Goal: Information Seeking & Learning: Find specific fact

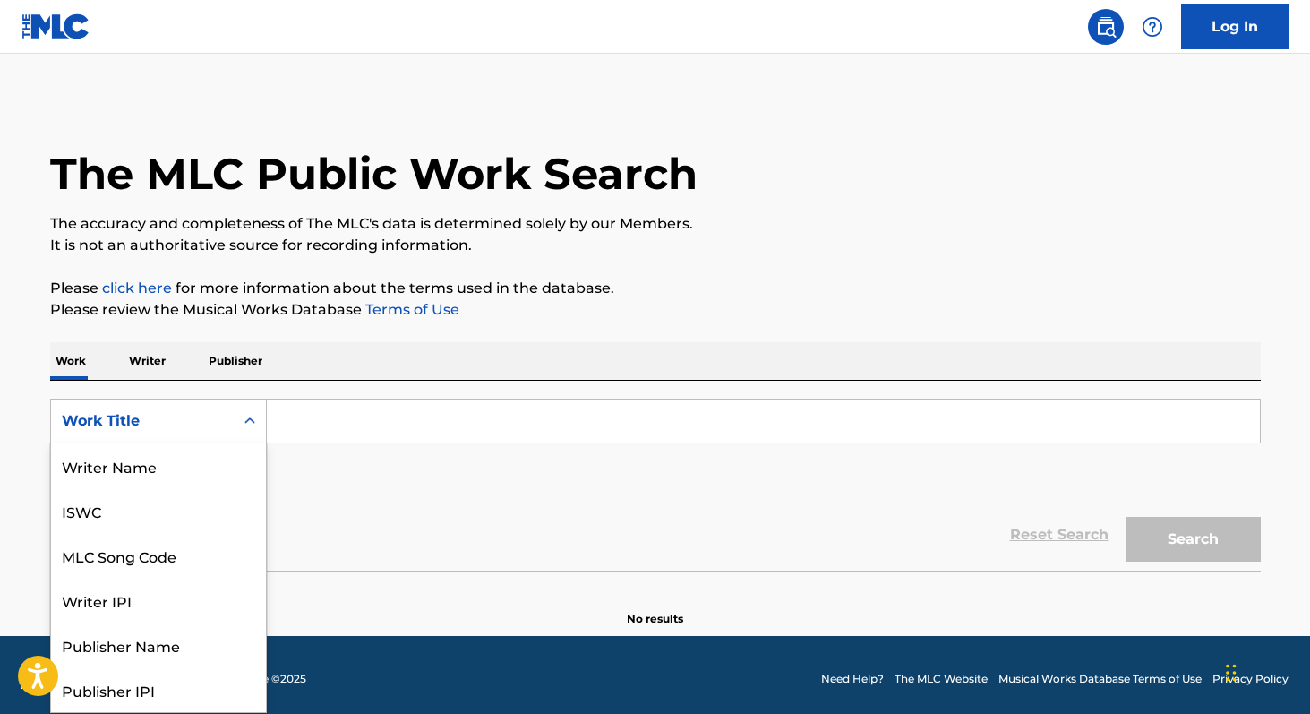
scroll to position [90, 0]
click at [265, 423] on div "Search Form" at bounding box center [250, 421] width 32 height 32
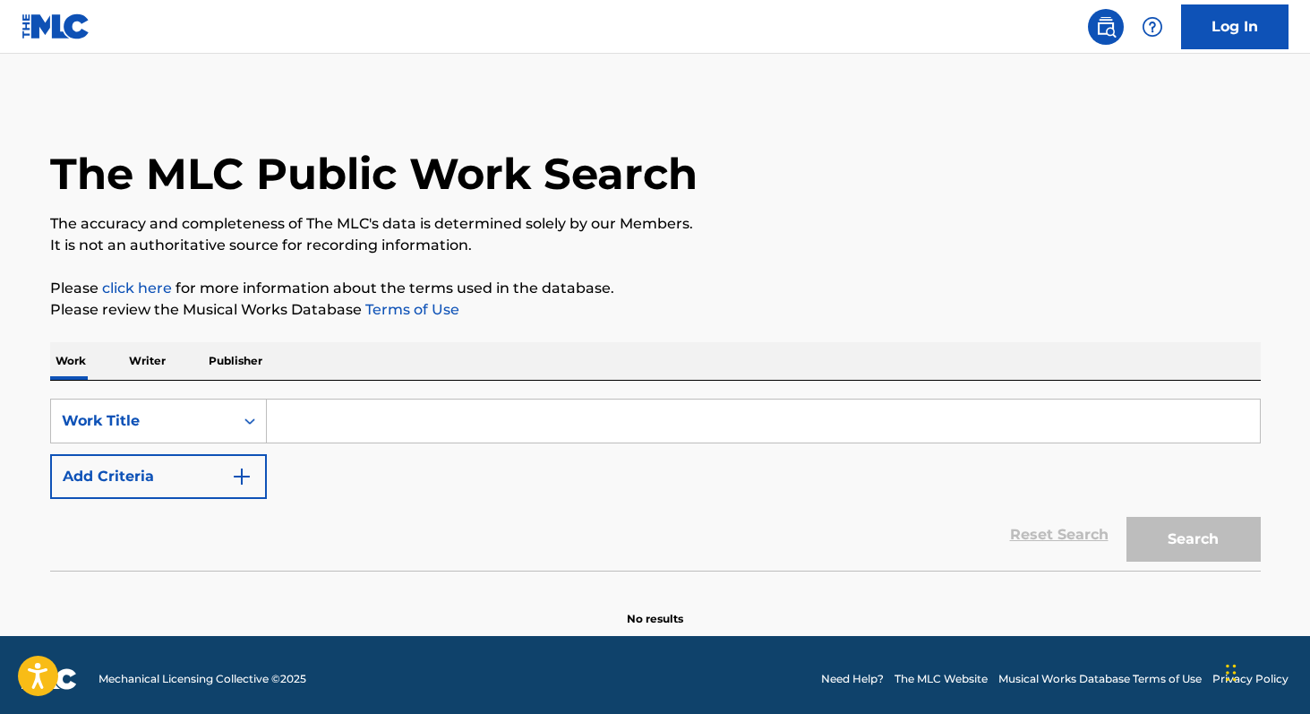
click at [286, 425] on input "Search Form" at bounding box center [763, 420] width 993 height 43
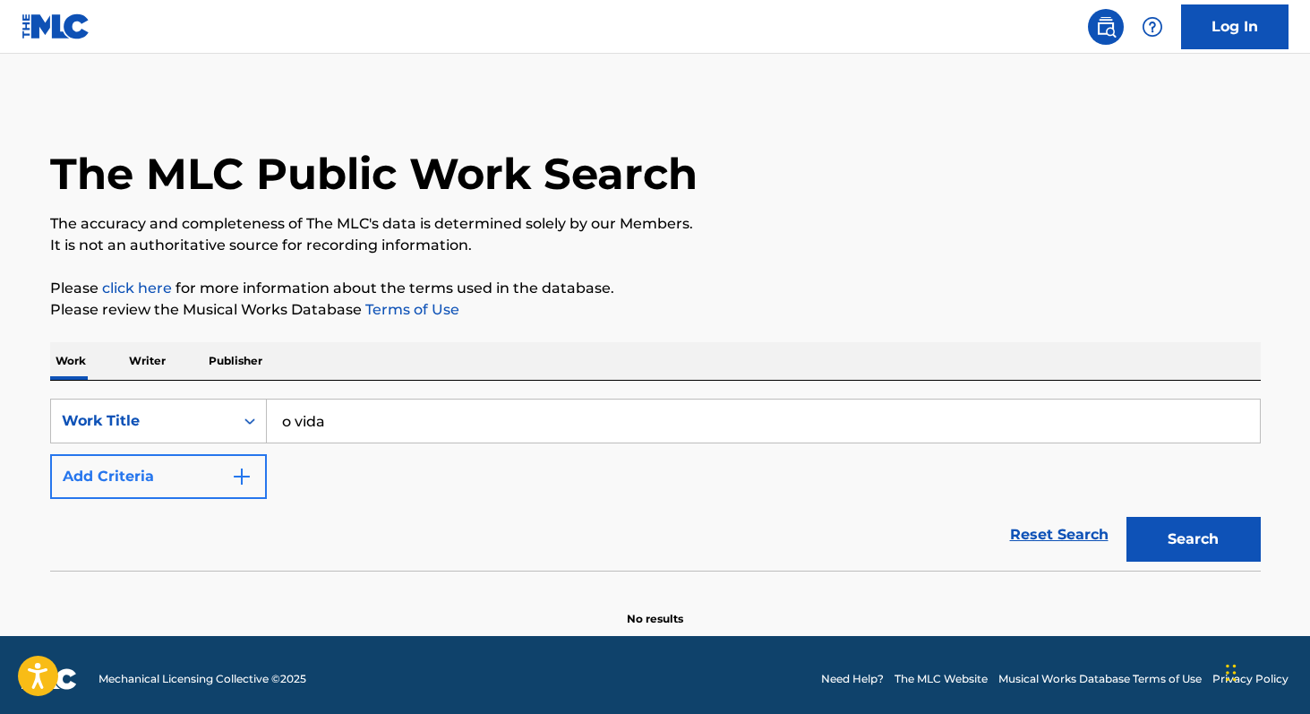
type input "o vida"
click at [103, 486] on button "Add Criteria" at bounding box center [158, 476] width 217 height 45
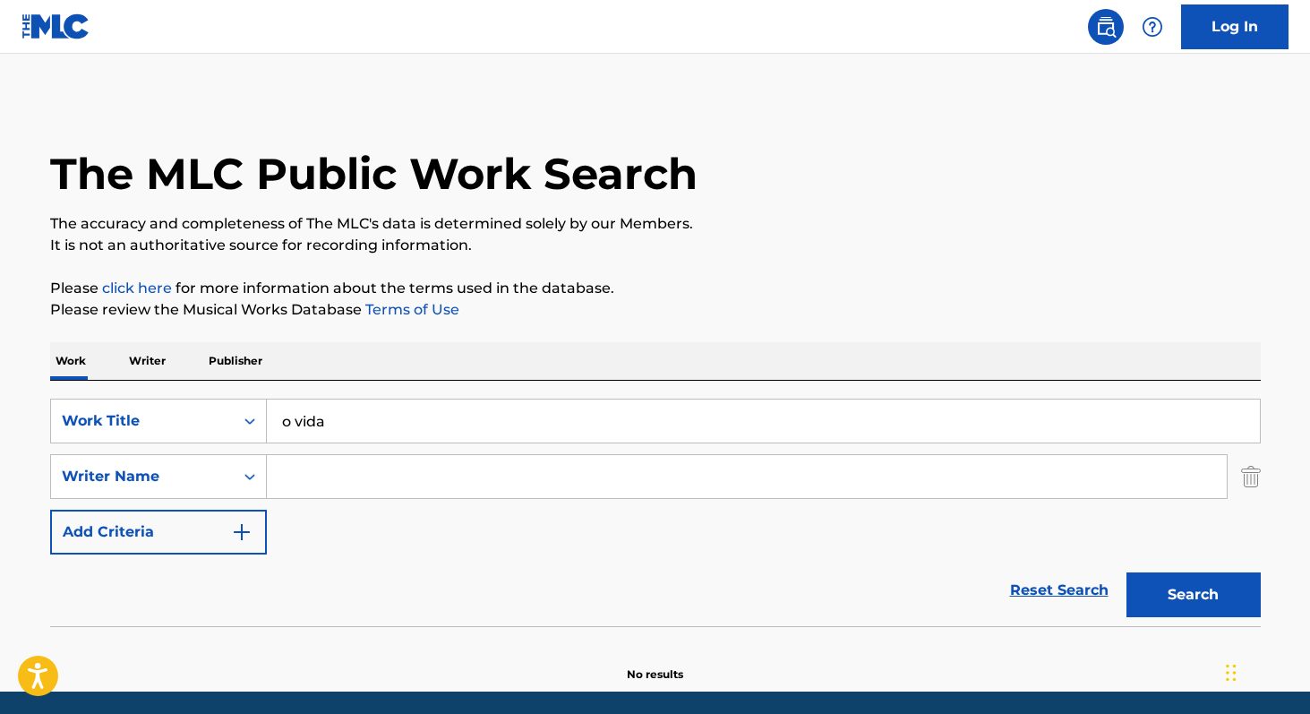
click at [295, 475] on input "Search Form" at bounding box center [747, 476] width 960 height 43
paste input "[PERSON_NAME]"
type input "[PERSON_NAME]"
click at [1126, 572] on button "Search" at bounding box center [1193, 594] width 134 height 45
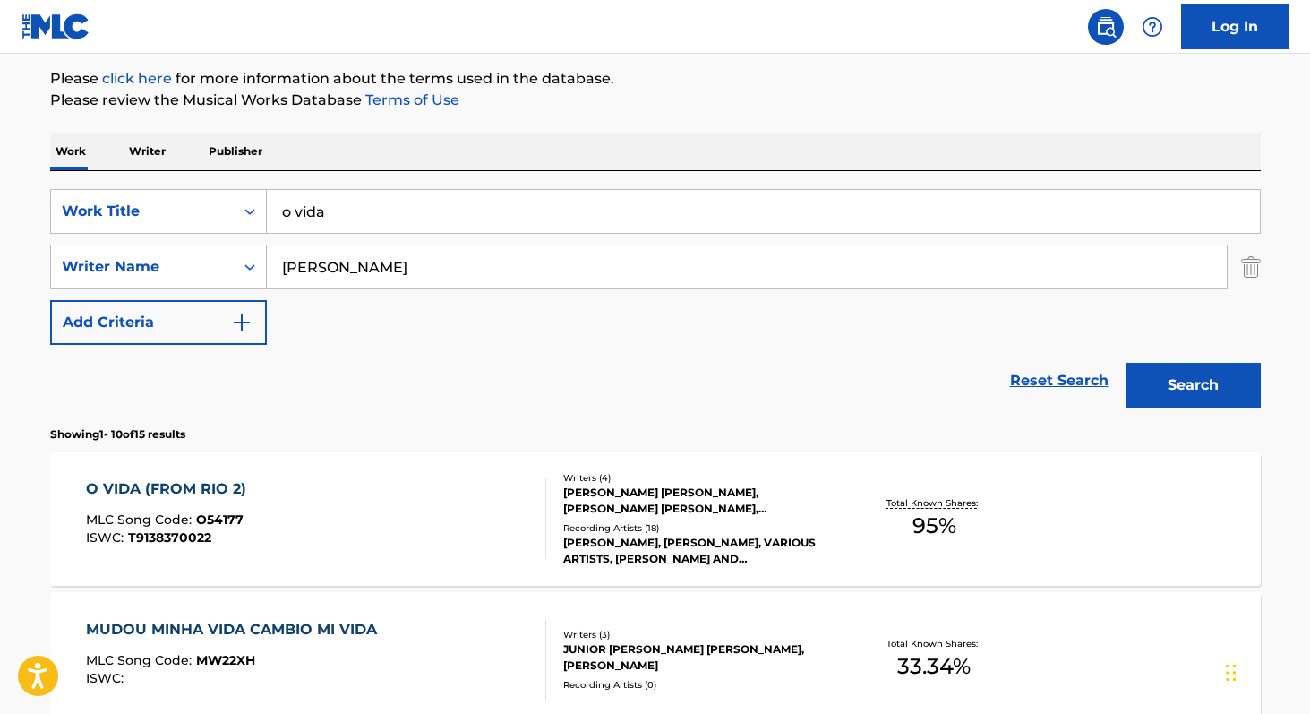
scroll to position [216, 0]
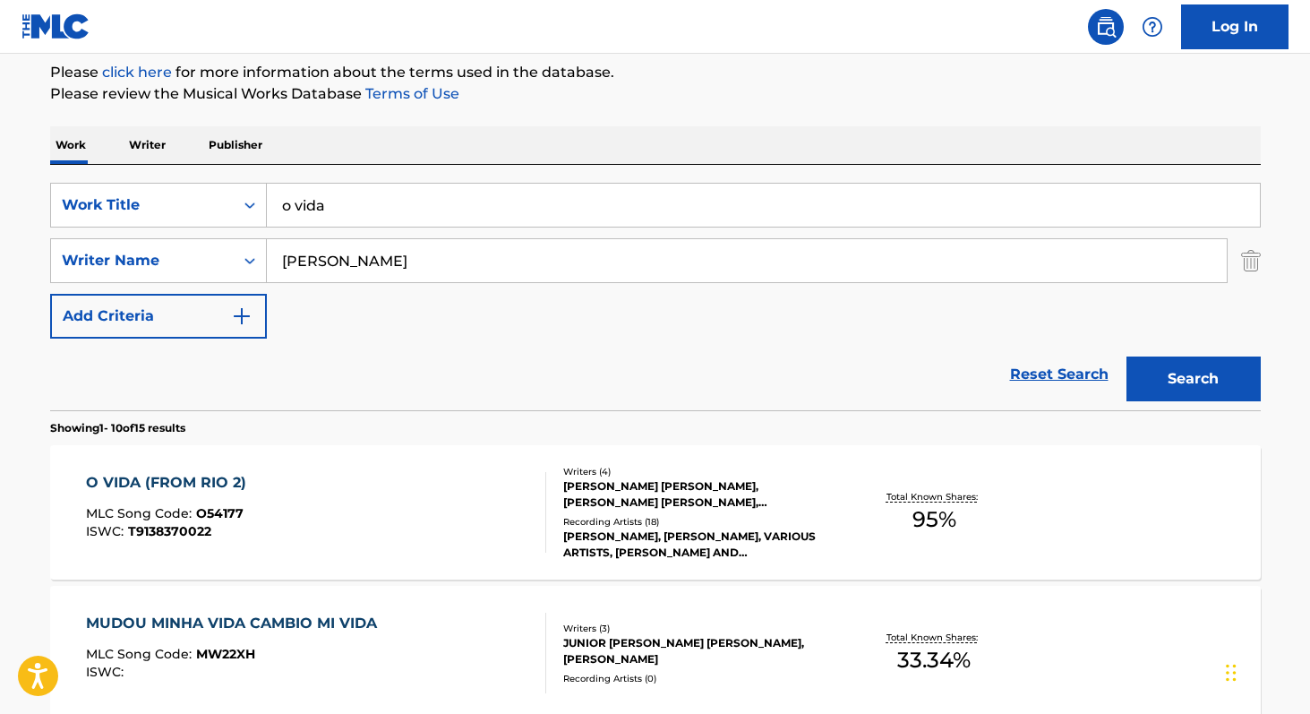
click at [925, 518] on span "95 %" at bounding box center [934, 519] width 44 height 32
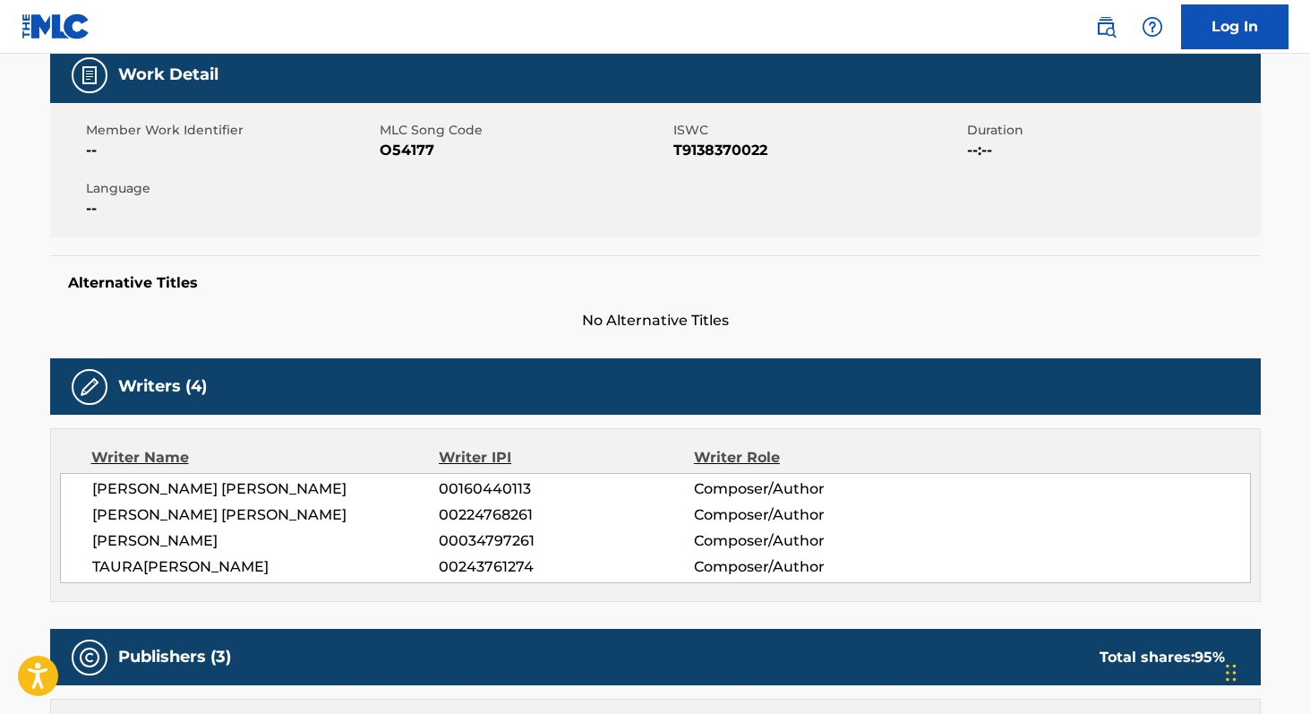
scroll to position [284, 0]
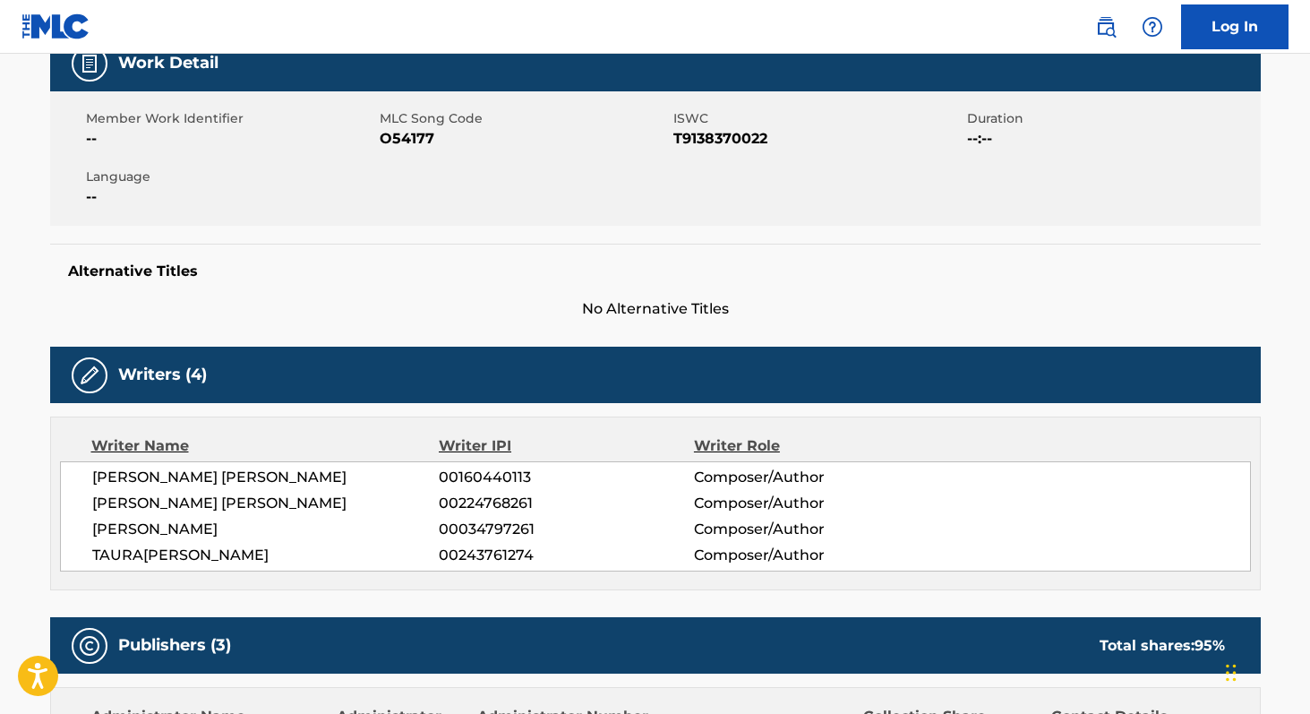
click at [695, 128] on span "T9138370022" at bounding box center [817, 138] width 289 height 21
copy span "T9138370022"
click at [98, 477] on span "[PERSON_NAME] [PERSON_NAME]" at bounding box center [265, 476] width 347 height 21
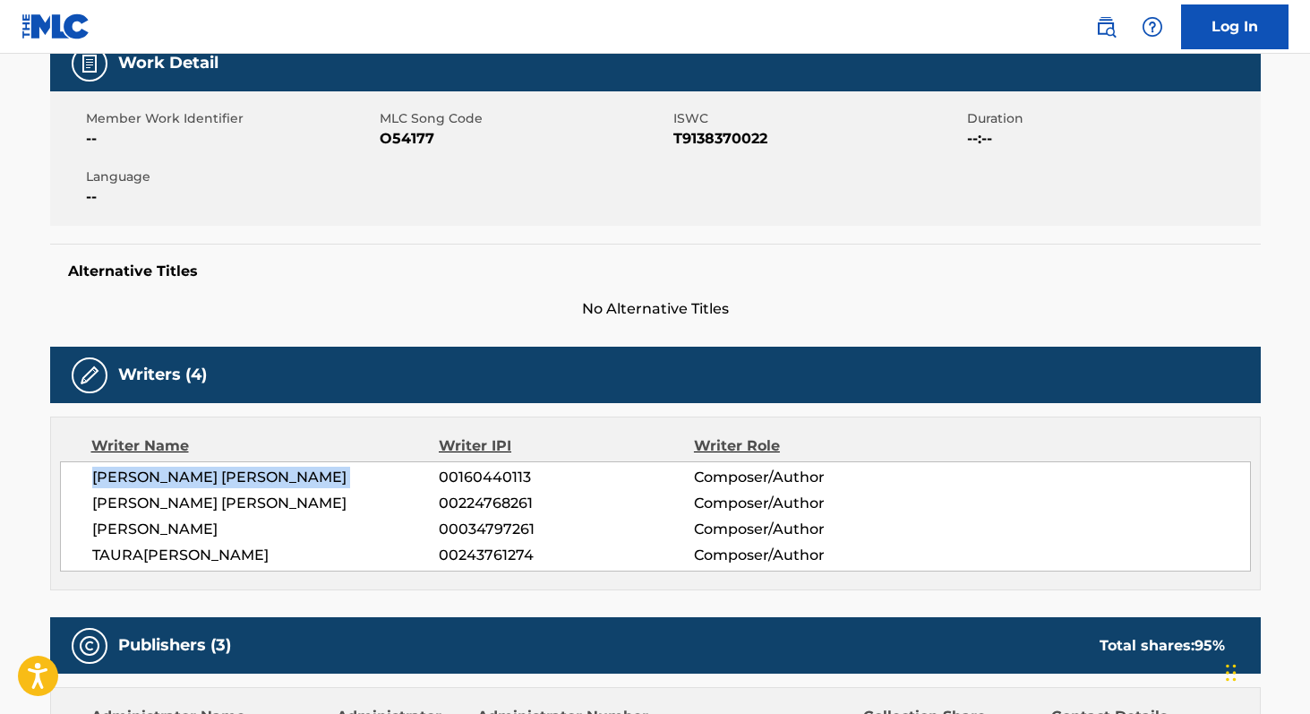
click at [98, 477] on span "[PERSON_NAME] [PERSON_NAME]" at bounding box center [265, 476] width 347 height 21
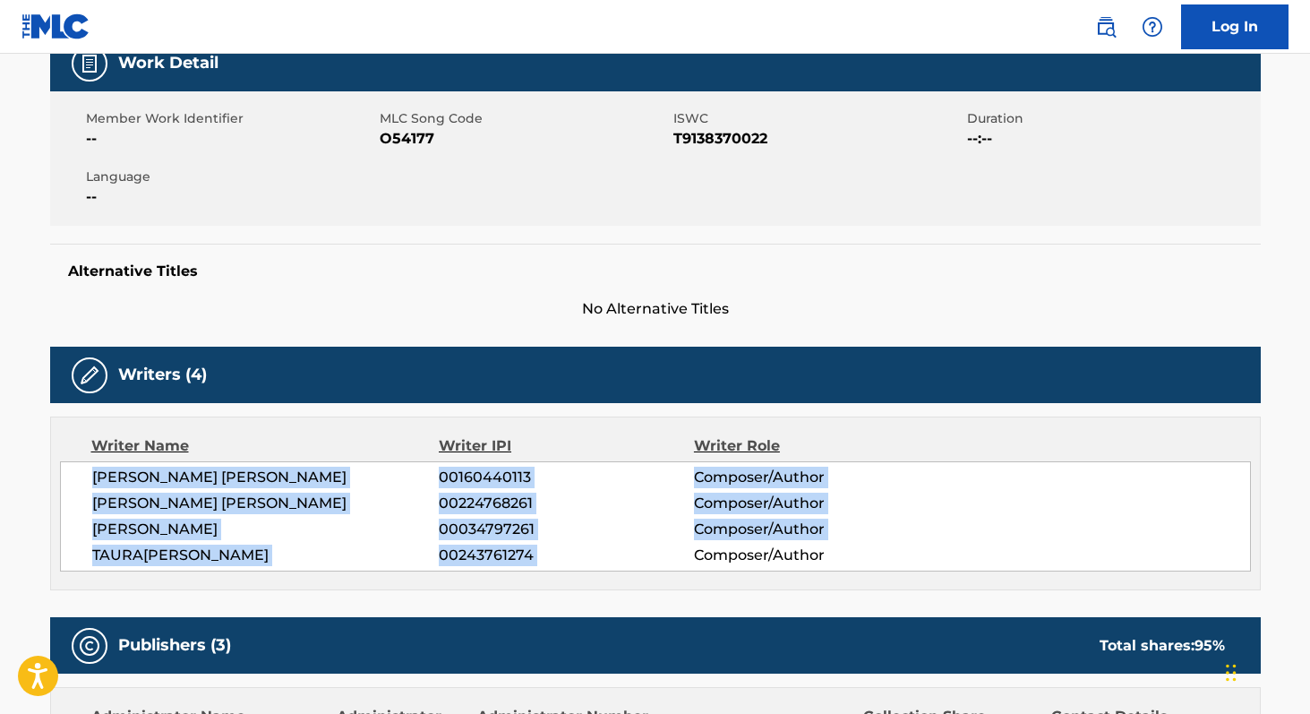
copy div "[PERSON_NAME] [PERSON_NAME] 00160440113 Composer/Author [PERSON_NAME] [PERSON_N…"
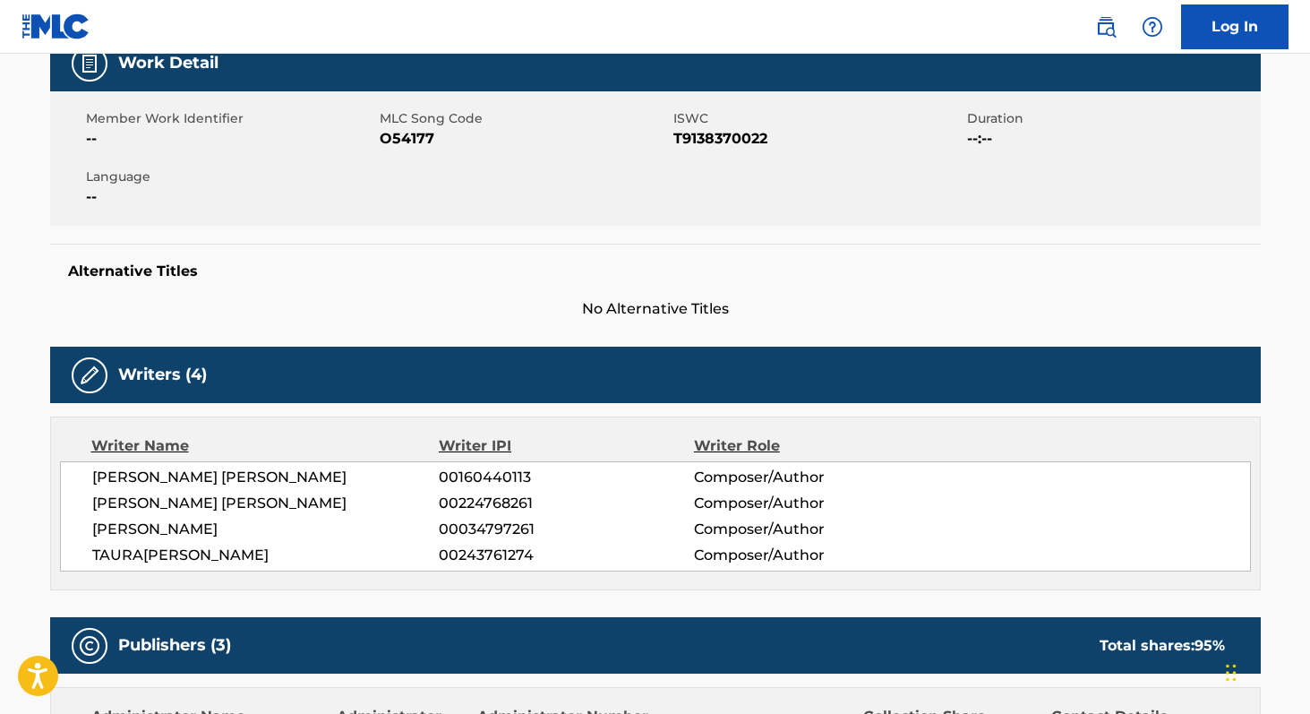
click at [224, 520] on span "[PERSON_NAME]" at bounding box center [265, 528] width 347 height 21
click at [484, 535] on span "00034797261" at bounding box center [566, 528] width 254 height 21
copy span "00034797261"
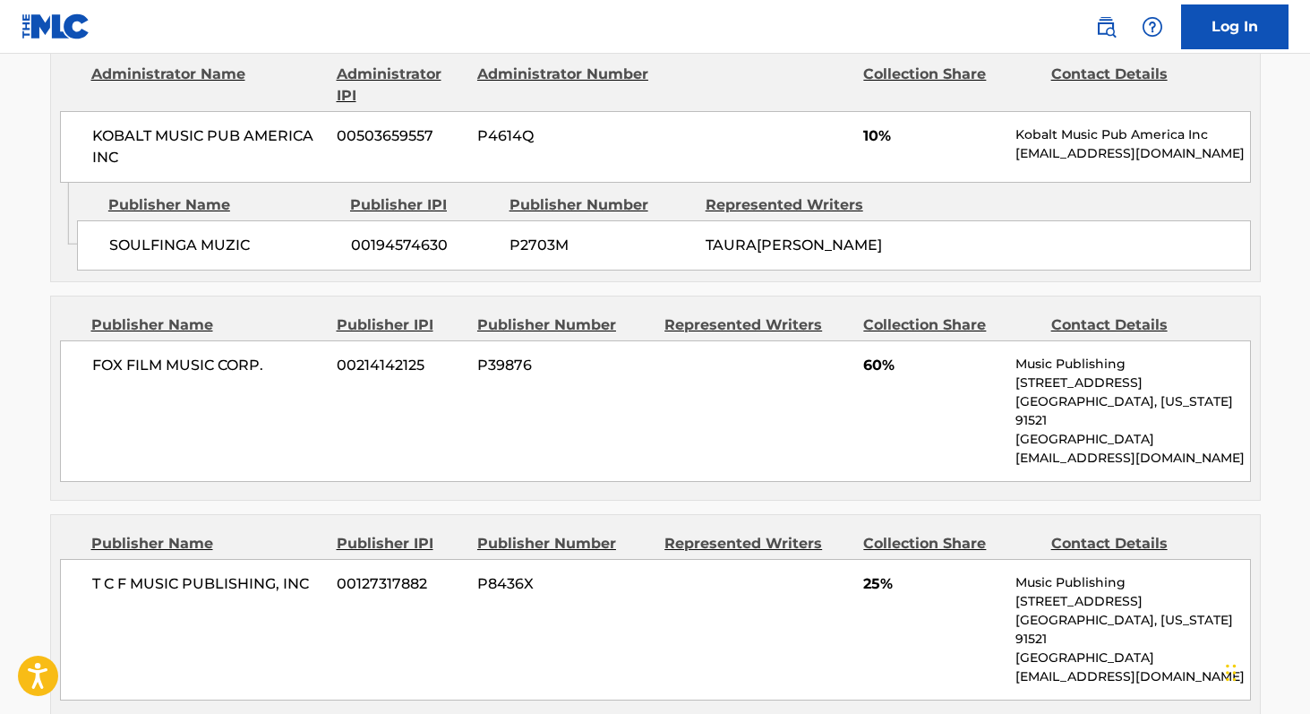
scroll to position [929, 0]
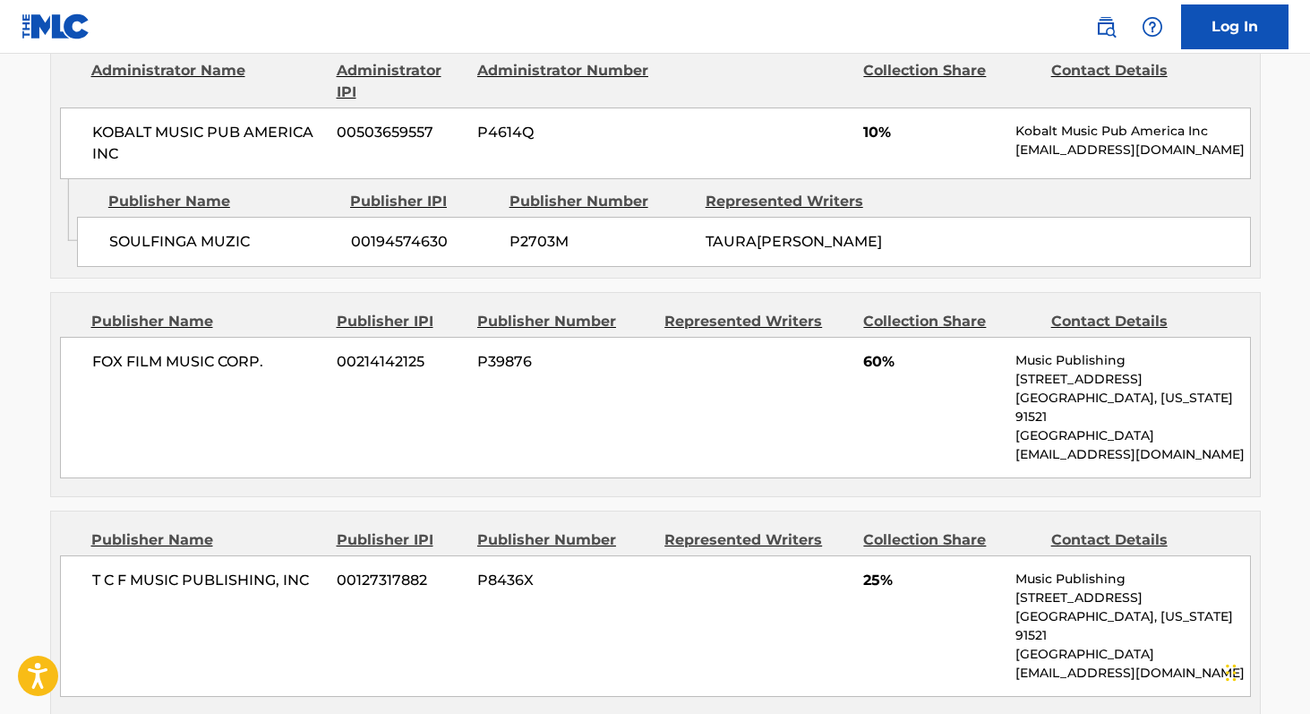
click at [102, 372] on span "FOX FILM MUSIC CORP." at bounding box center [208, 361] width 232 height 21
copy div "FOX FILM MUSIC CORP."
click at [92, 574] on span "T C F MUSIC PUBLISHING, INC" at bounding box center [208, 579] width 232 height 21
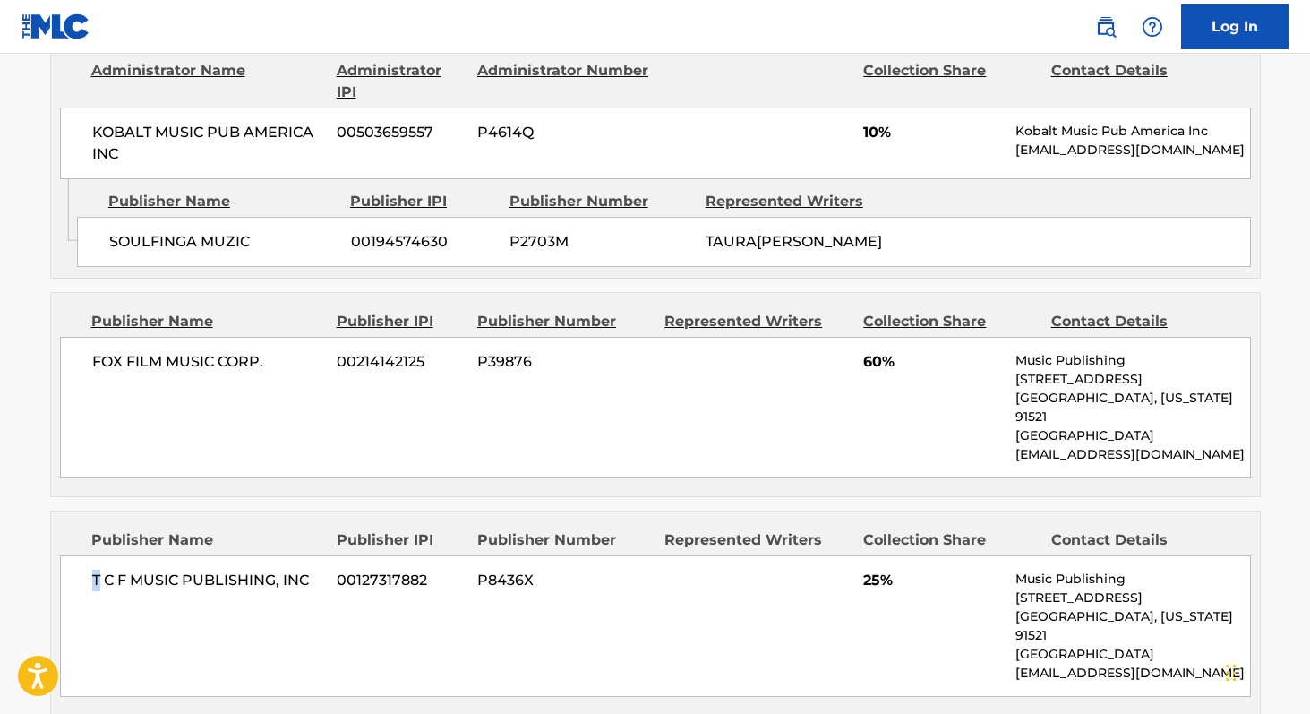
click at [92, 574] on span "T C F MUSIC PUBLISHING, INC" at bounding box center [208, 579] width 232 height 21
copy div "T C F MUSIC PUBLISHING, INC"
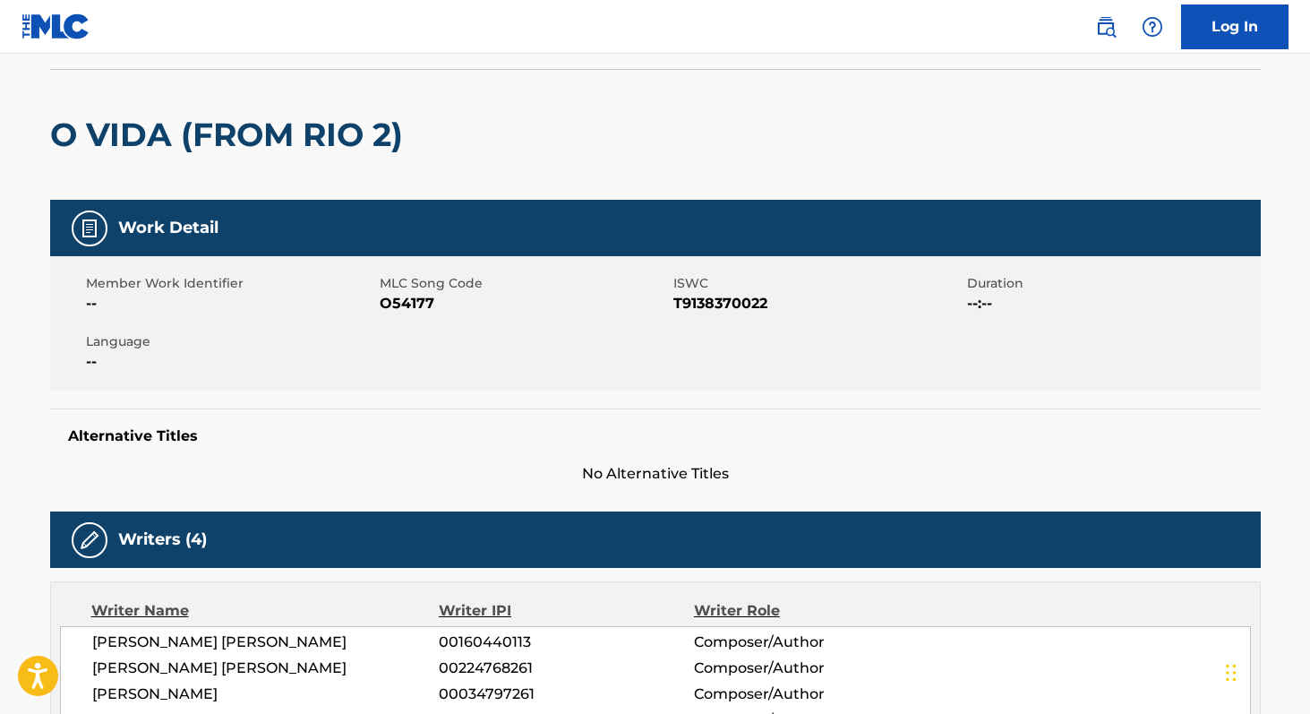
scroll to position [115, 0]
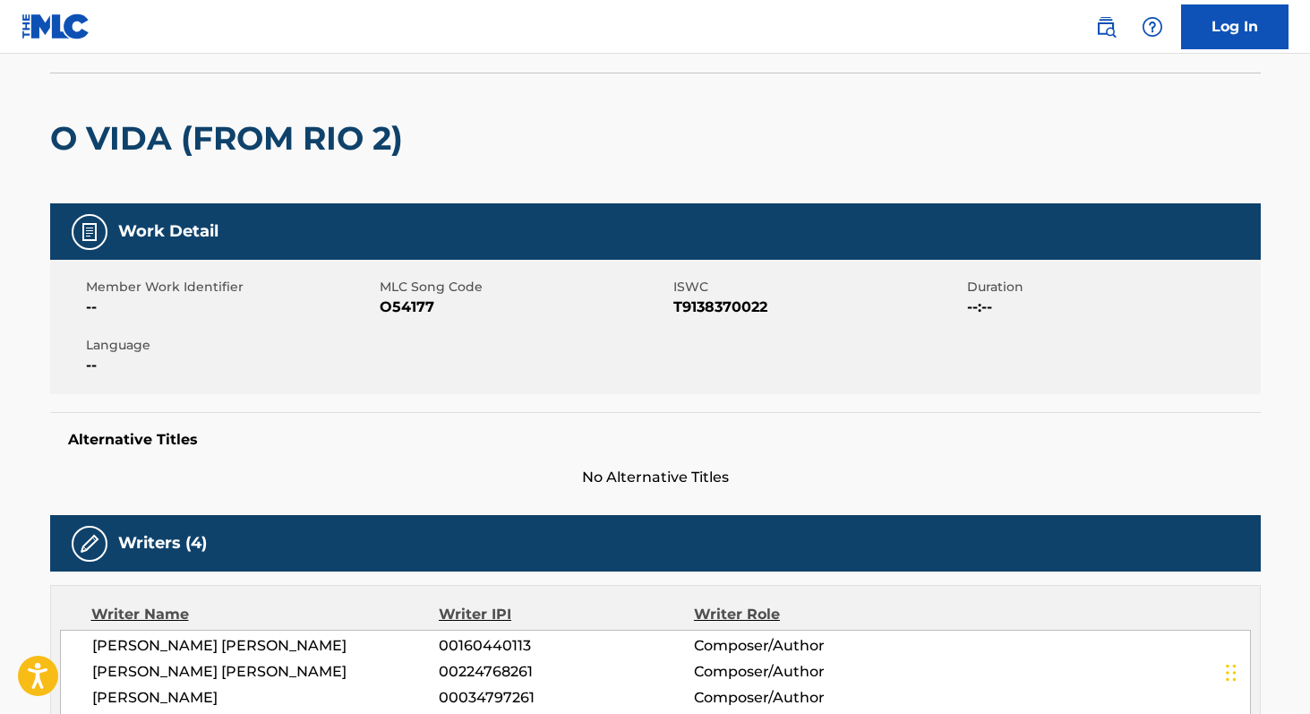
click at [424, 306] on span "O54177" at bounding box center [524, 306] width 289 height 21
copy span "O54177"
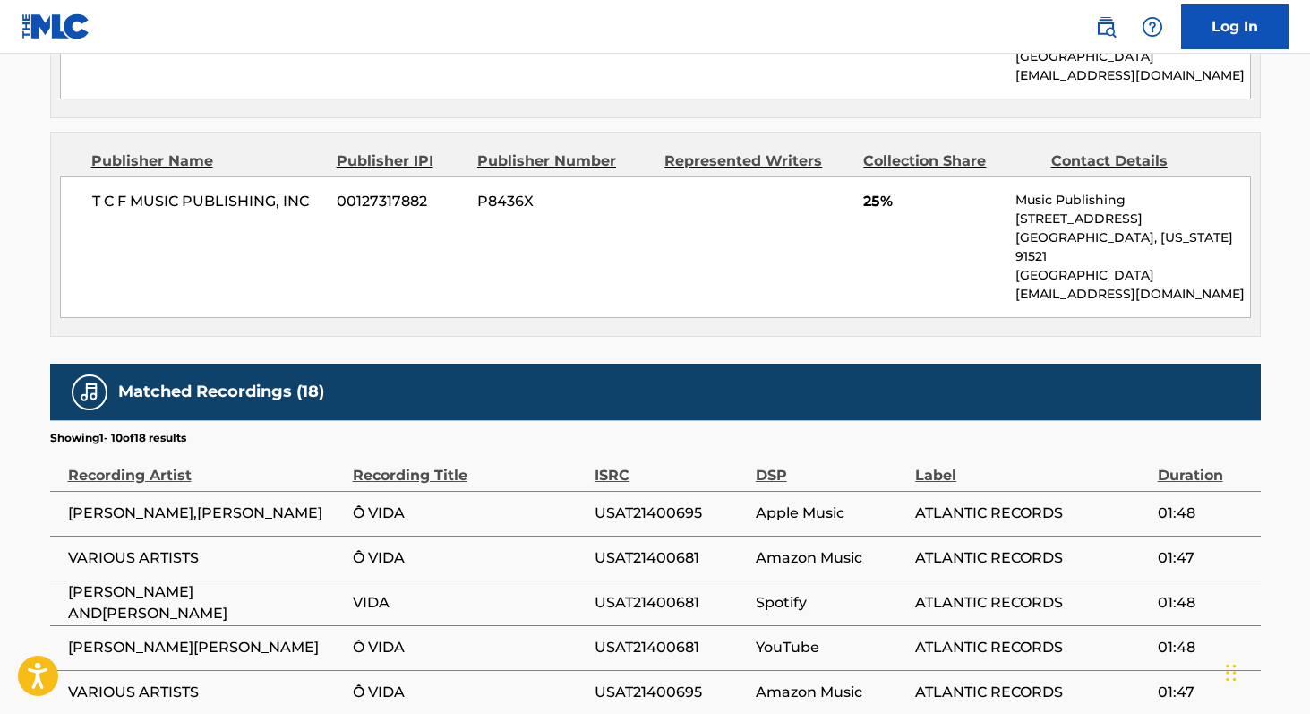
scroll to position [1303, 0]
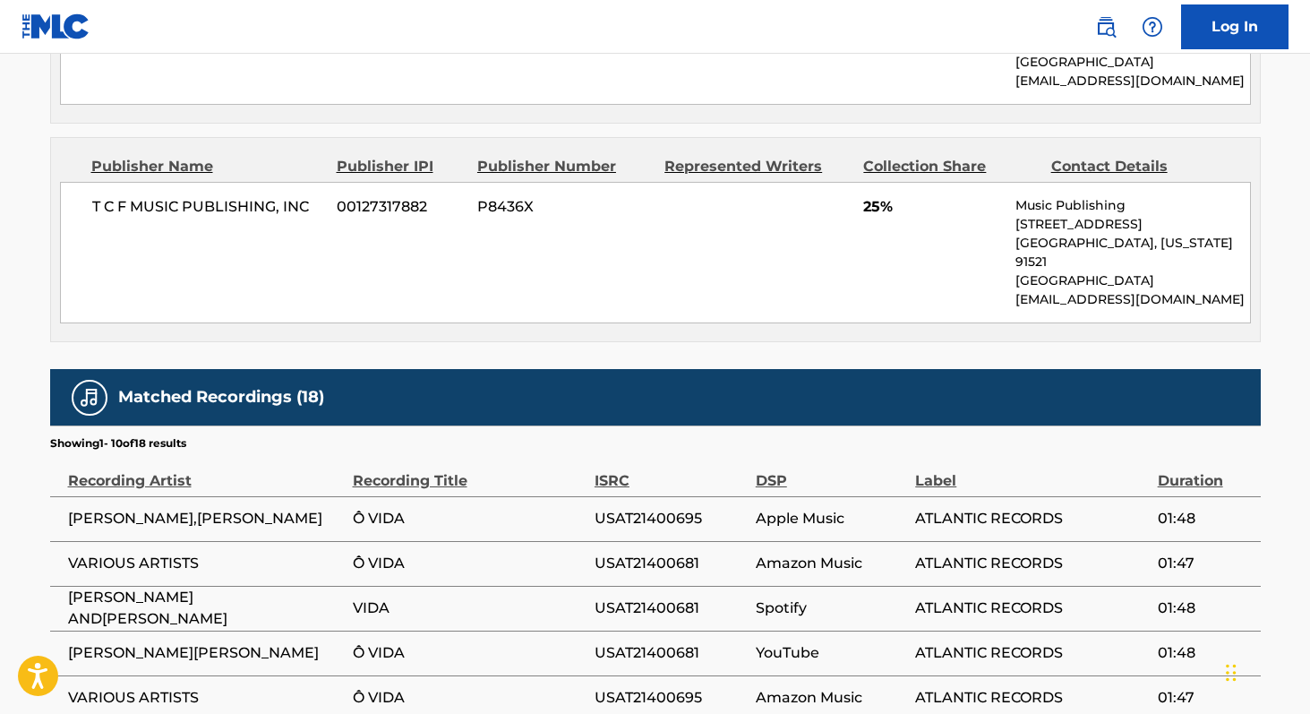
click at [92, 198] on span "T C F MUSIC PUBLISHING, INC" at bounding box center [208, 206] width 232 height 21
copy div "T C F MUSIC PUBLISHING, INC"
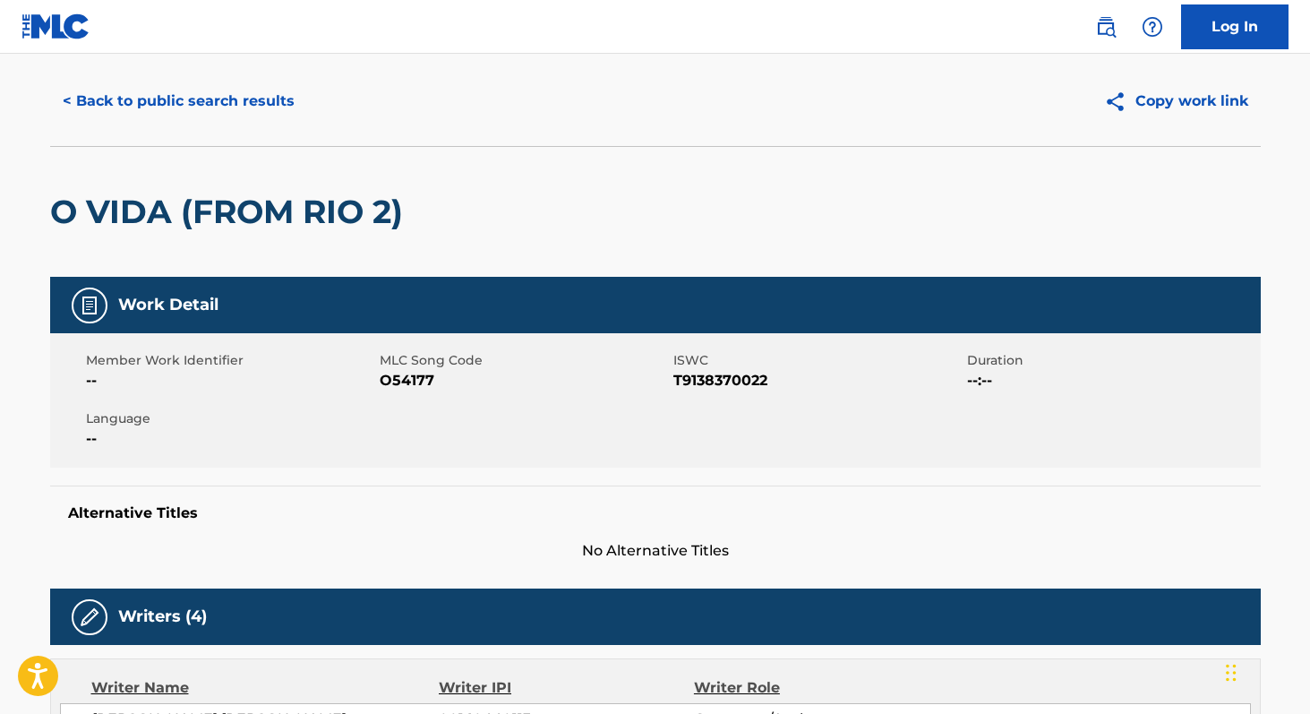
scroll to position [0, 0]
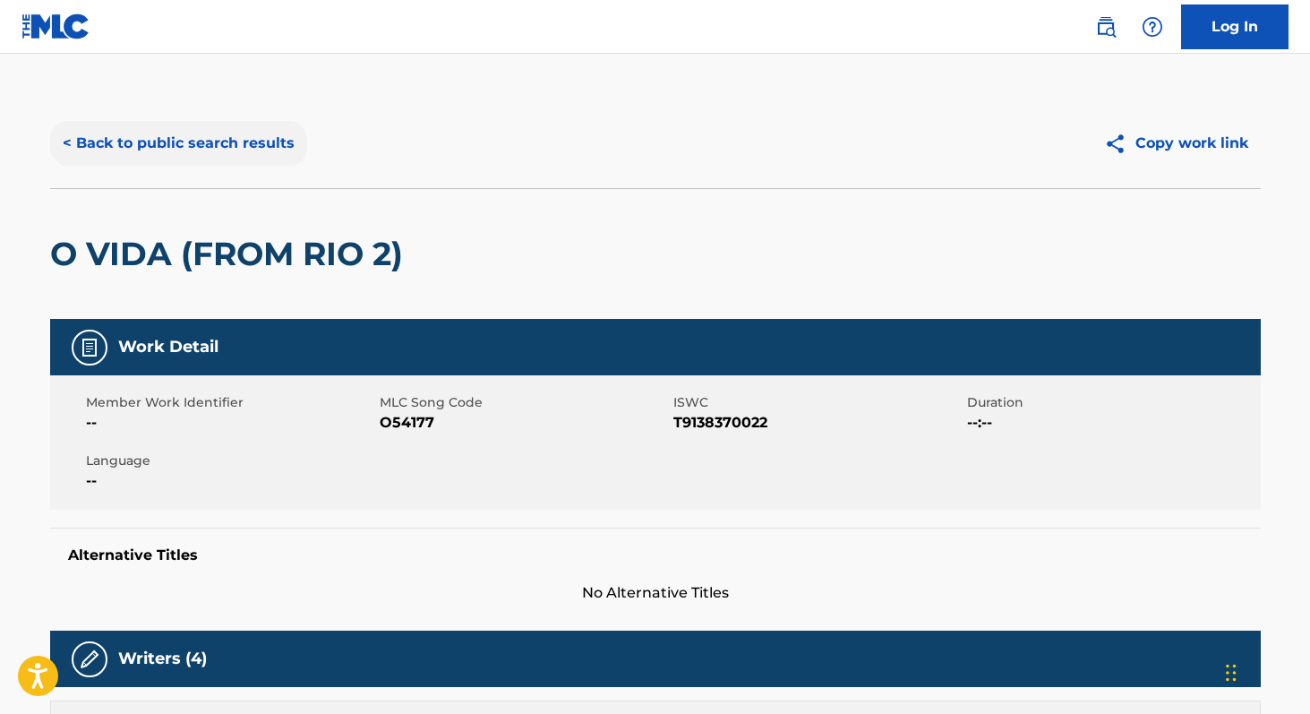
click at [212, 153] on button "< Back to public search results" at bounding box center [178, 143] width 257 height 45
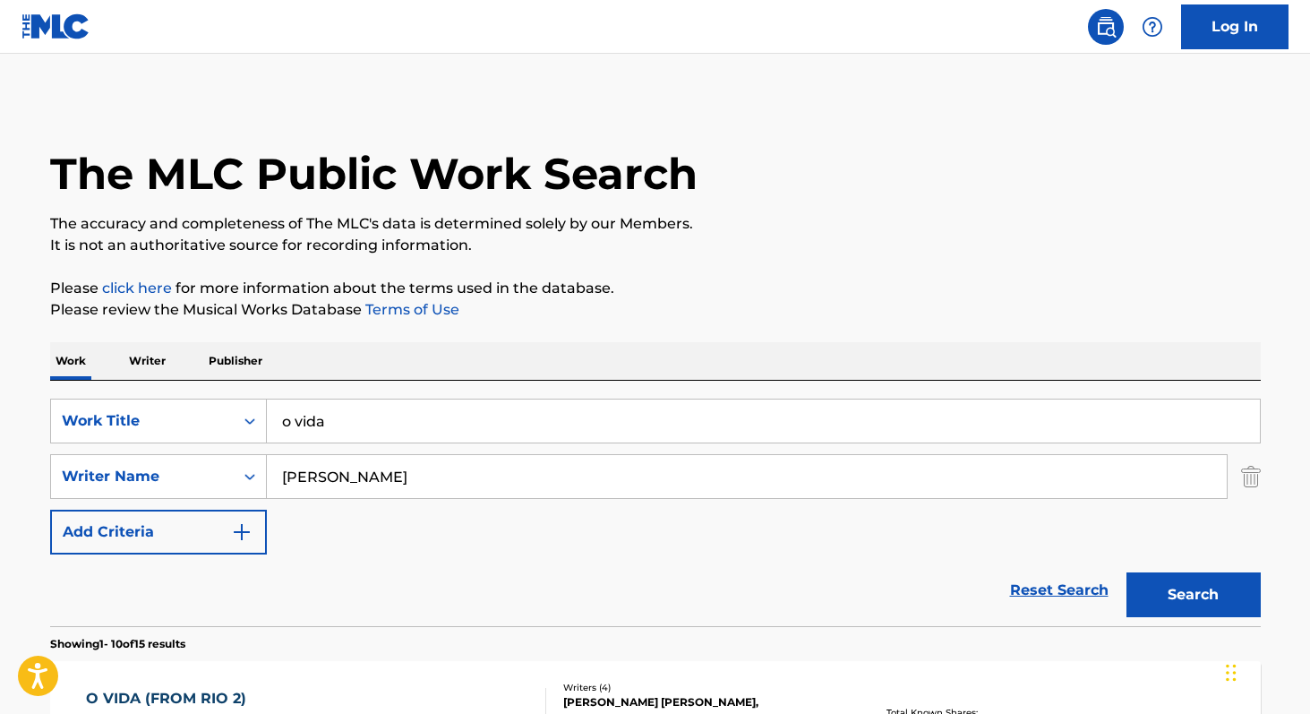
scroll to position [216, 0]
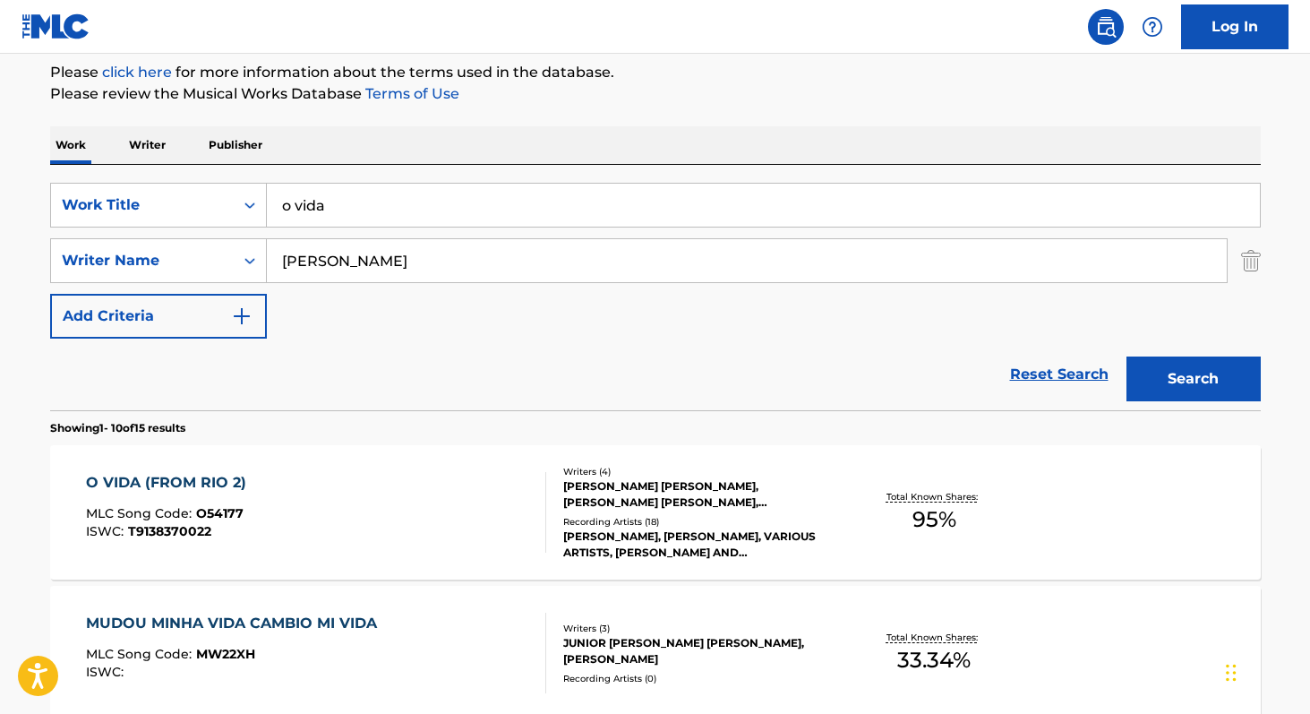
click at [977, 271] on input "[PERSON_NAME]" at bounding box center [747, 260] width 960 height 43
paste input "[PERSON_NAME]"
type input "[PERSON_NAME]"
click at [338, 199] on input "o vida" at bounding box center [763, 205] width 993 height 43
type input "dark"
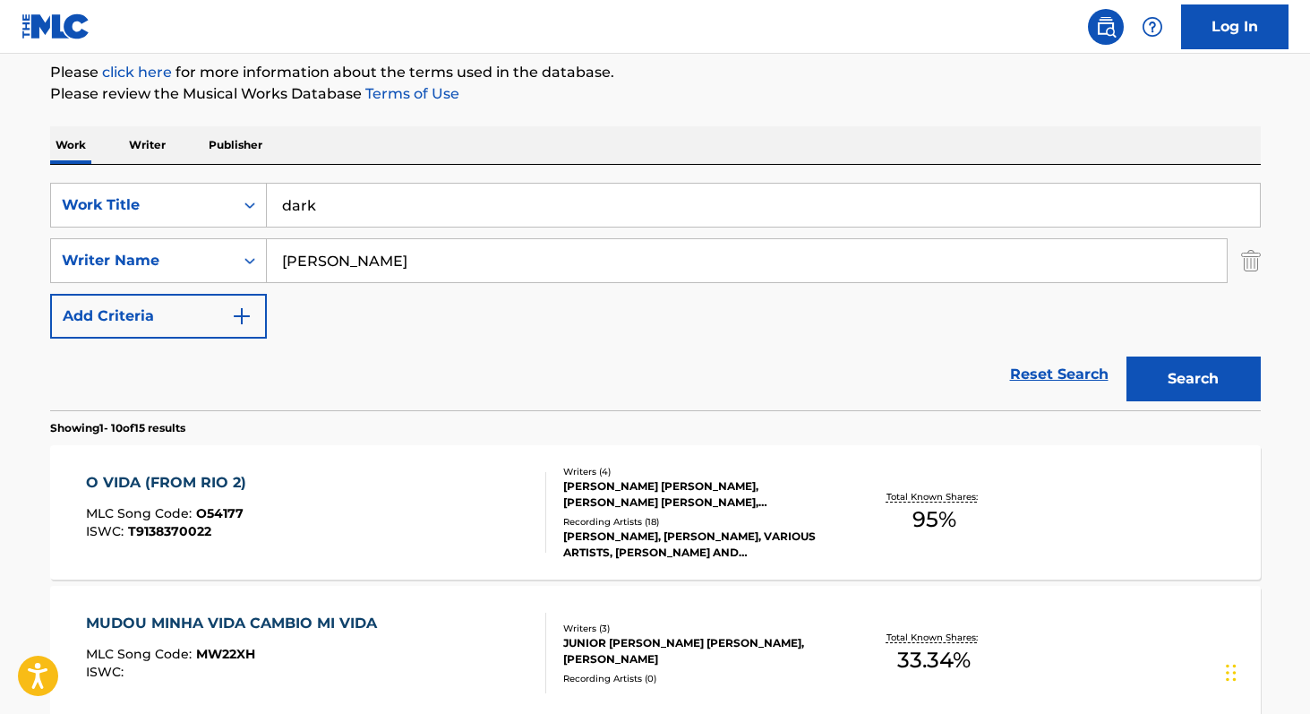
click at [1126, 356] on button "Search" at bounding box center [1193, 378] width 134 height 45
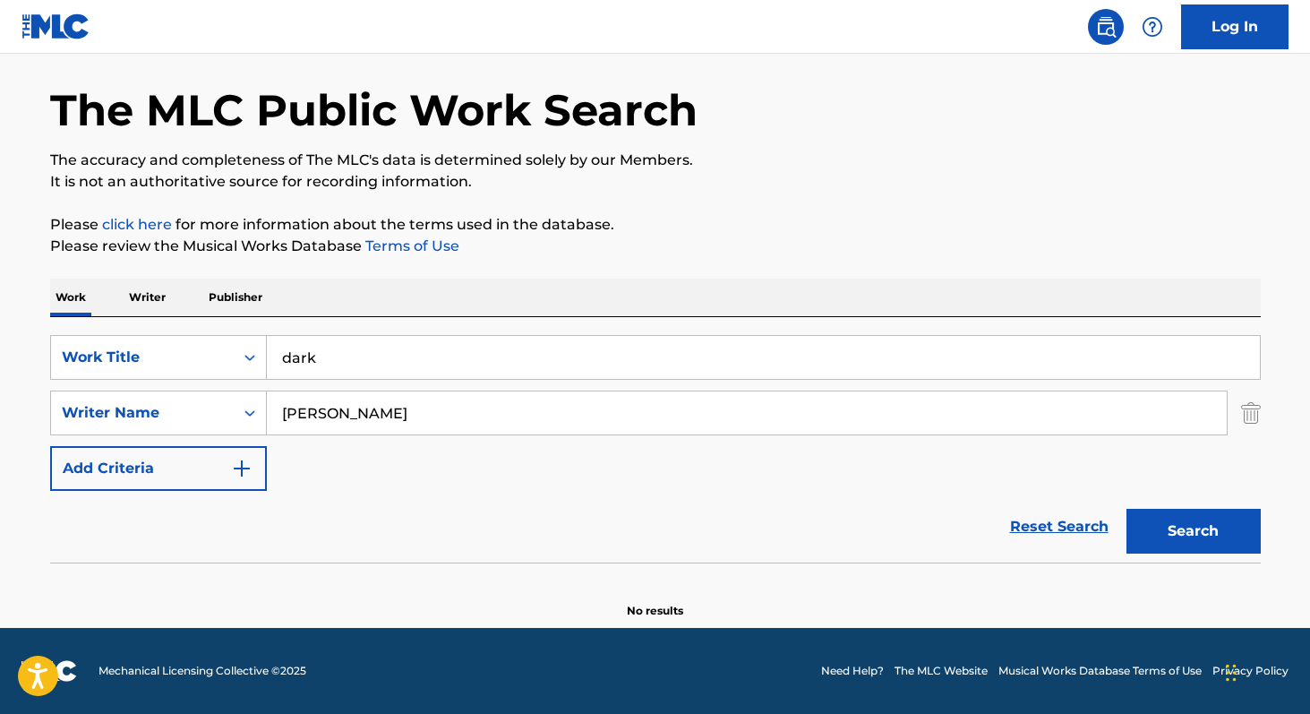
scroll to position [64, 0]
click at [158, 296] on p "Writer" at bounding box center [147, 297] width 47 height 38
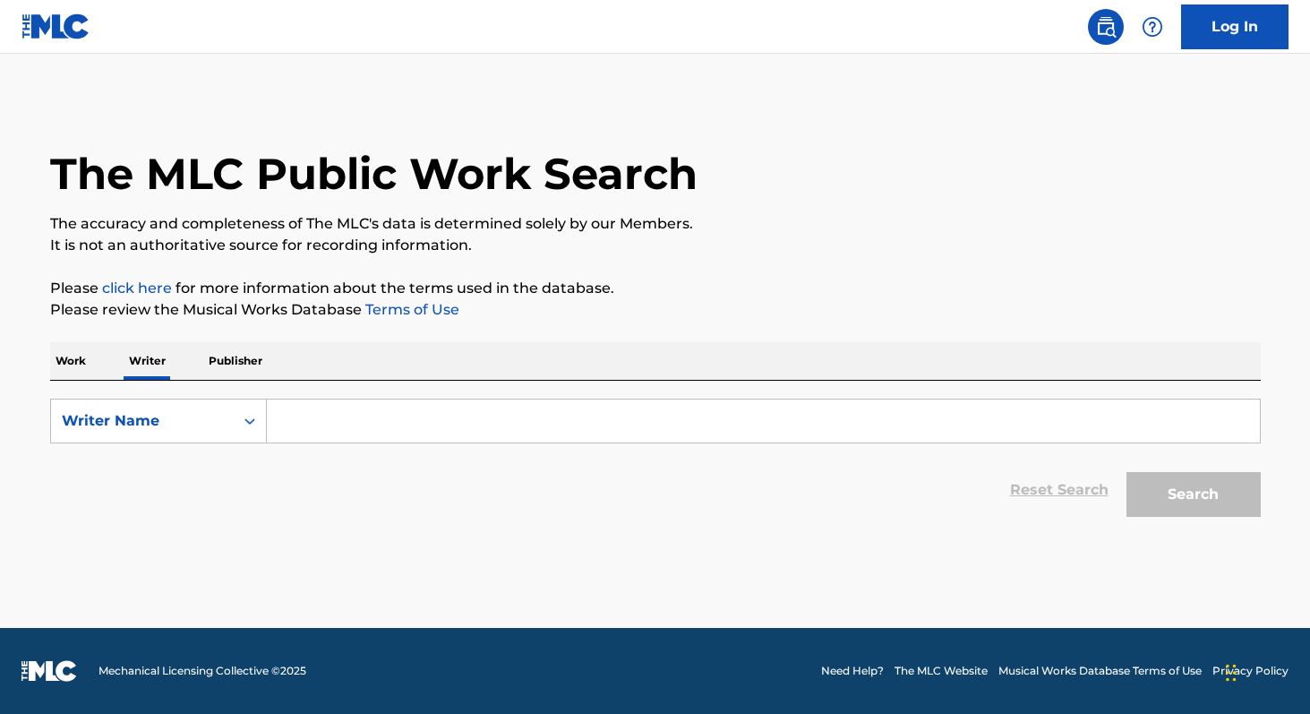
click at [392, 436] on input "Search Form" at bounding box center [763, 420] width 993 height 43
paste input "[PERSON_NAME]"
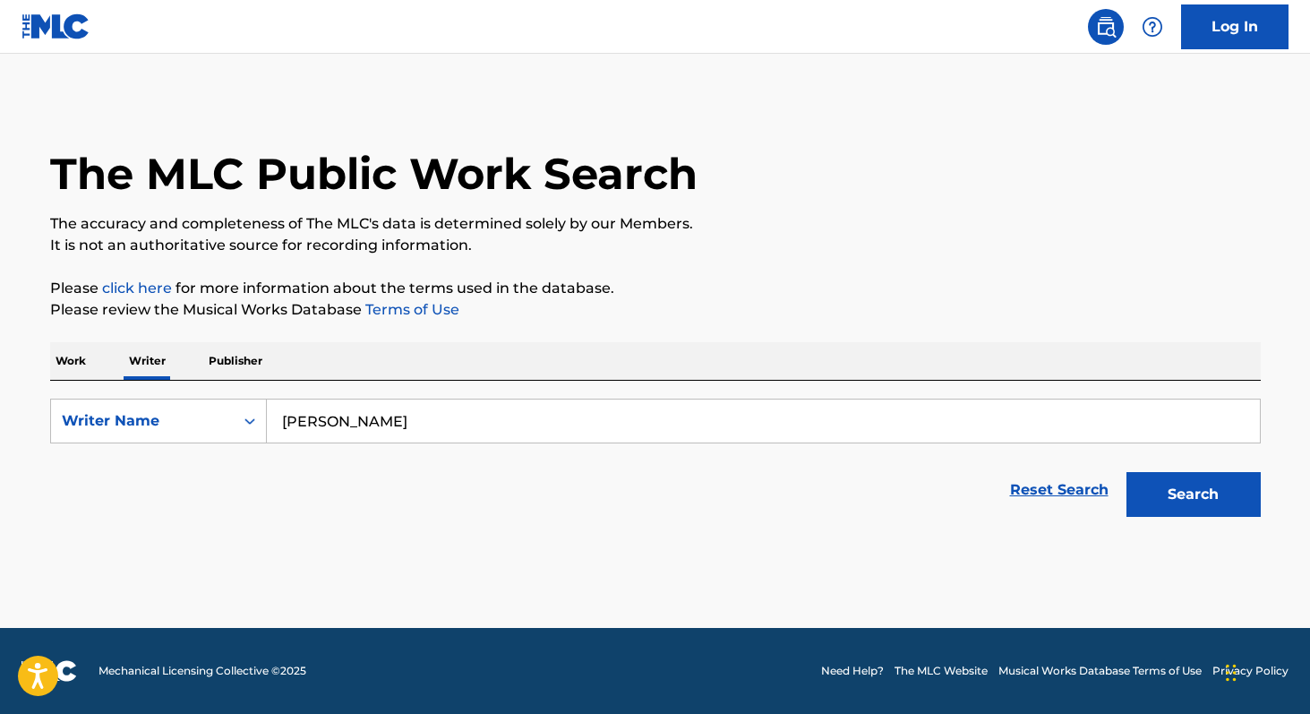
type input "[PERSON_NAME]"
click at [1126, 472] on button "Search" at bounding box center [1193, 494] width 134 height 45
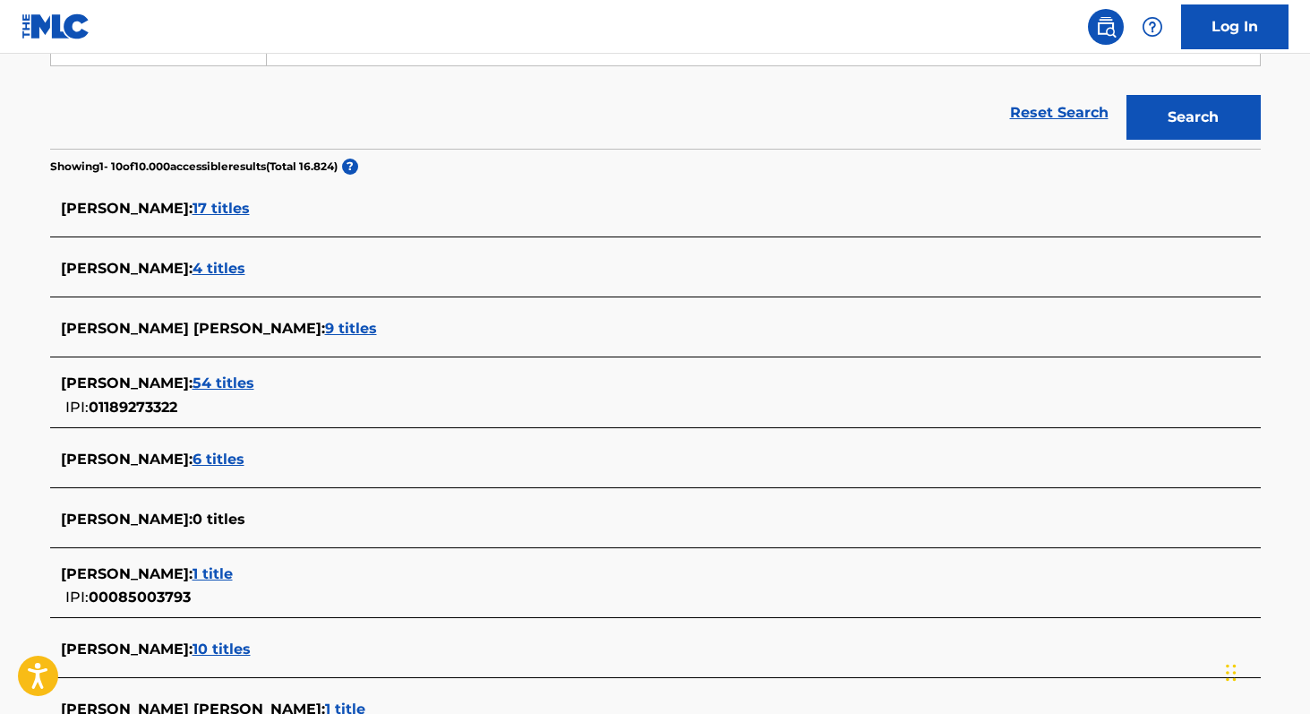
scroll to position [372, 0]
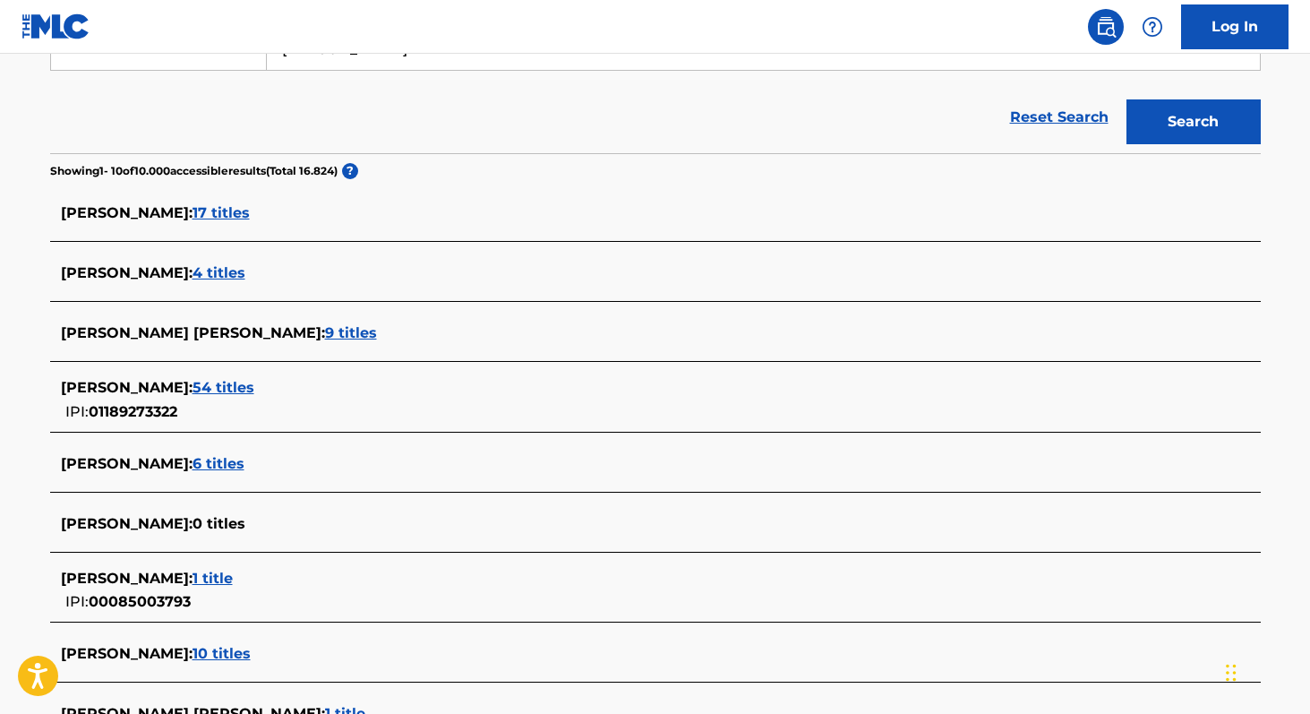
click at [254, 384] on span "54 titles" at bounding box center [223, 387] width 62 height 17
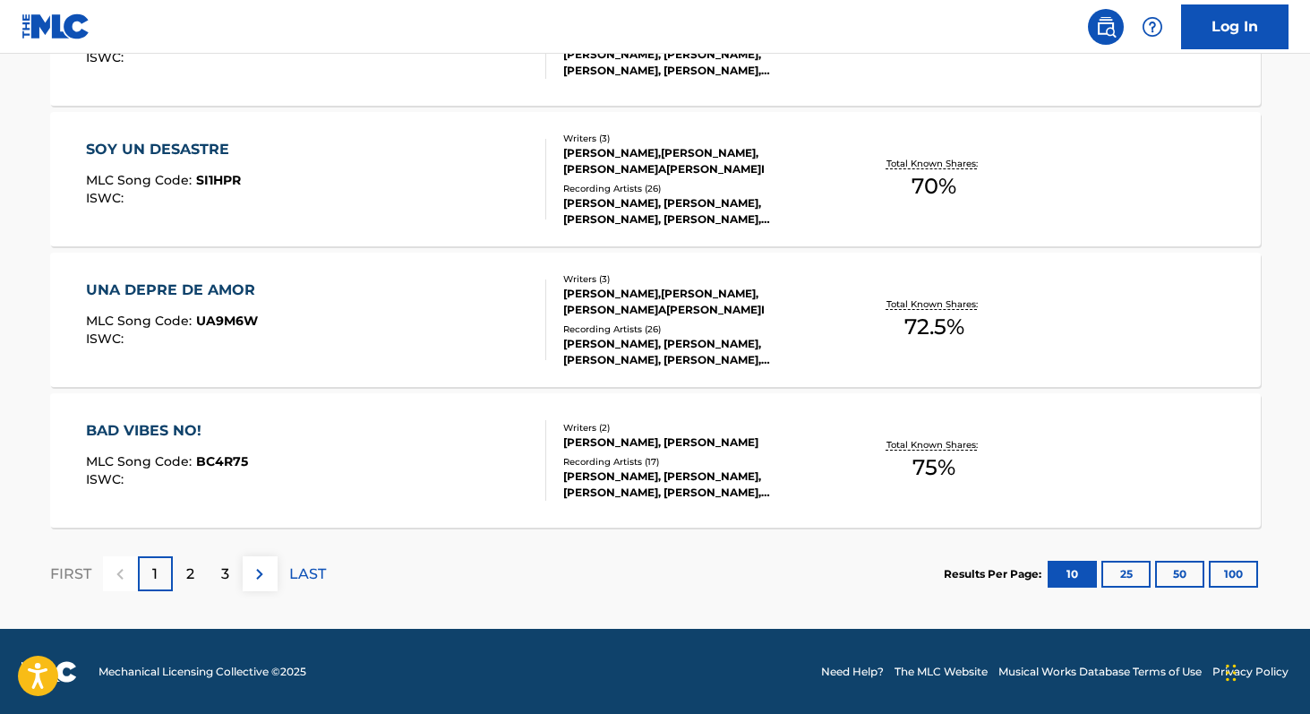
scroll to position [1478, 0]
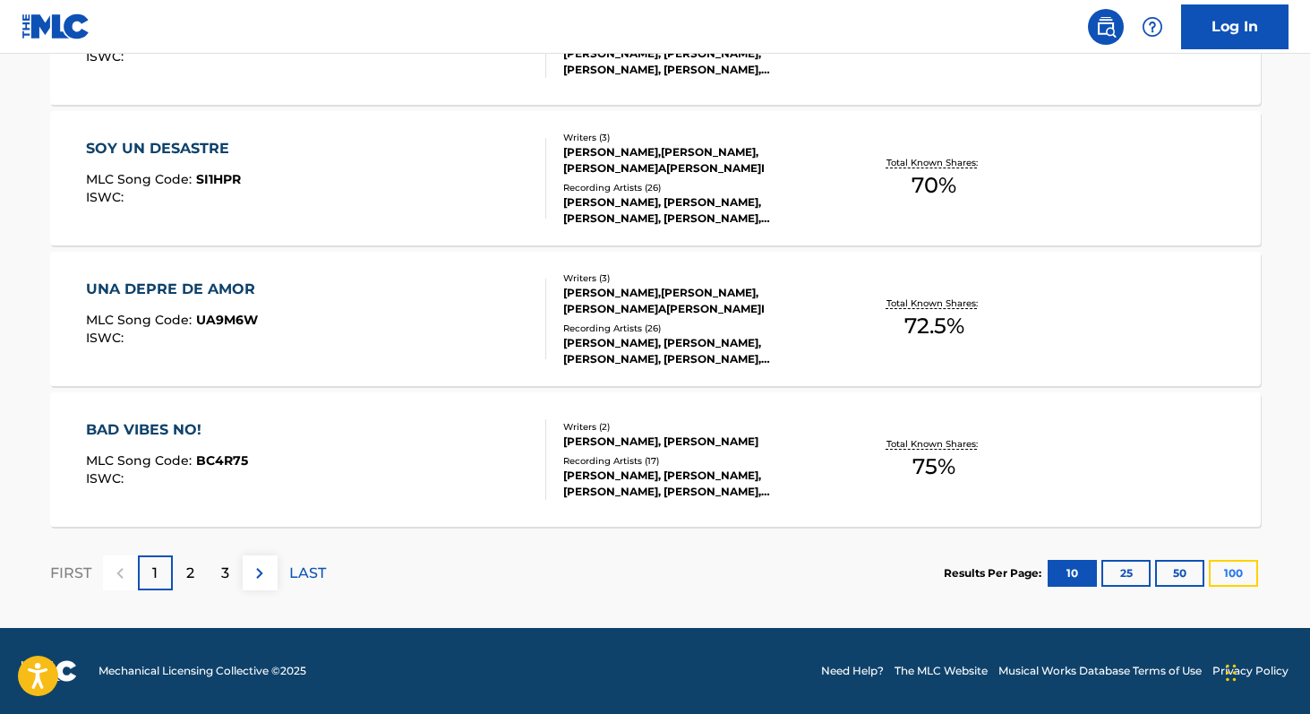
click at [1242, 567] on button "100" at bounding box center [1233, 573] width 49 height 27
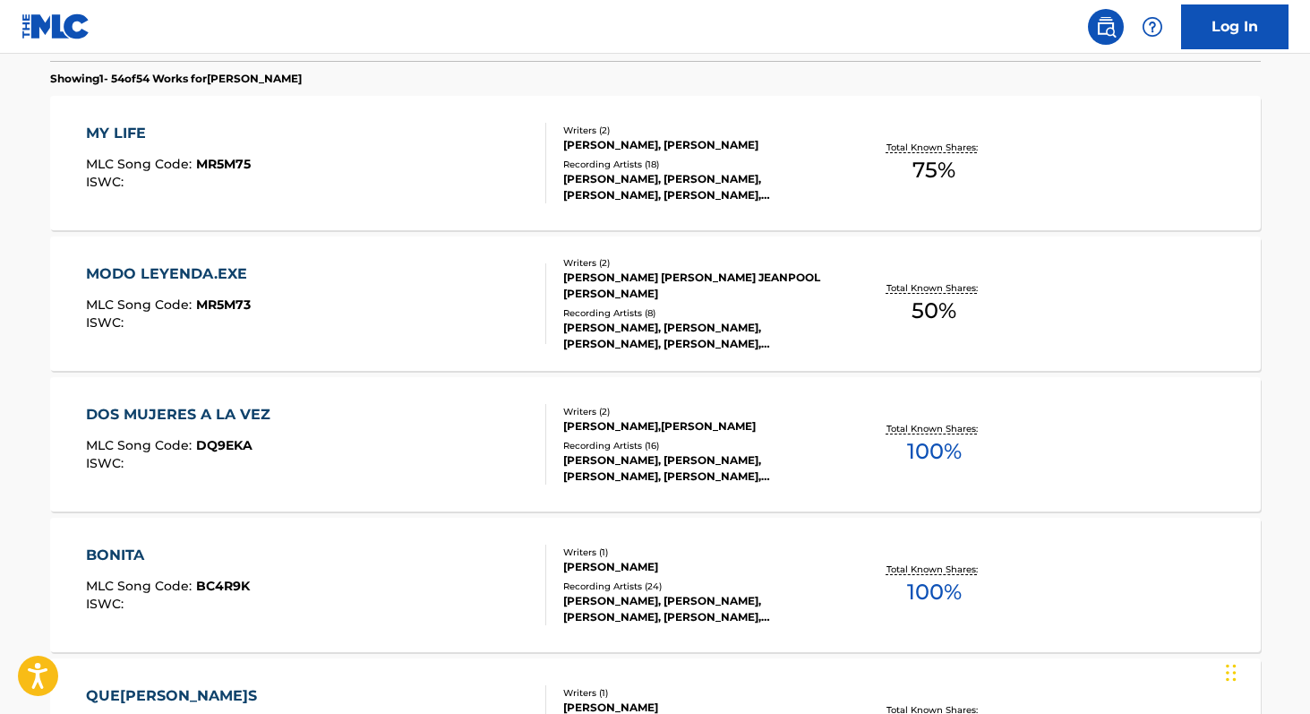
scroll to position [514, 0]
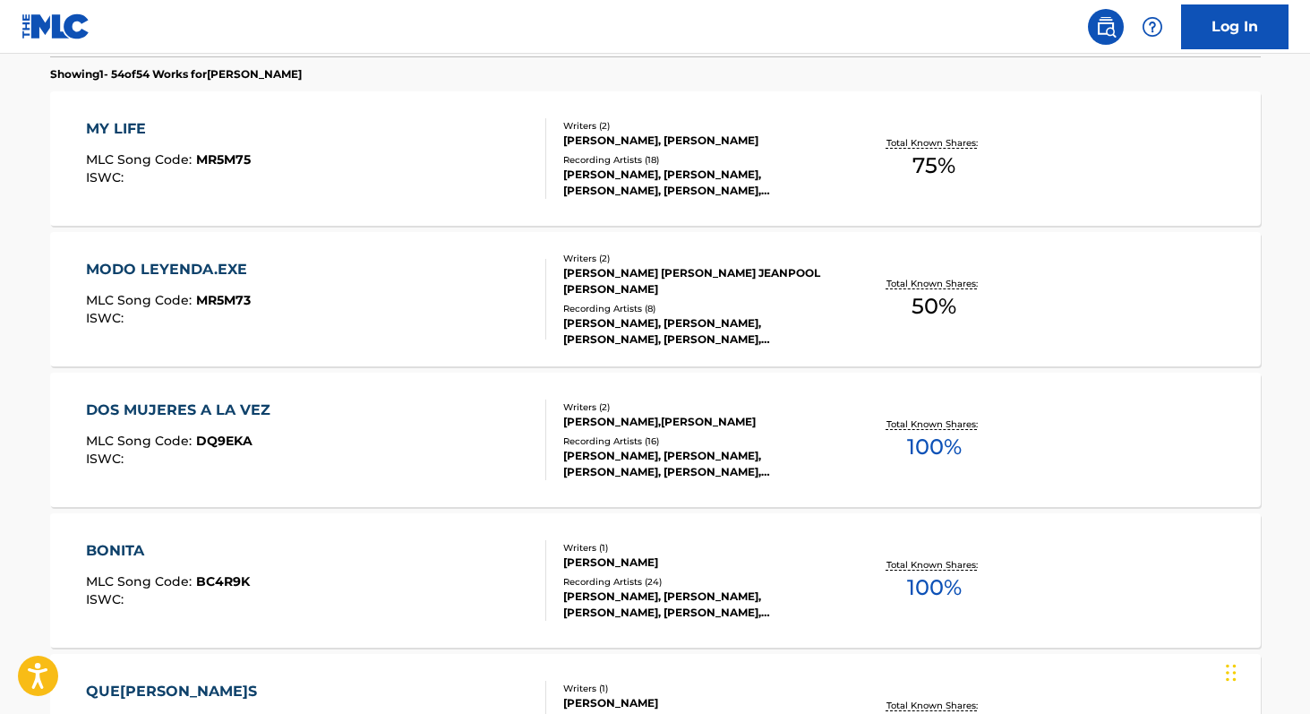
click at [944, 593] on span "100 %" at bounding box center [934, 587] width 55 height 32
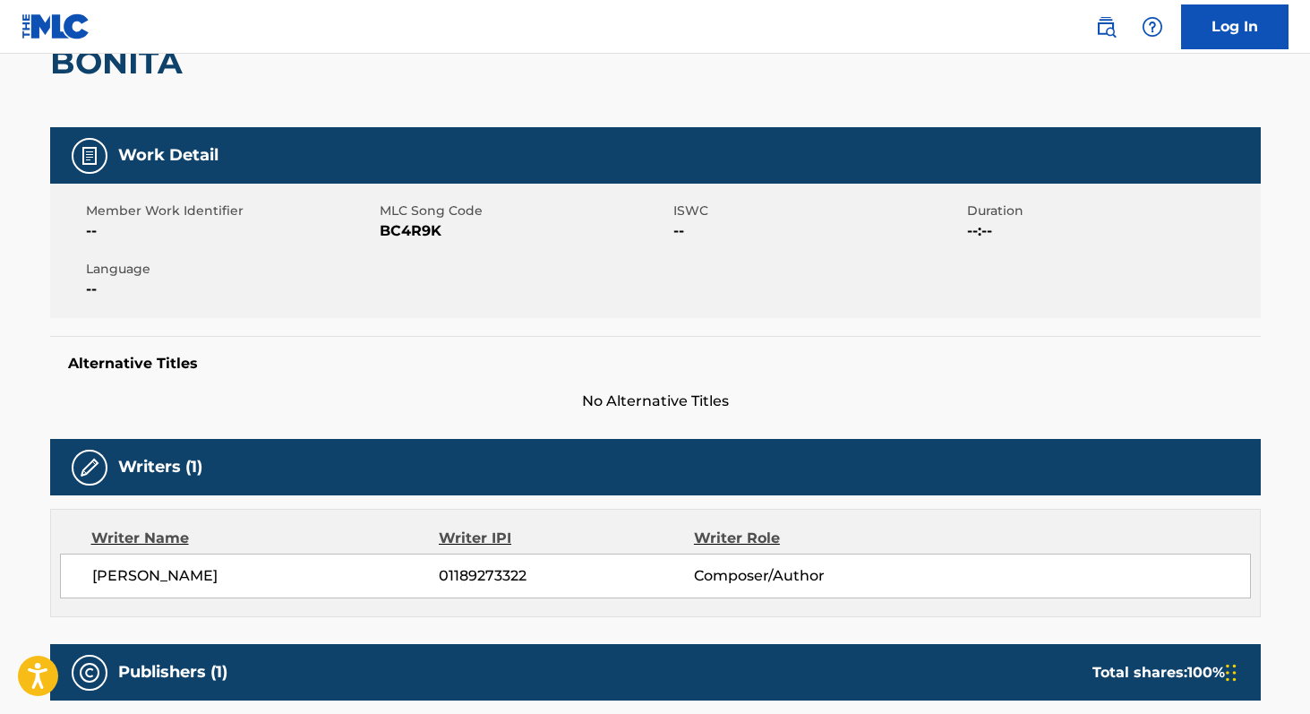
scroll to position [217, 0]
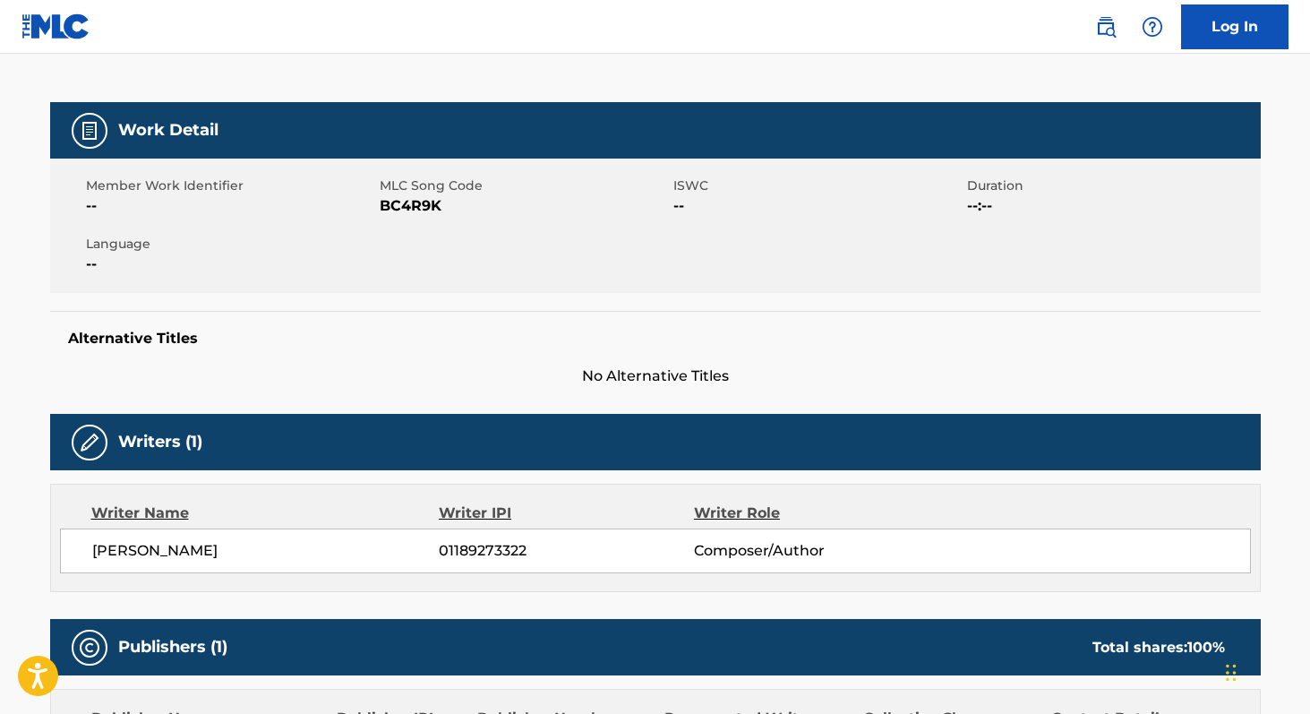
click at [458, 552] on span "01189273322" at bounding box center [566, 550] width 254 height 21
copy span "01189273322"
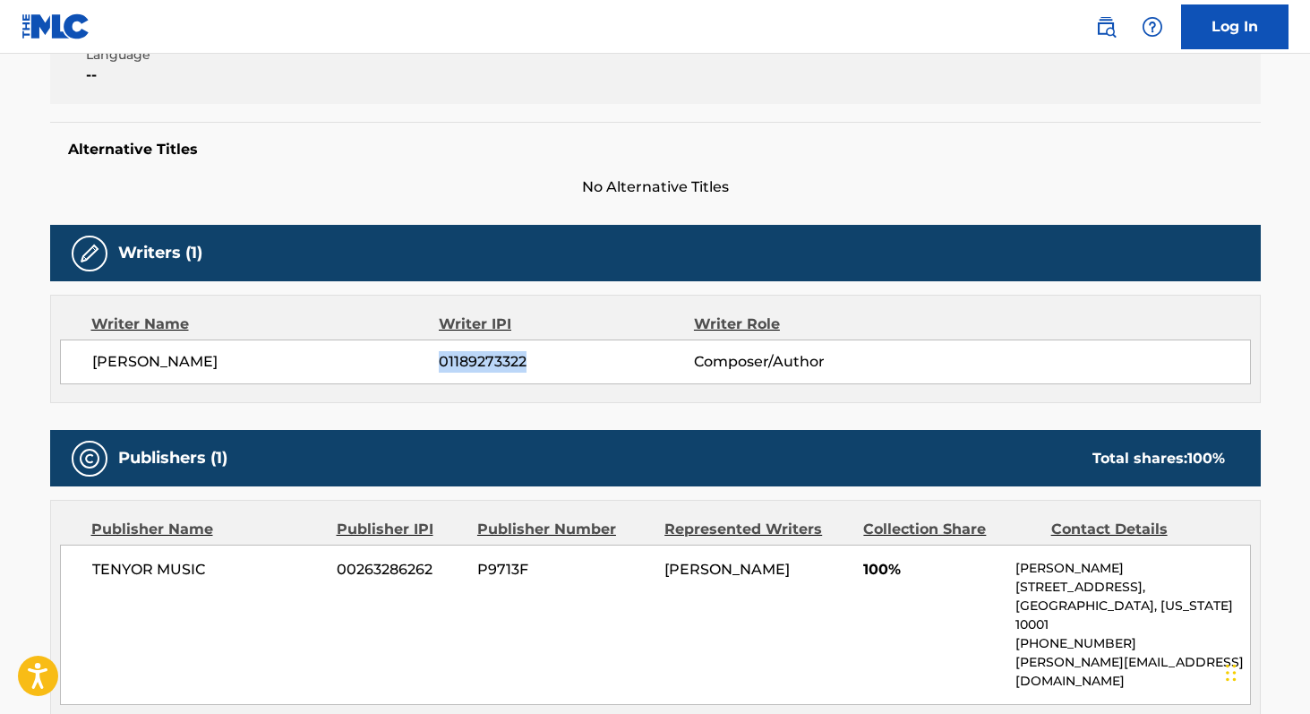
scroll to position [402, 0]
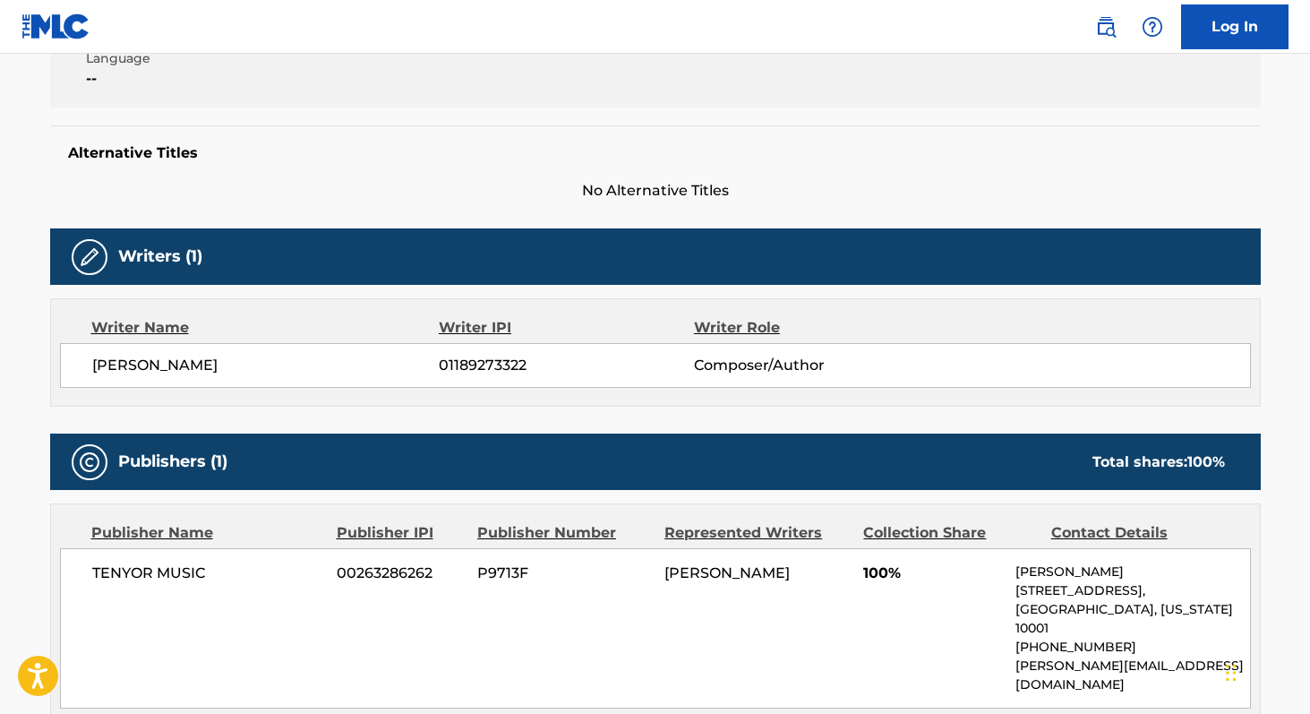
click at [128, 576] on span "TENYOR MUSIC" at bounding box center [208, 572] width 232 height 21
copy div "TENYOR MUSIC"
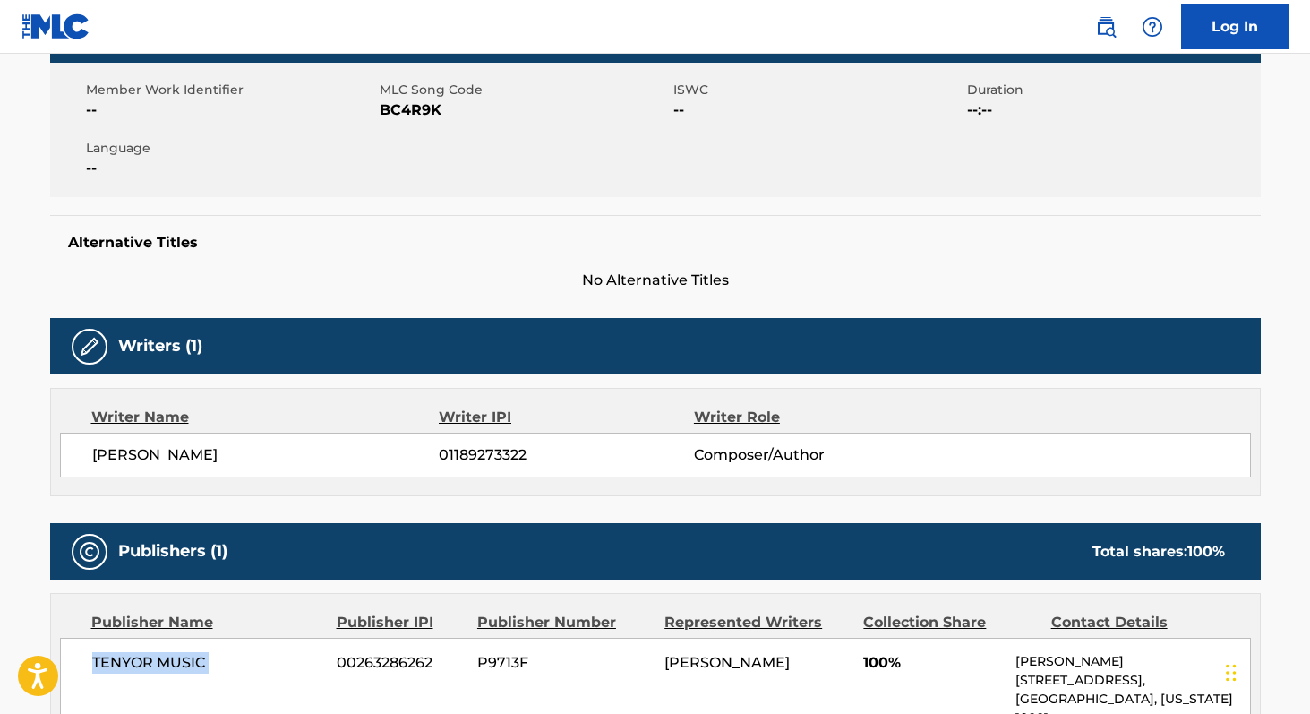
scroll to position [303, 0]
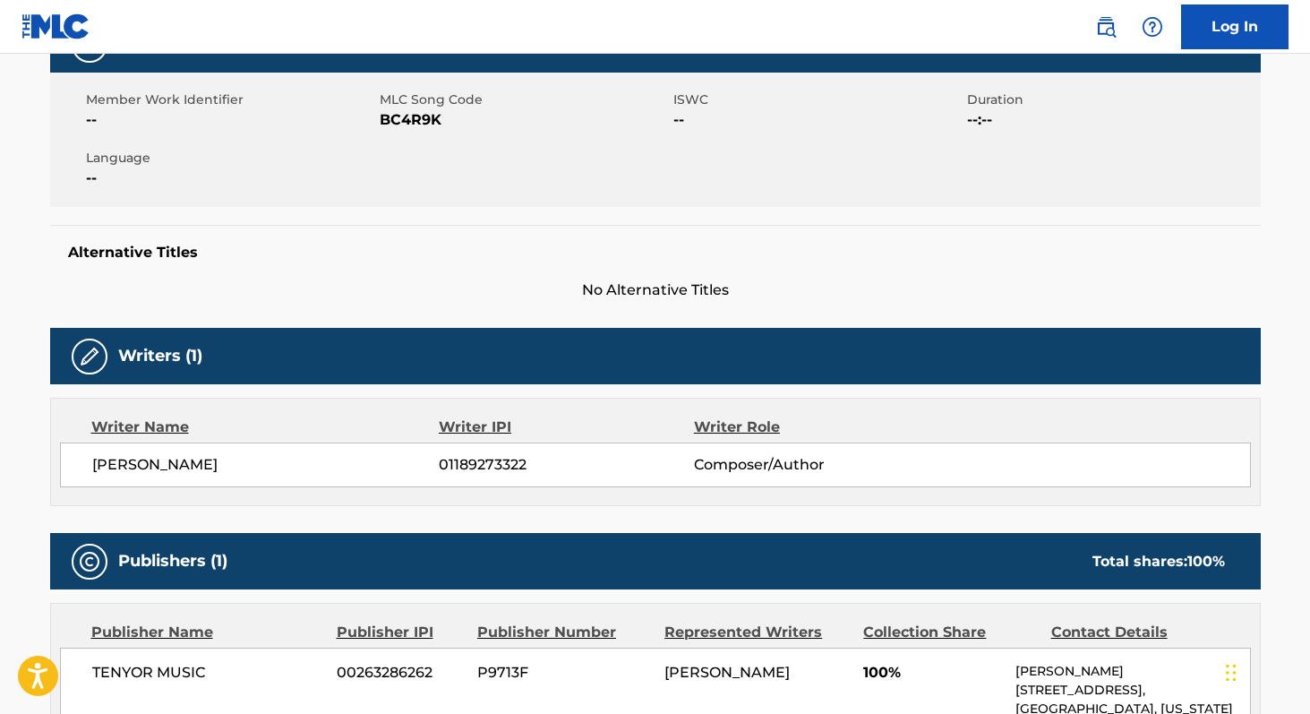
click at [419, 124] on span "BC4R9K" at bounding box center [524, 119] width 289 height 21
copy span "BC4R9K"
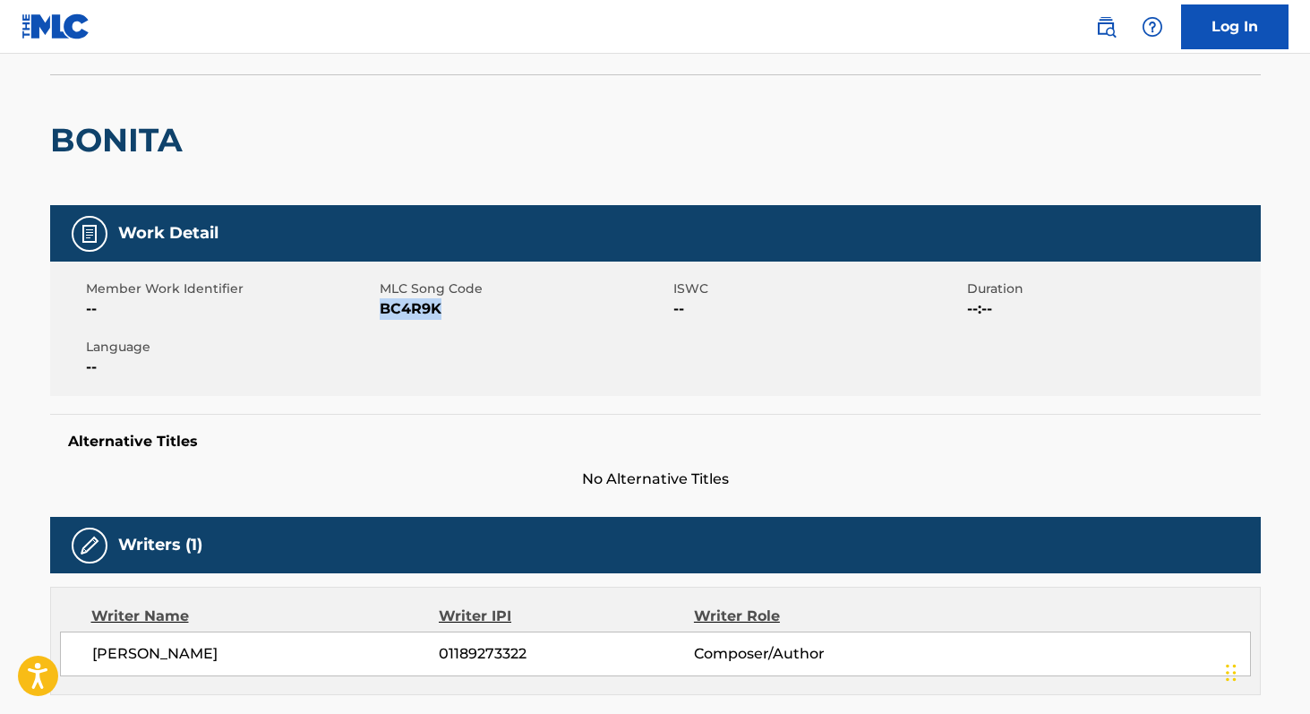
scroll to position [0, 0]
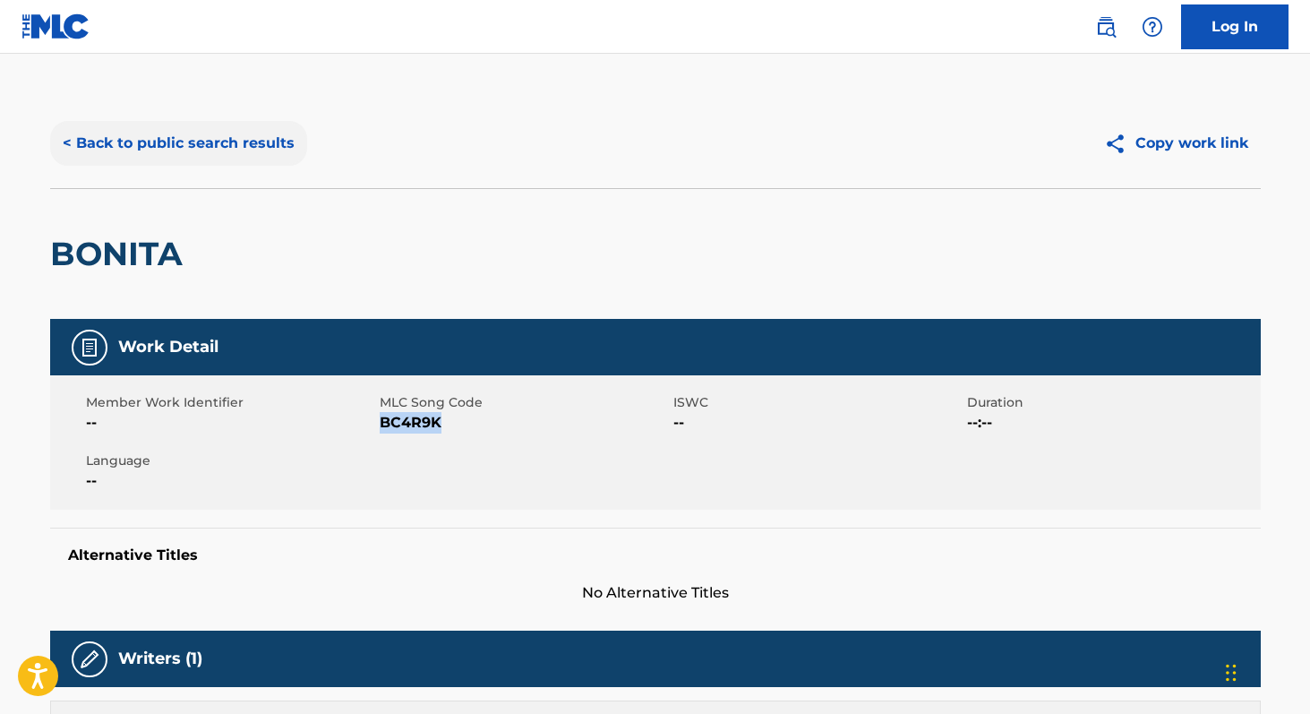
click at [197, 150] on button "< Back to public search results" at bounding box center [178, 143] width 257 height 45
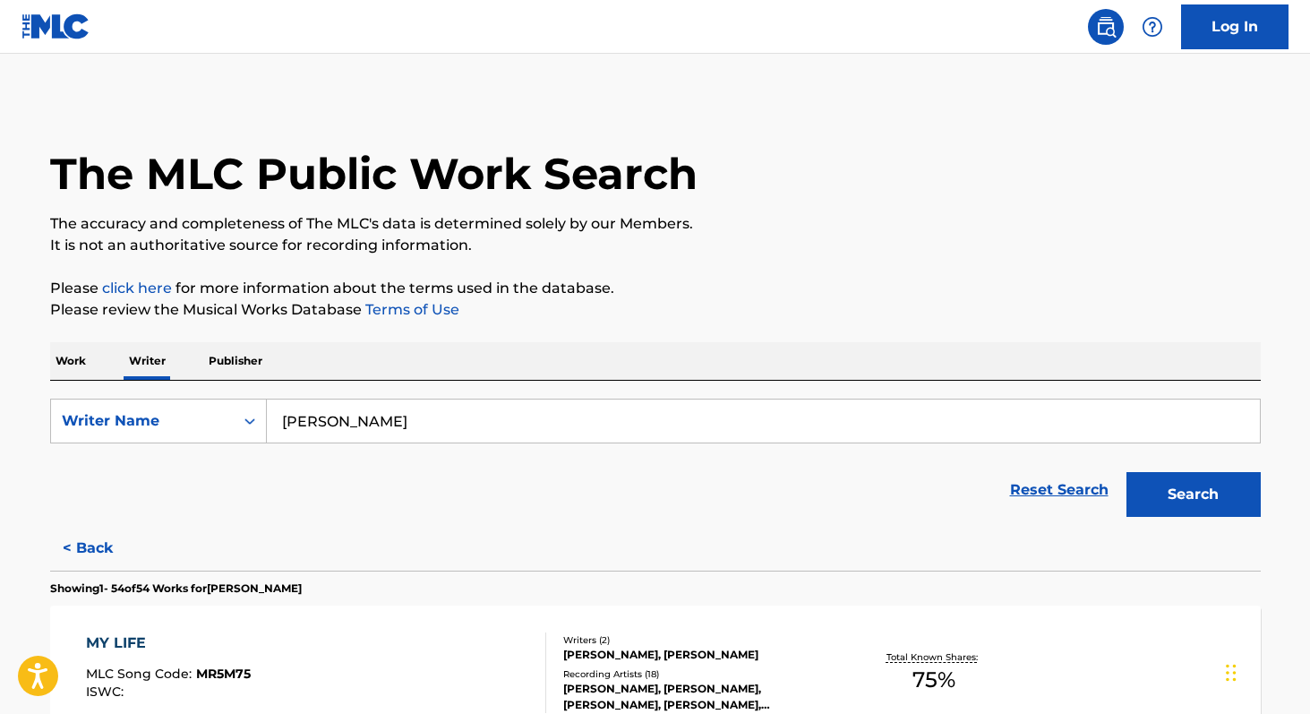
click at [85, 364] on p "Work" at bounding box center [70, 361] width 41 height 38
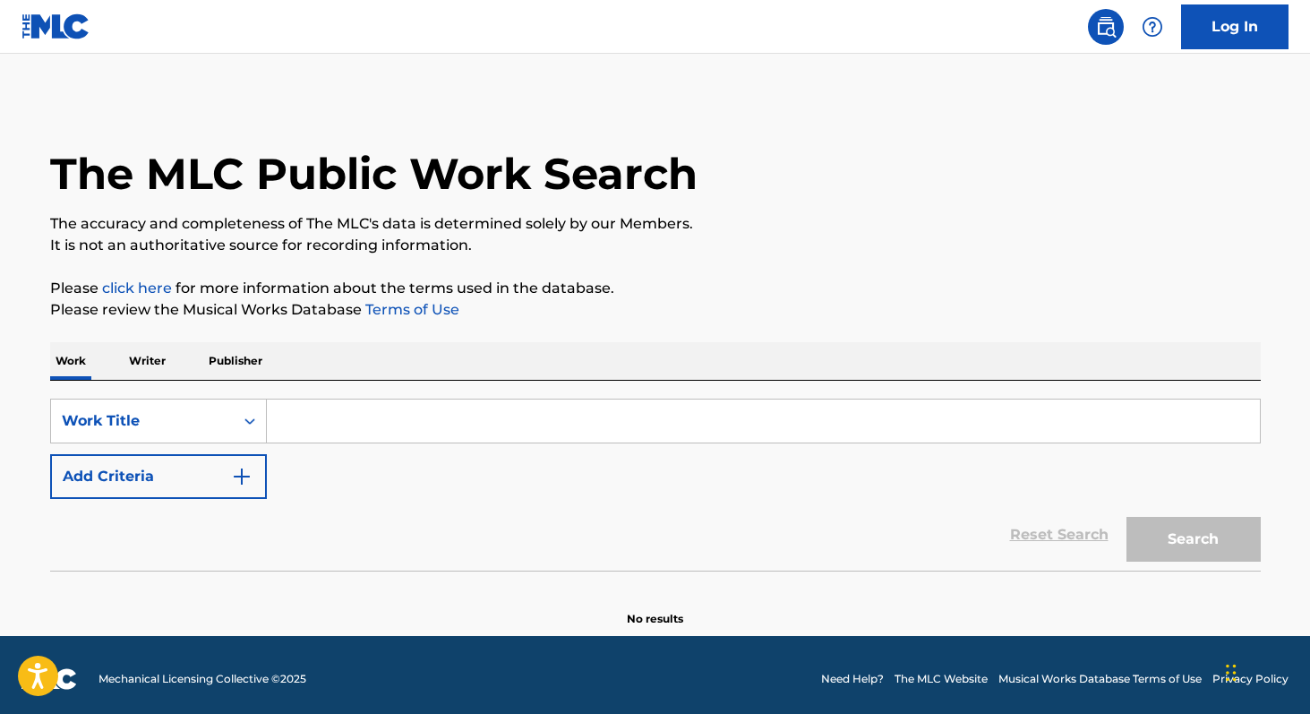
click at [312, 412] on input "Search Form" at bounding box center [763, 420] width 993 height 43
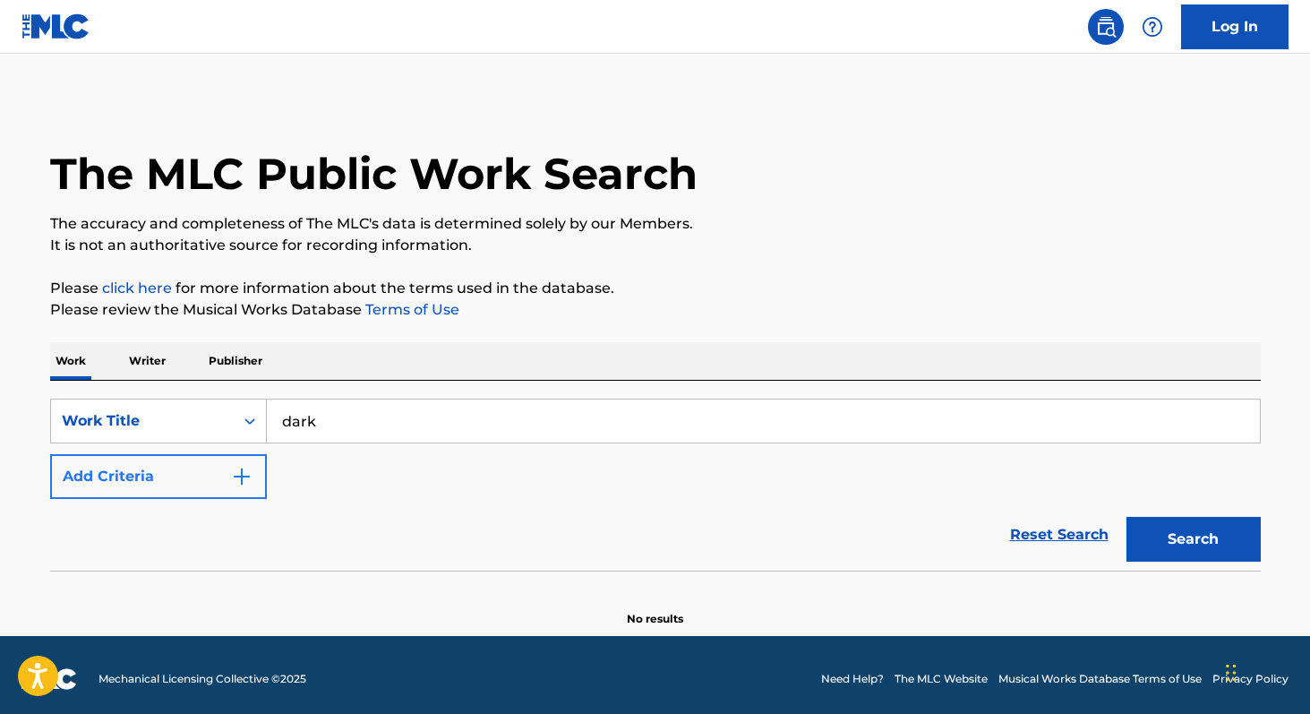
type input "dark"
click at [139, 477] on button "Add Criteria" at bounding box center [158, 476] width 217 height 45
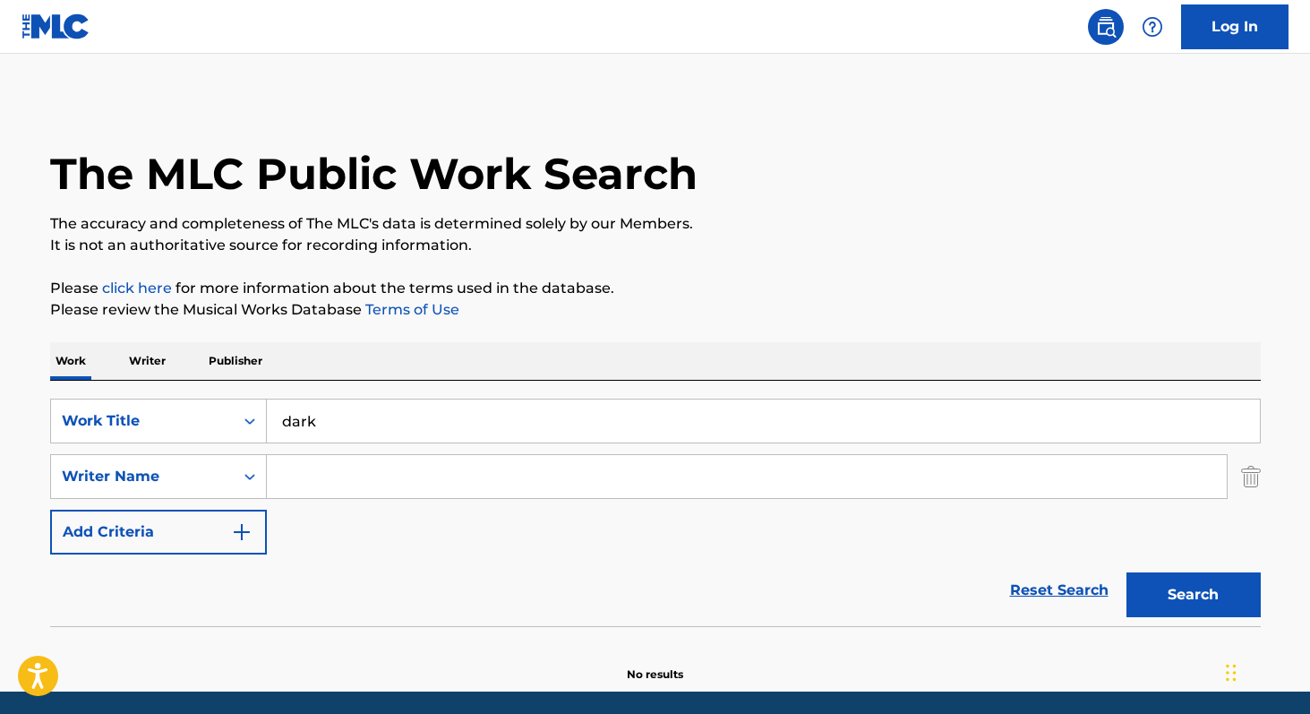
click at [302, 489] on input "Search Form" at bounding box center [747, 476] width 960 height 43
paste input "[PERSON_NAME]"
type input "[PERSON_NAME]"
click at [1201, 592] on button "Search" at bounding box center [1193, 594] width 134 height 45
click at [153, 358] on p "Writer" at bounding box center [147, 361] width 47 height 38
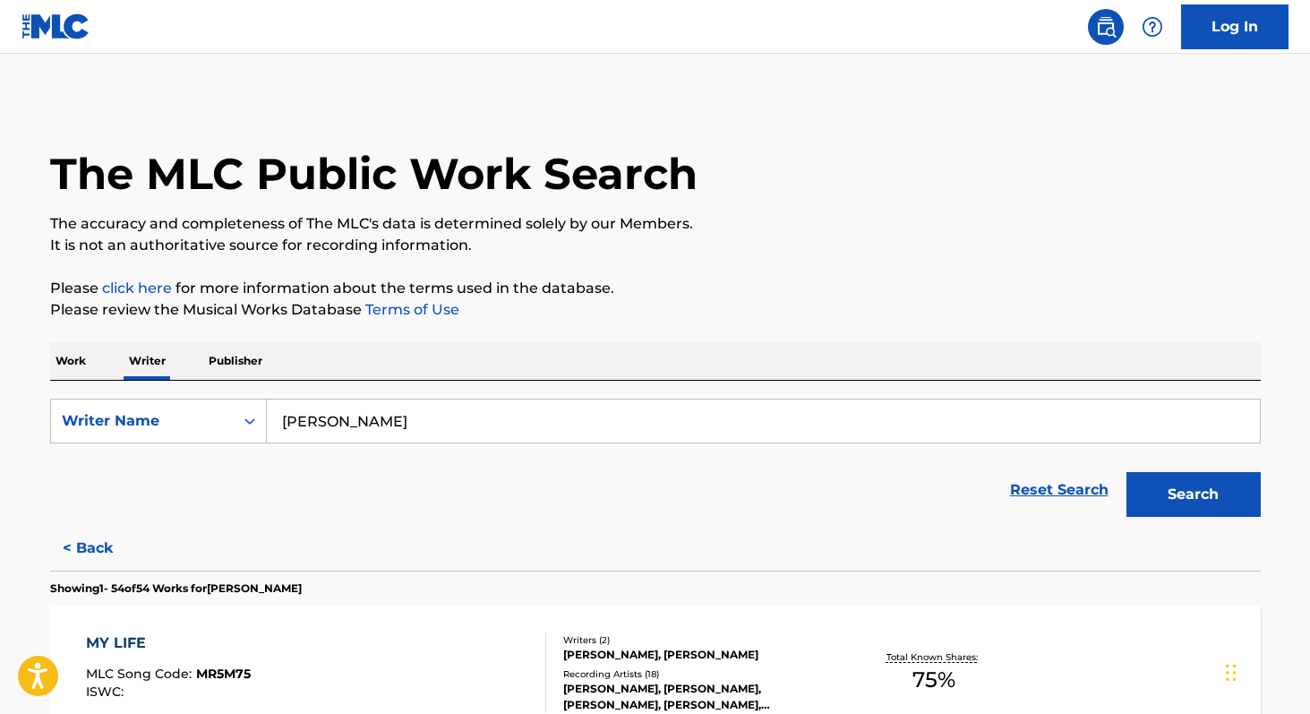
click at [391, 421] on input "[PERSON_NAME]" at bounding box center [763, 420] width 993 height 43
paste input "[PERSON_NAME]"
type input "[PERSON_NAME]"
click at [1126, 472] on button "Search" at bounding box center [1193, 494] width 134 height 45
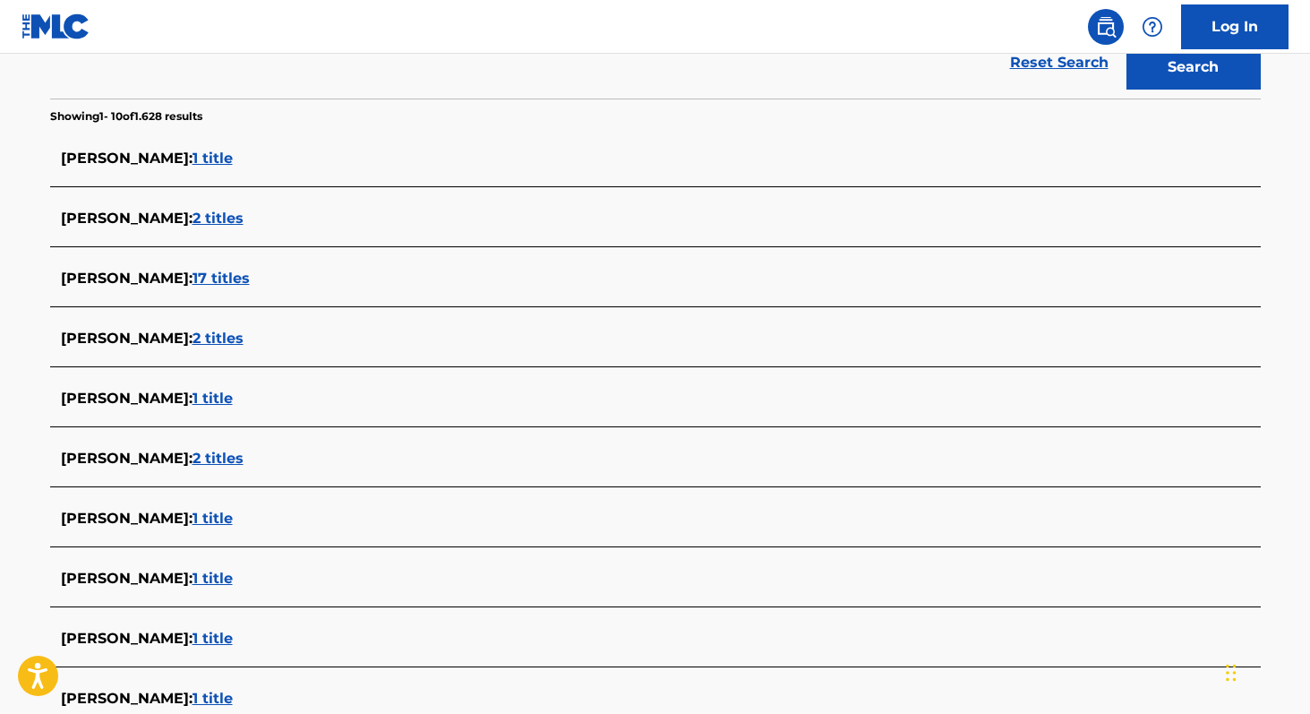
scroll to position [425, 0]
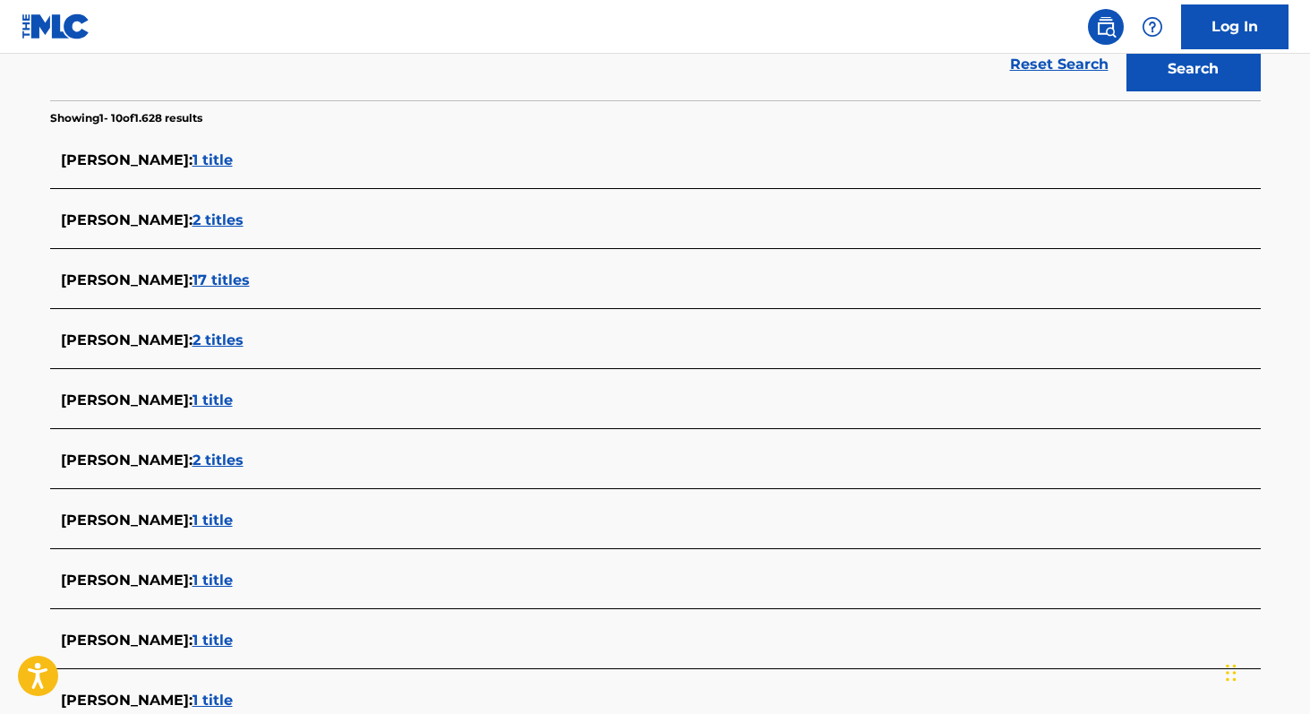
click at [213, 341] on span "2 titles" at bounding box center [217, 339] width 51 height 17
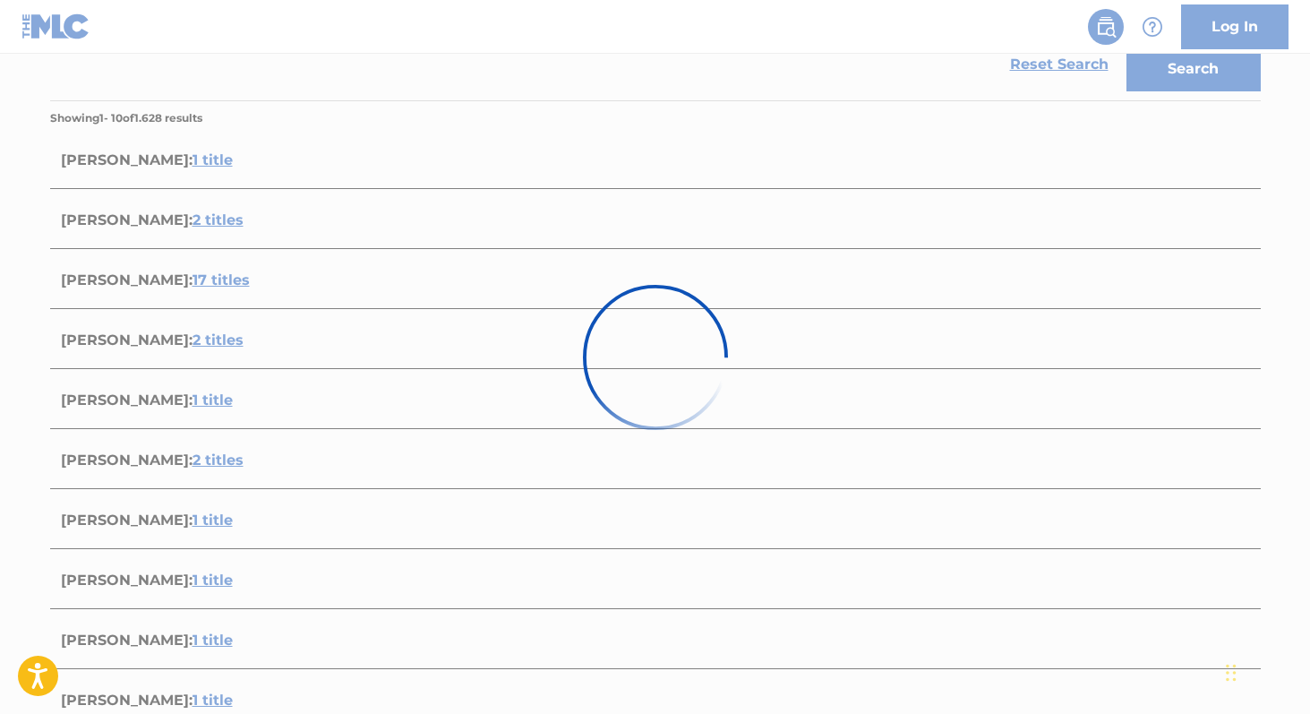
scroll to position [346, 0]
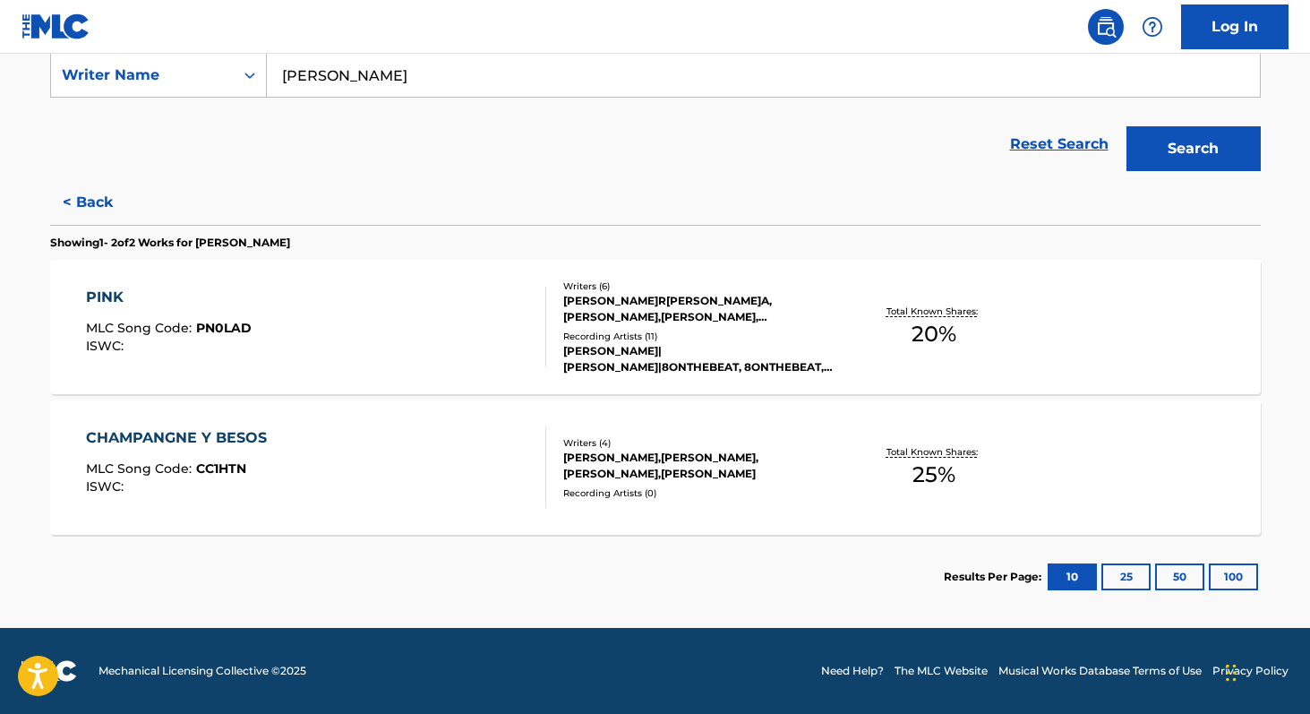
click at [934, 475] on span "25 %" at bounding box center [933, 474] width 43 height 32
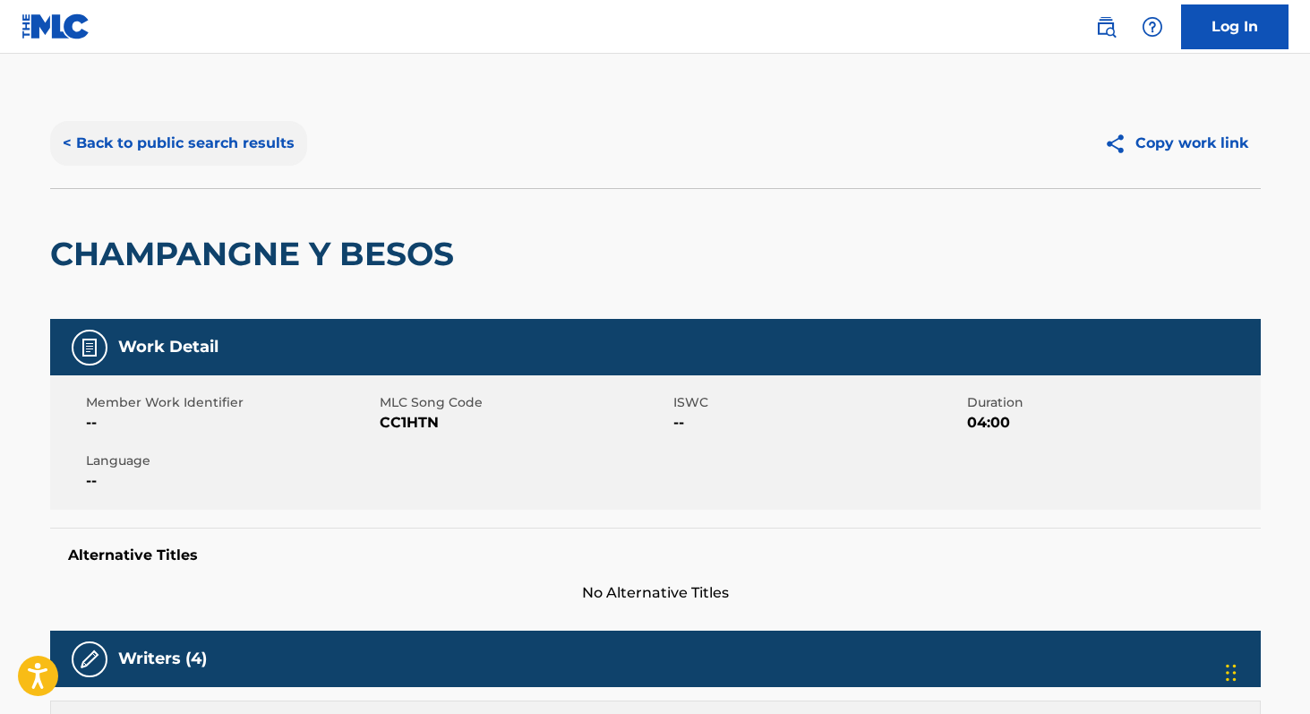
click at [114, 131] on button "< Back to public search results" at bounding box center [178, 143] width 257 height 45
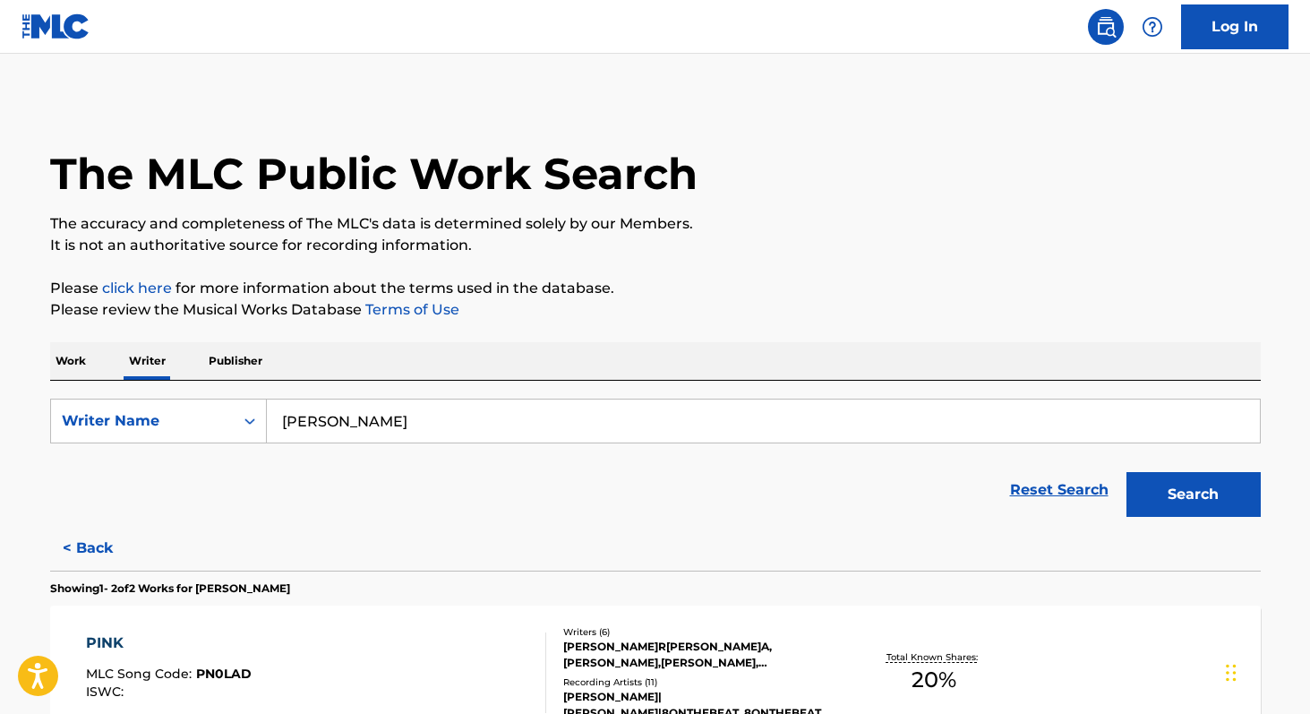
click at [444, 428] on input "[PERSON_NAME]" at bounding box center [763, 420] width 993 height 43
click at [73, 366] on p "Work" at bounding box center [70, 361] width 41 height 38
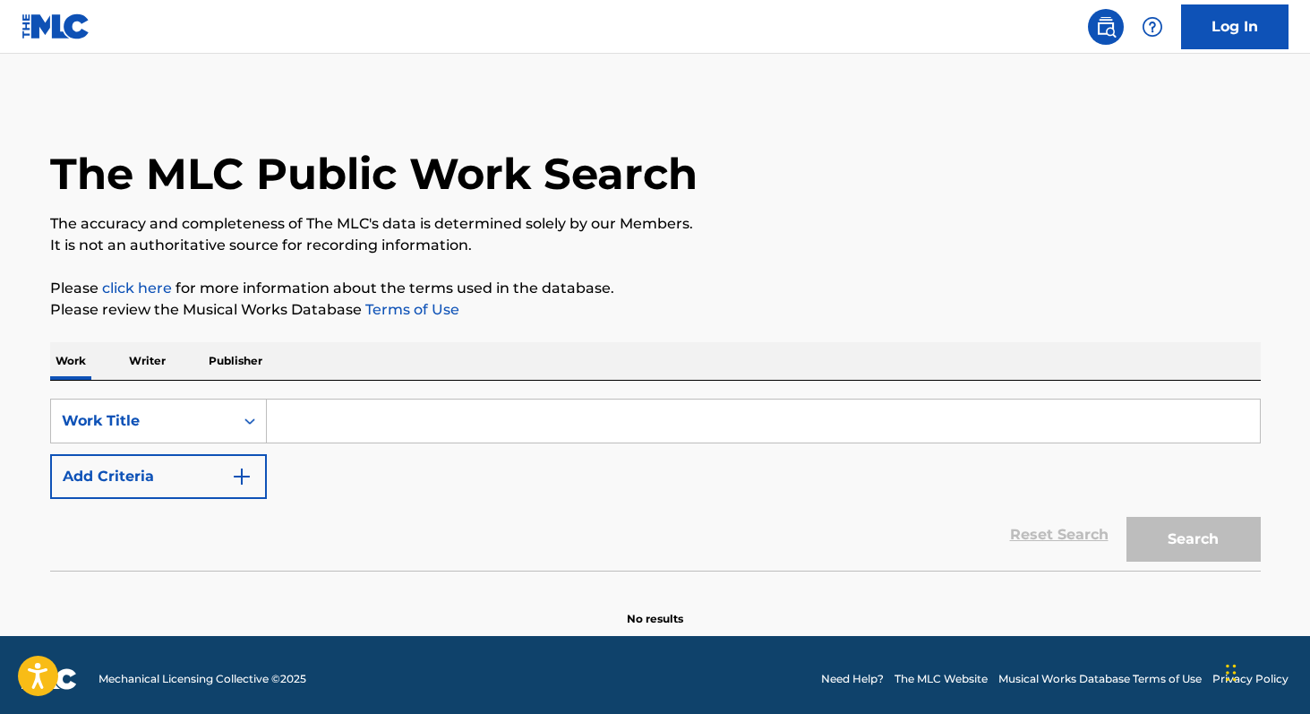
click at [295, 430] on input "Search Form" at bounding box center [763, 420] width 993 height 43
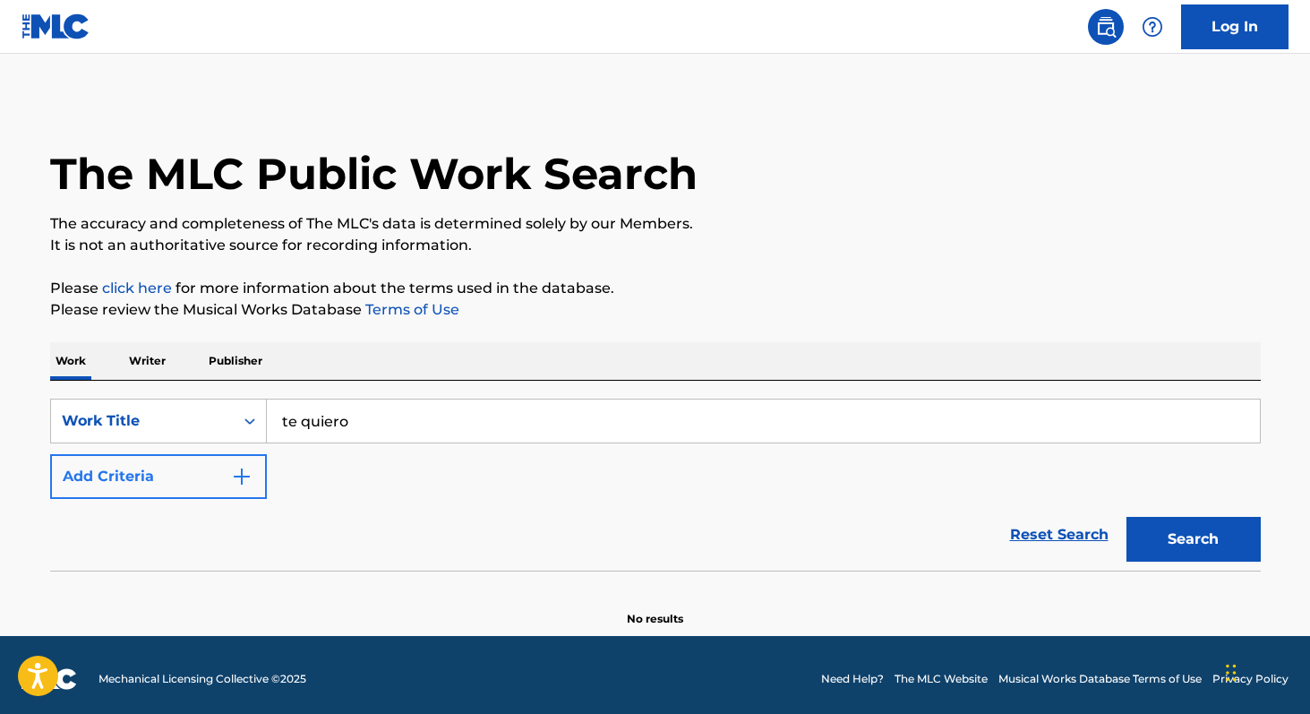
type input "te quiero"
click at [232, 467] on img "Search Form" at bounding box center [241, 476] width 21 height 21
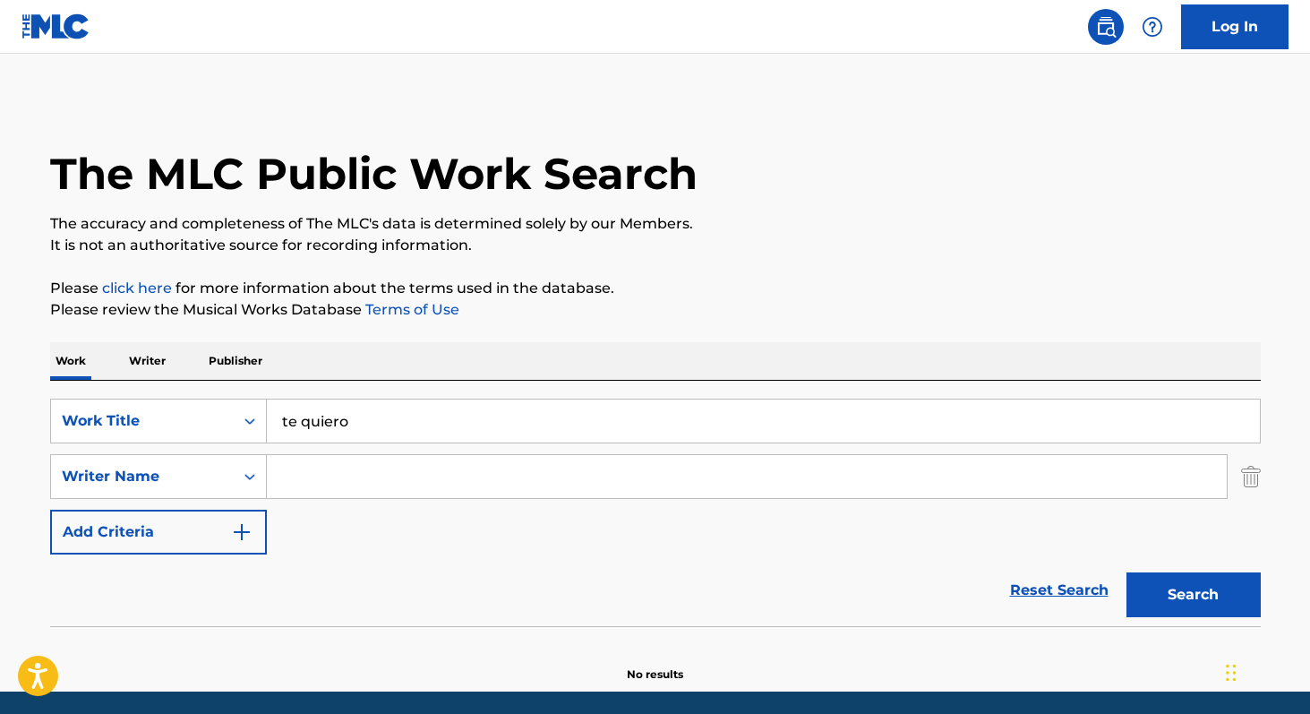
click at [321, 469] on input "Search Form" at bounding box center [747, 476] width 960 height 43
paste input "[PERSON_NAME]"
type input "[PERSON_NAME]"
click at [1172, 594] on button "Search" at bounding box center [1193, 594] width 134 height 45
click at [505, 472] on input "[PERSON_NAME]" at bounding box center [747, 476] width 960 height 43
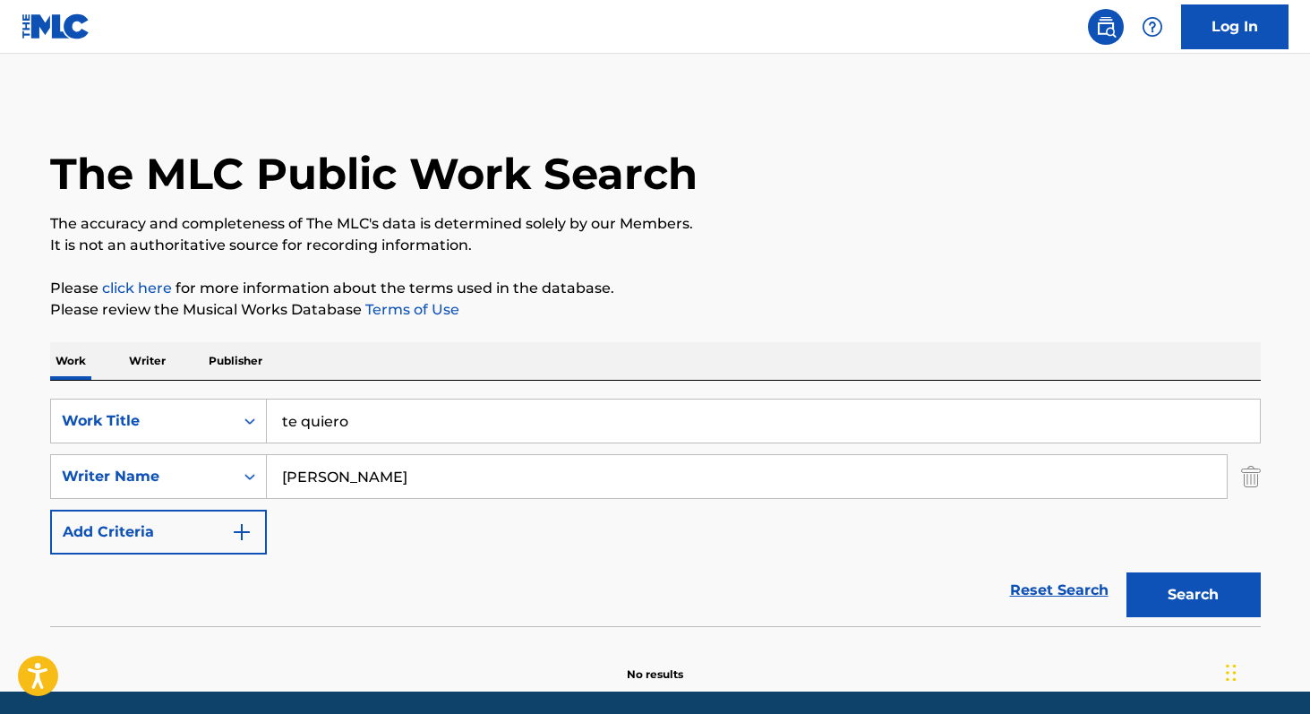
click at [144, 362] on p "Writer" at bounding box center [147, 361] width 47 height 38
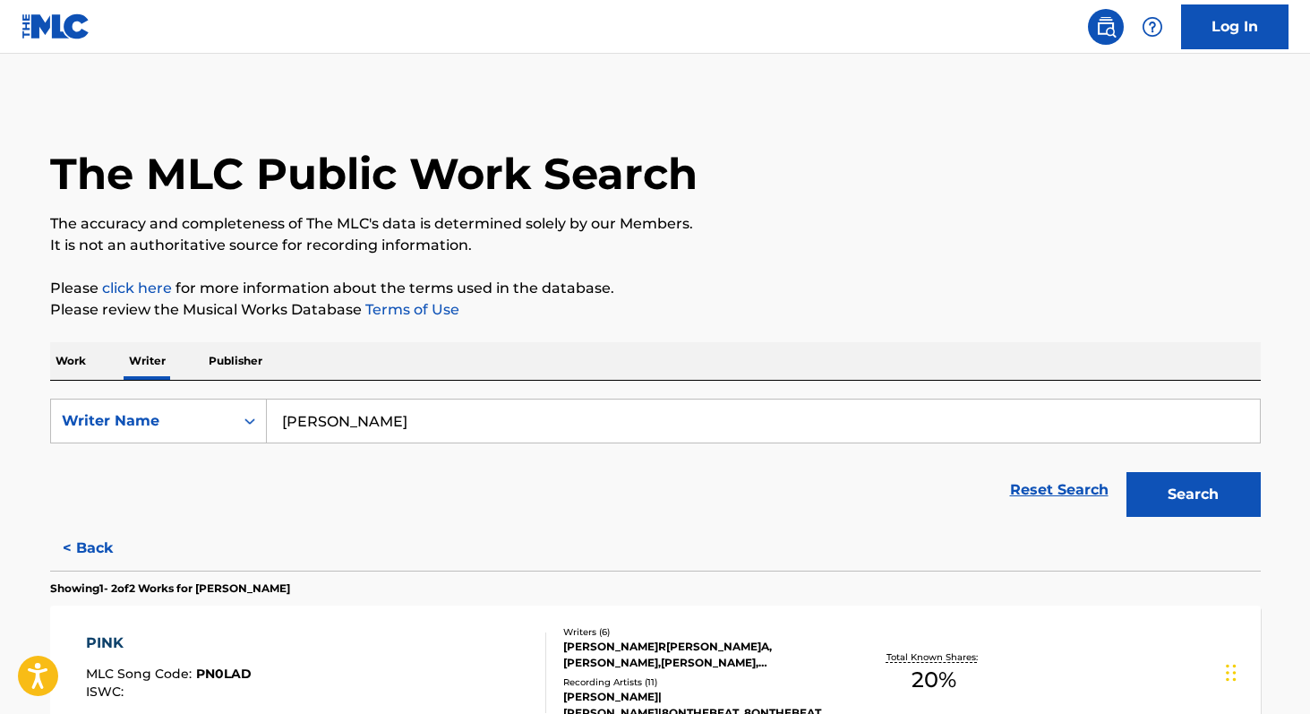
click at [415, 422] on input "[PERSON_NAME]" at bounding box center [763, 420] width 993 height 43
paste input "[PERSON_NAME]"
type input "[PERSON_NAME]"
click at [1160, 482] on button "Search" at bounding box center [1193, 494] width 134 height 45
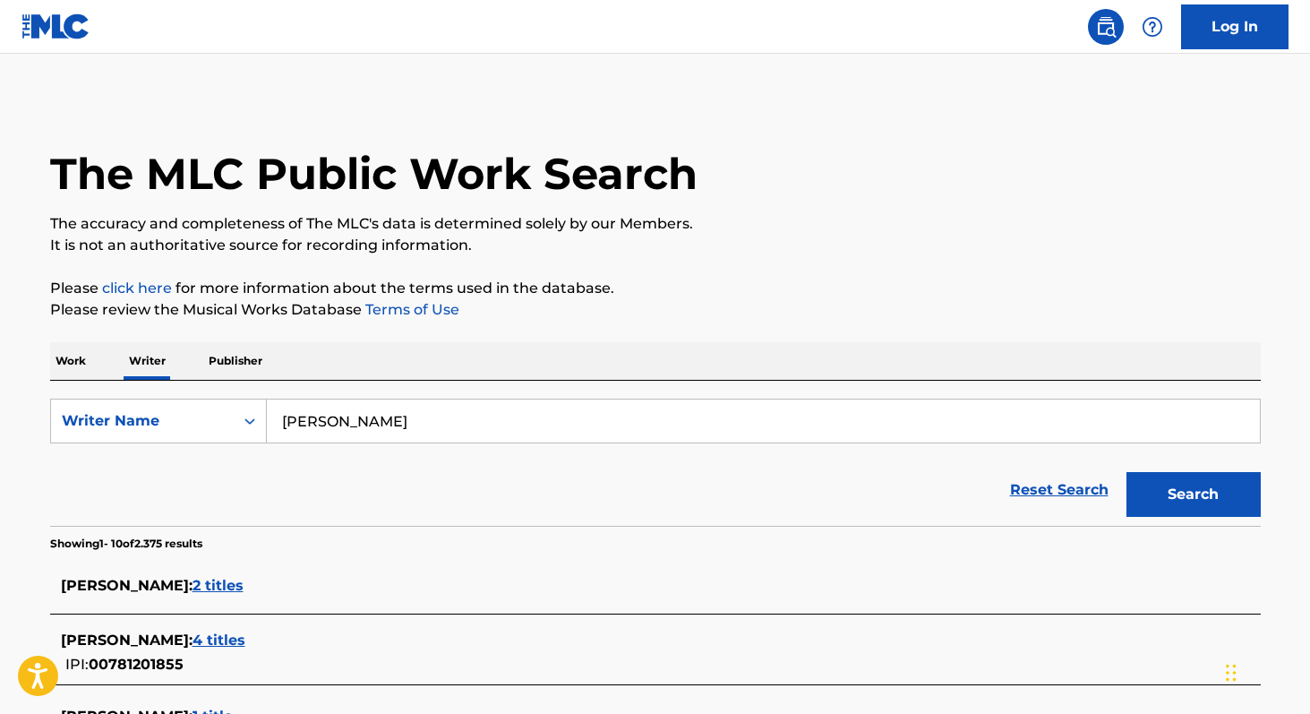
click at [83, 359] on p "Work" at bounding box center [70, 361] width 41 height 38
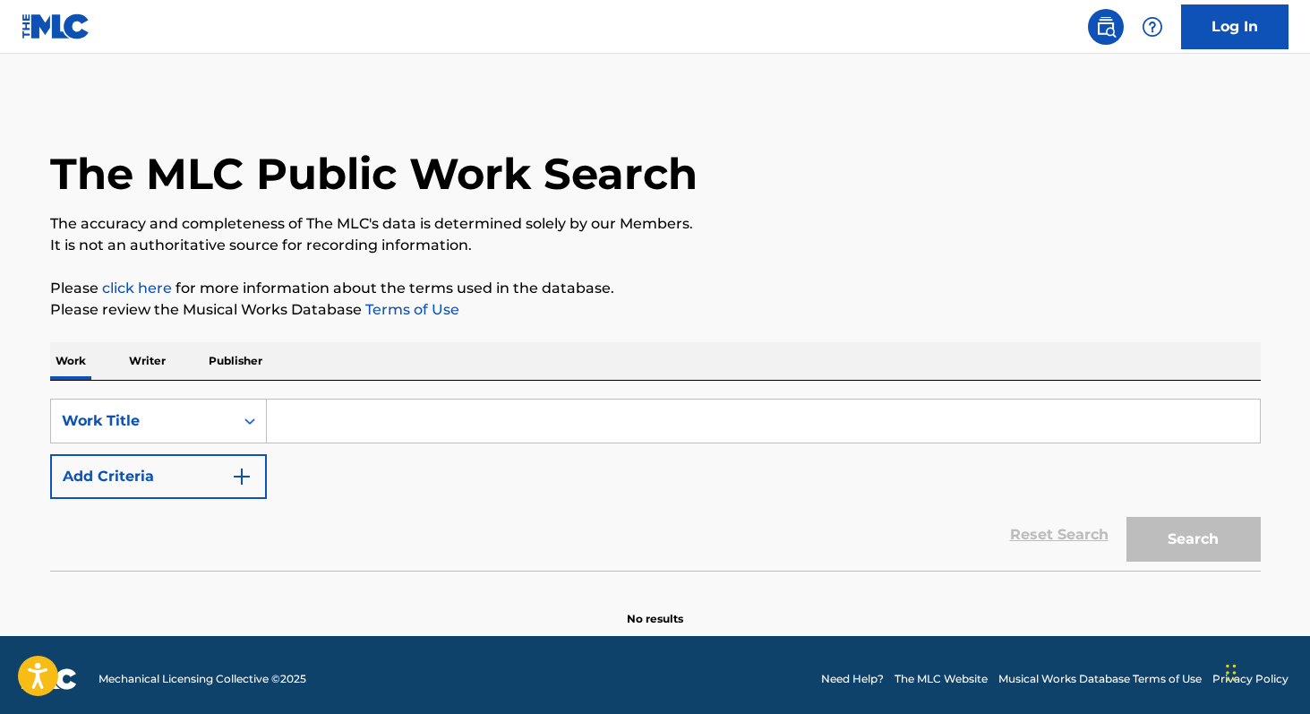
click at [311, 413] on input "Search Form" at bounding box center [763, 420] width 993 height 43
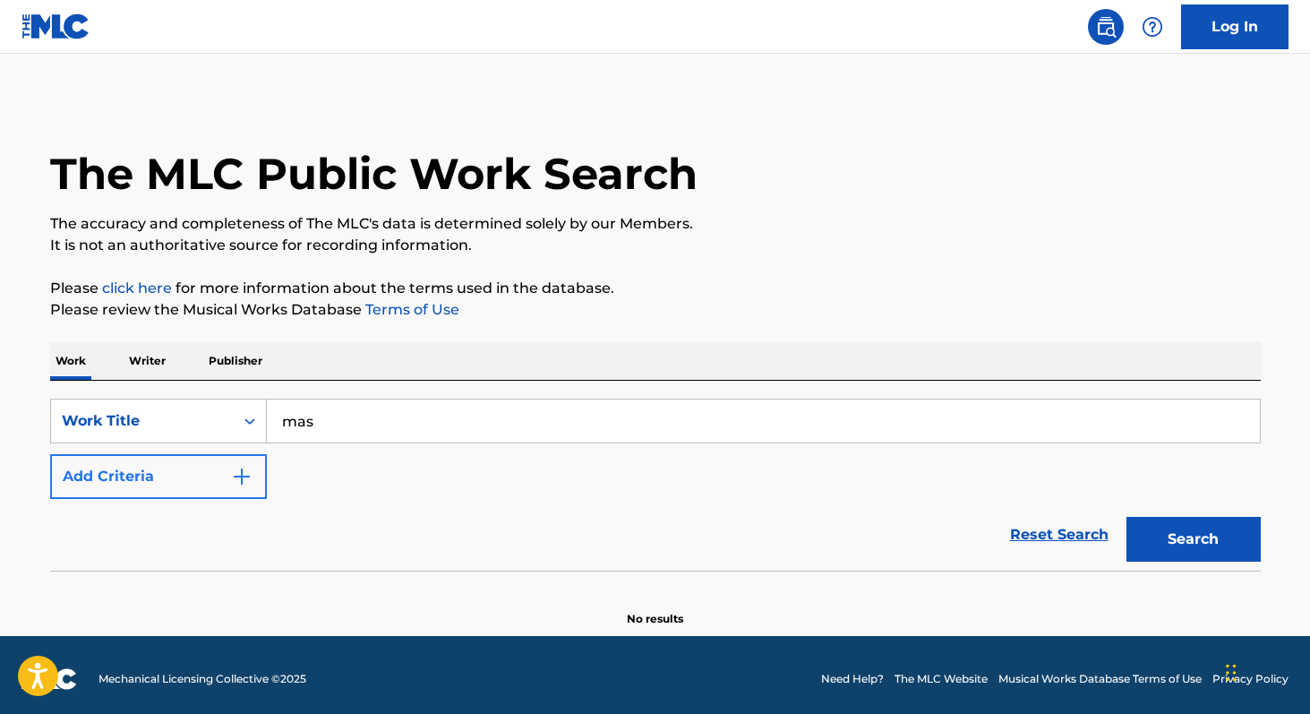
type input "mas"
click at [132, 460] on button "Add Criteria" at bounding box center [158, 476] width 217 height 45
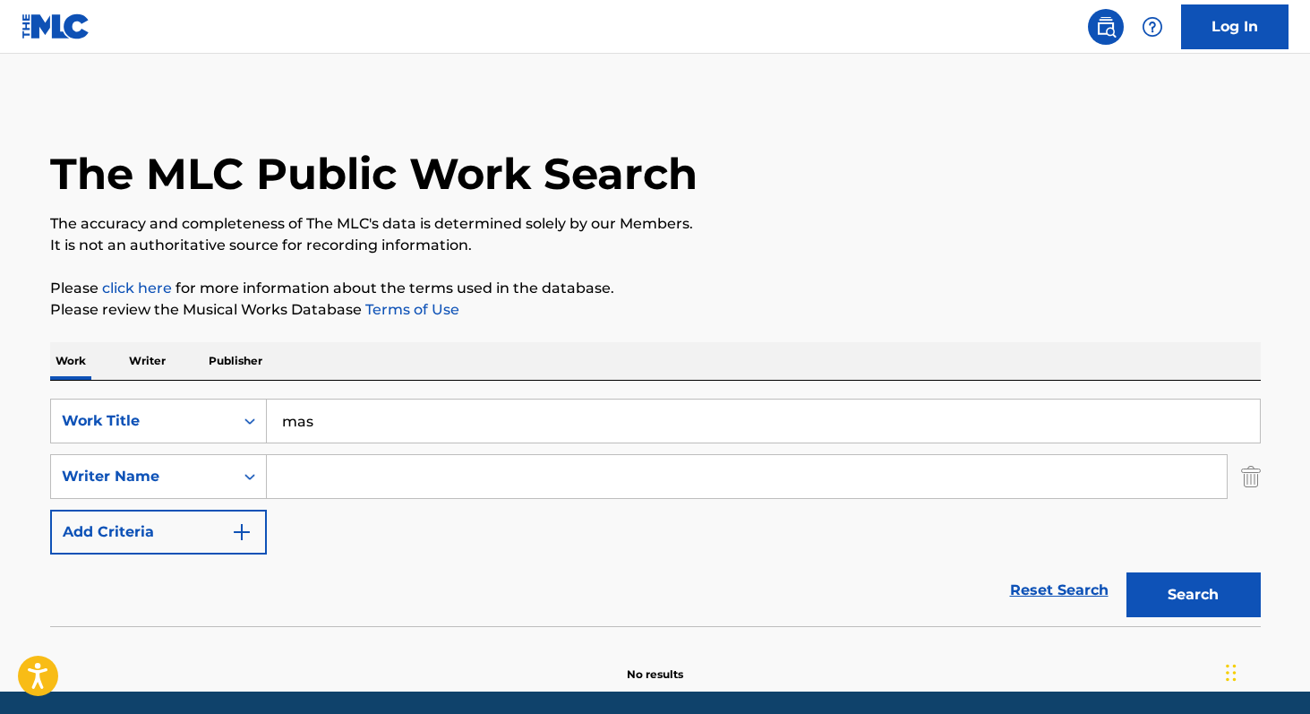
click at [324, 487] on input "Search Form" at bounding box center [747, 476] width 960 height 43
paste input "[PERSON_NAME]"
type input "[PERSON_NAME]"
click at [1188, 586] on button "Search" at bounding box center [1193, 594] width 134 height 45
click at [134, 355] on p "Writer" at bounding box center [147, 361] width 47 height 38
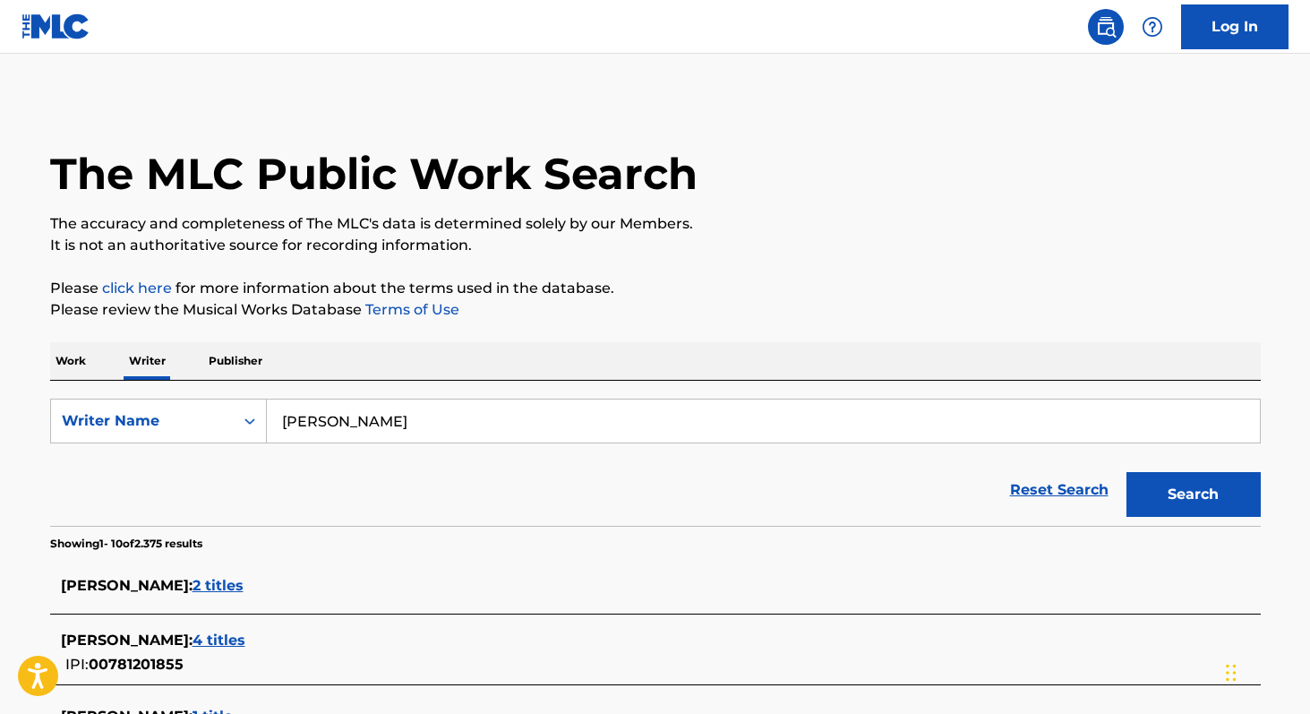
click at [508, 436] on input "[PERSON_NAME]" at bounding box center [763, 420] width 993 height 43
paste input "[PERSON_NAME]"
type input "[PERSON_NAME]"
click at [1126, 472] on button "Search" at bounding box center [1193, 494] width 134 height 45
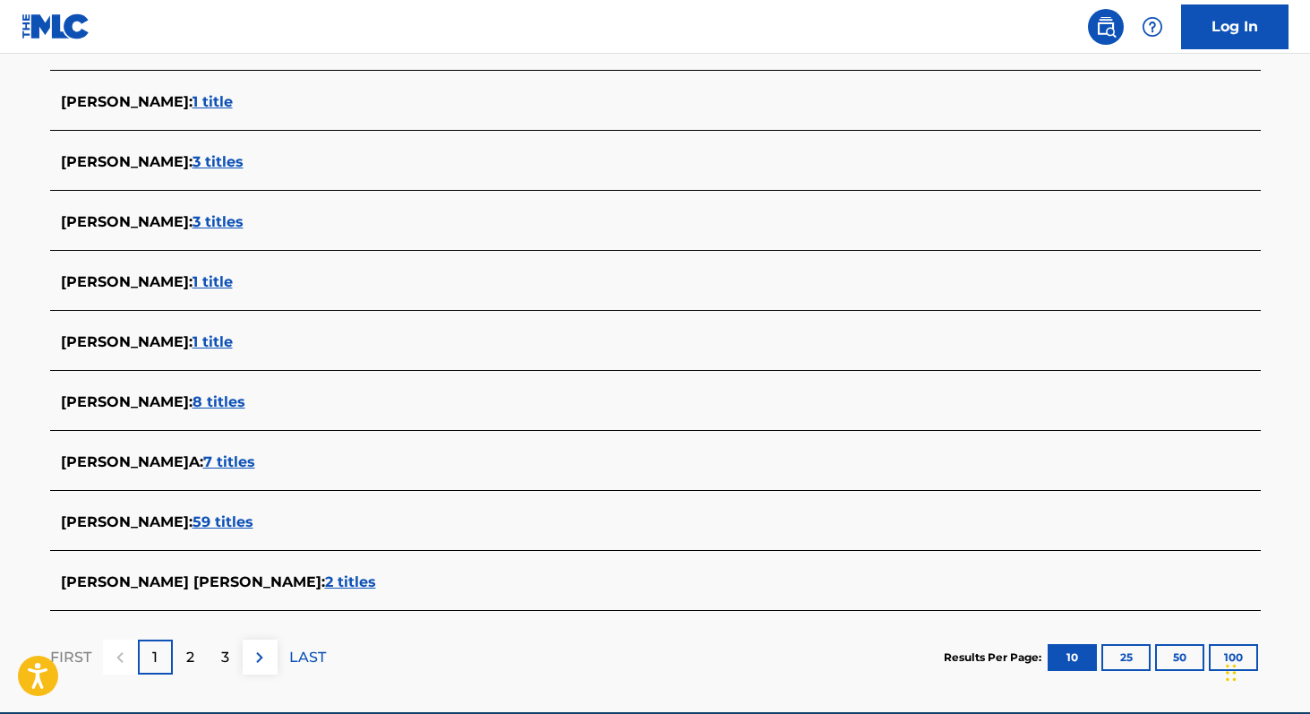
scroll to position [549, 0]
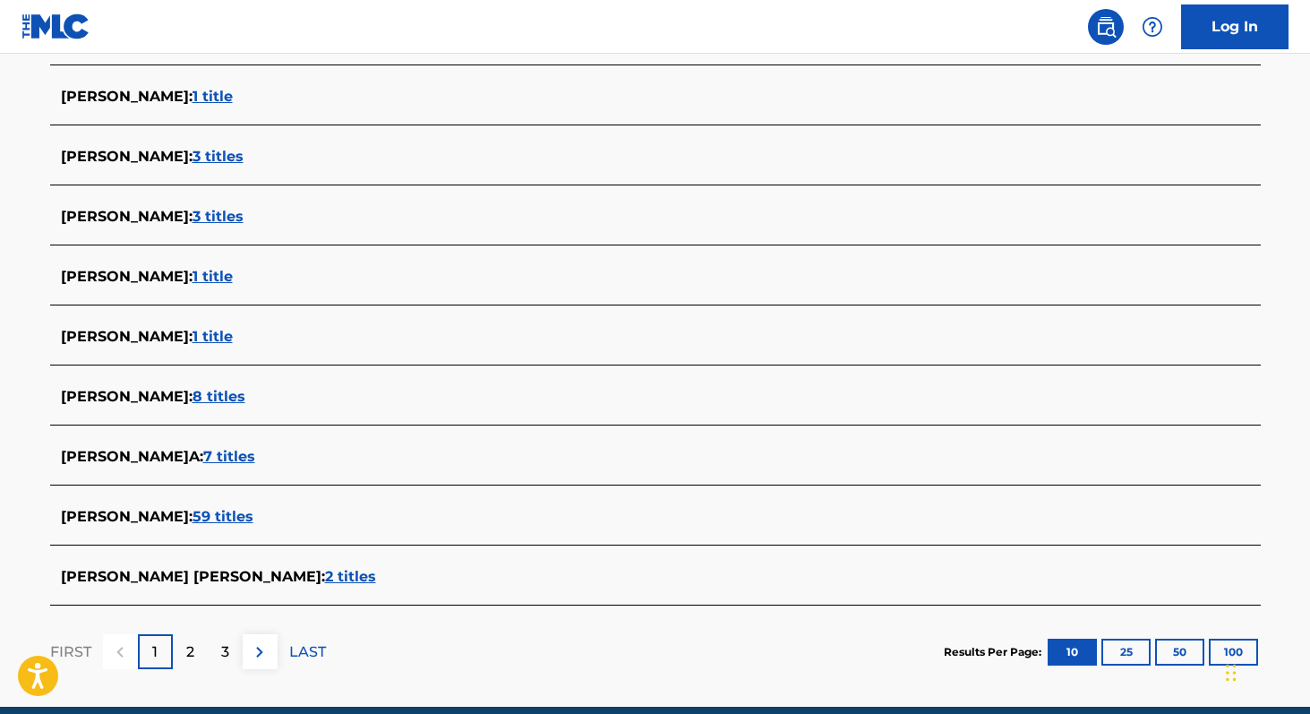
click at [218, 519] on span "59 titles" at bounding box center [222, 516] width 61 height 17
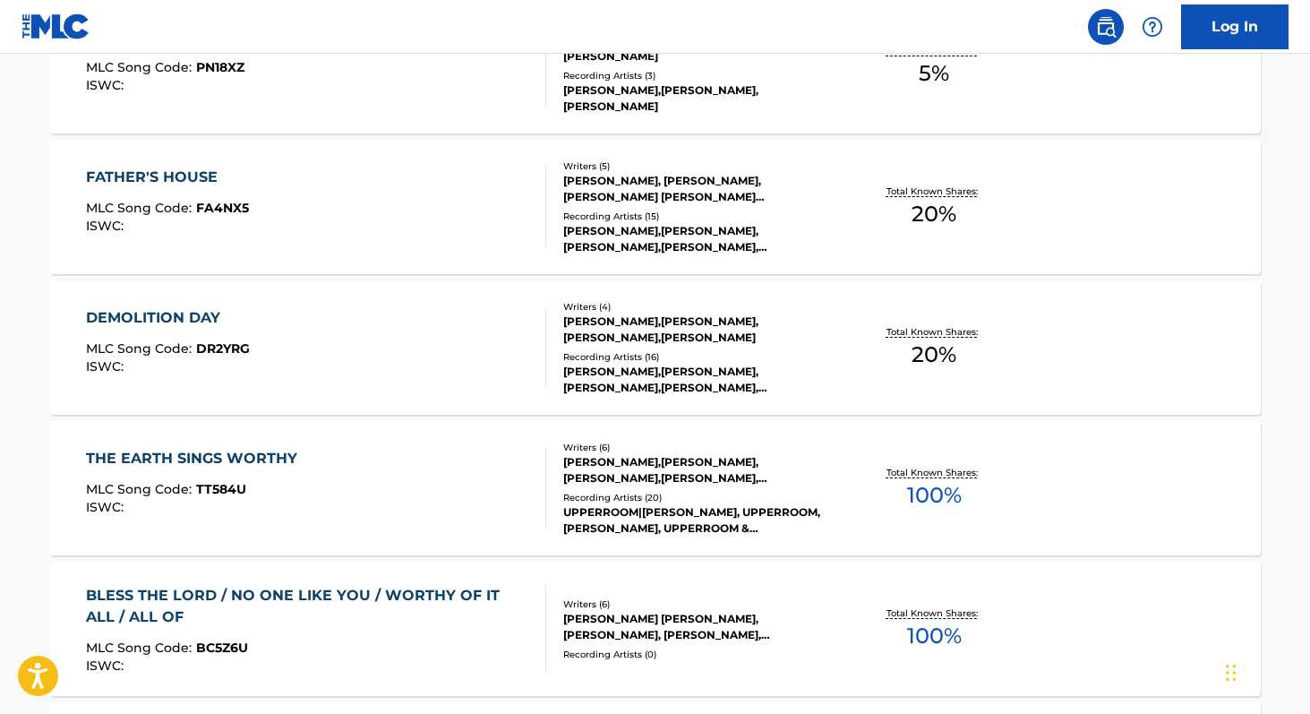
scroll to position [755, 0]
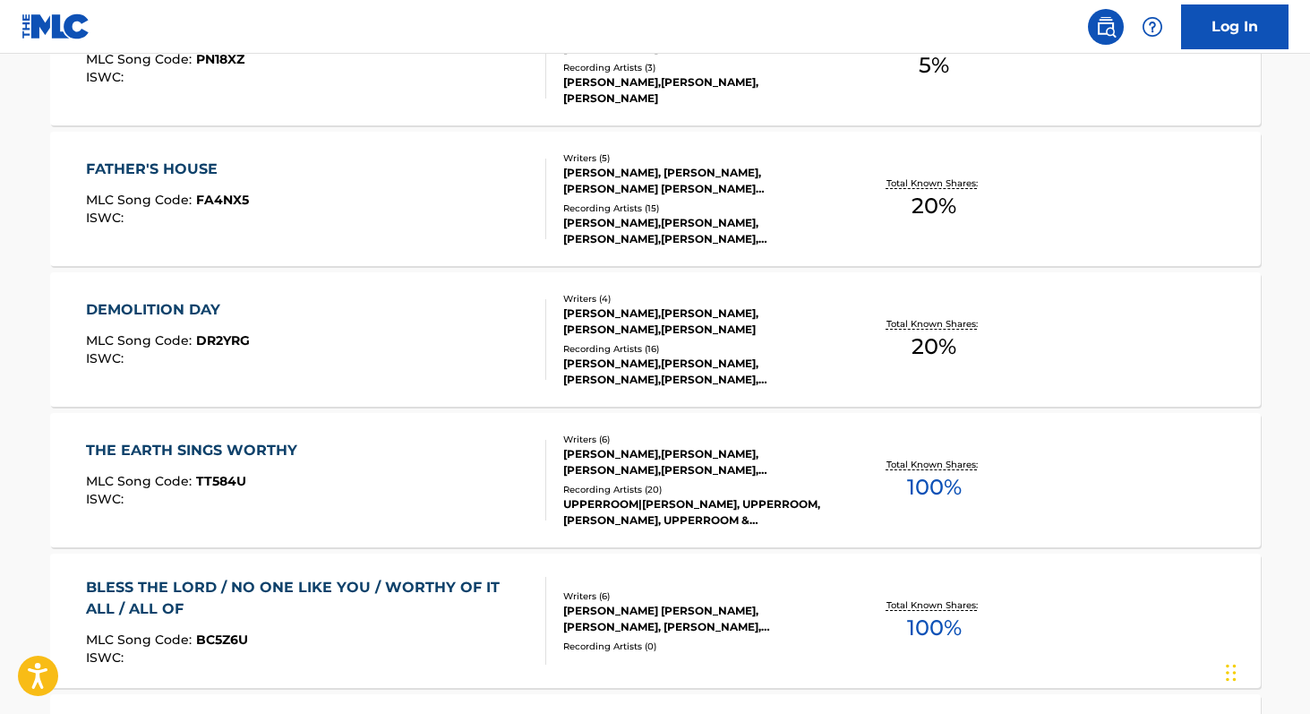
click at [949, 489] on span "100 %" at bounding box center [934, 487] width 55 height 32
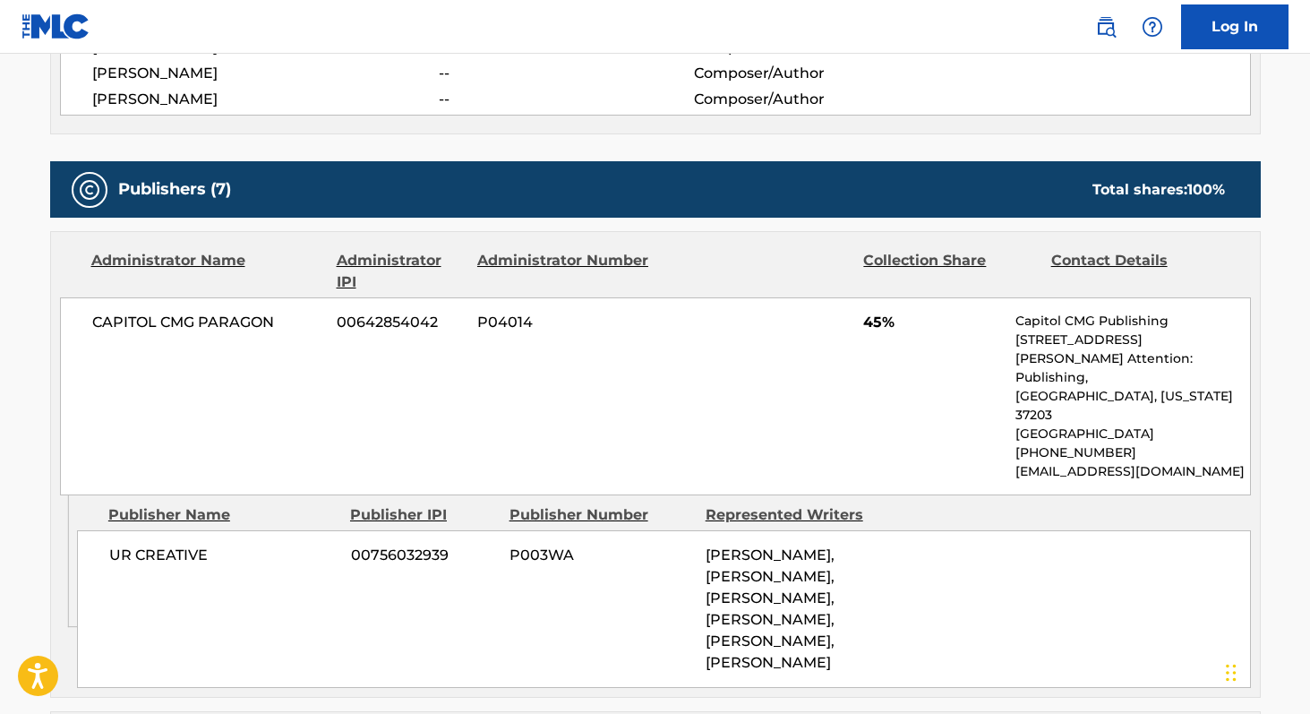
scroll to position [789, 0]
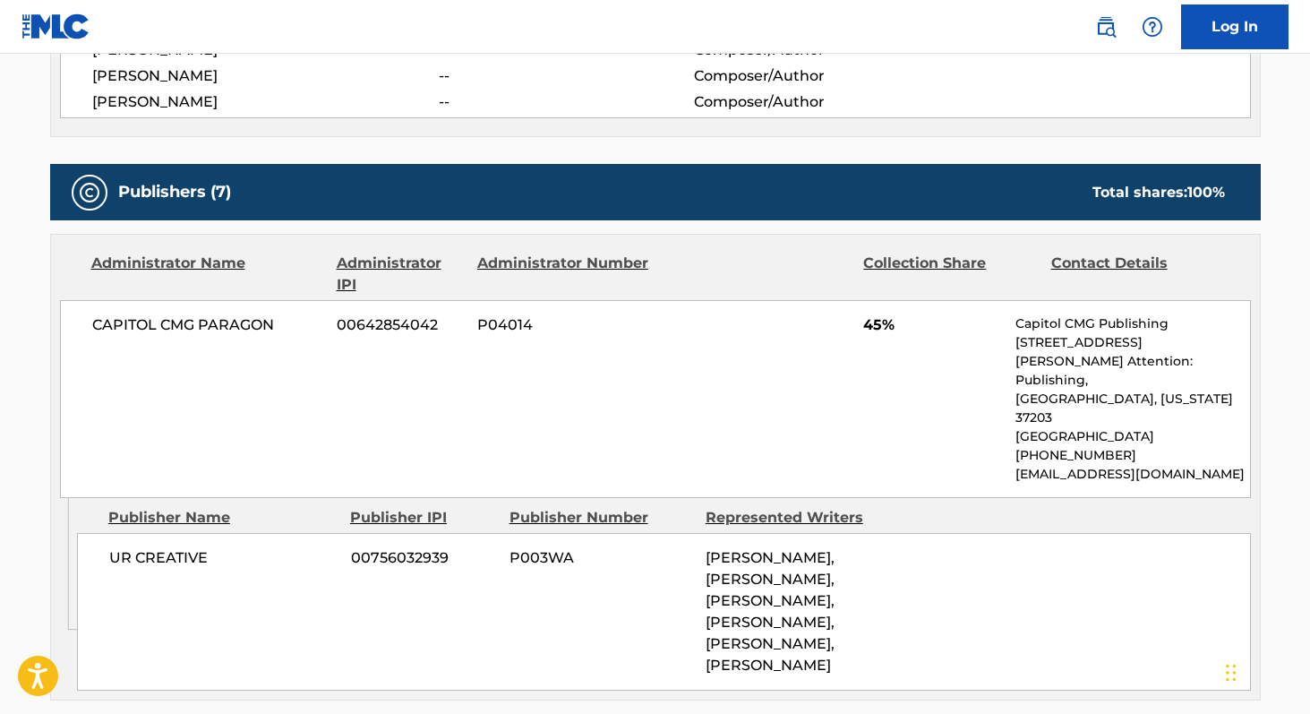
click at [124, 317] on span "CAPITOL CMG PARAGON" at bounding box center [208, 324] width 232 height 21
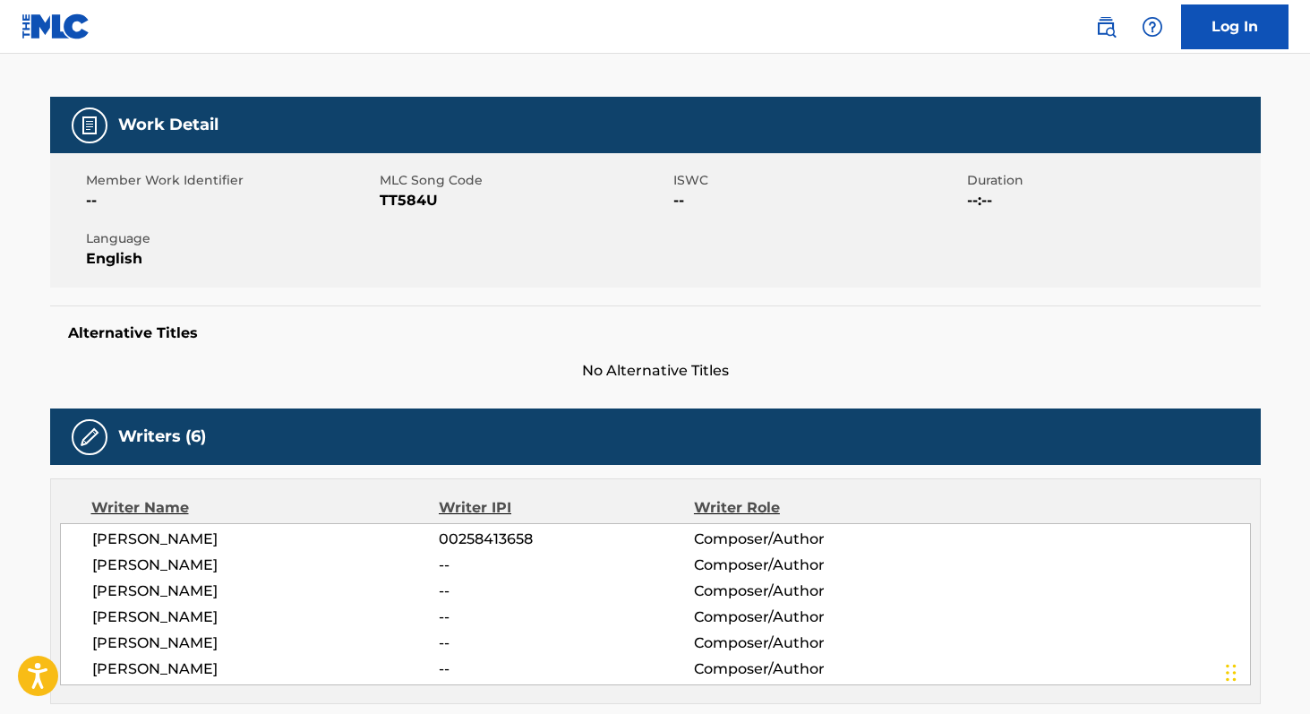
scroll to position [221, 0]
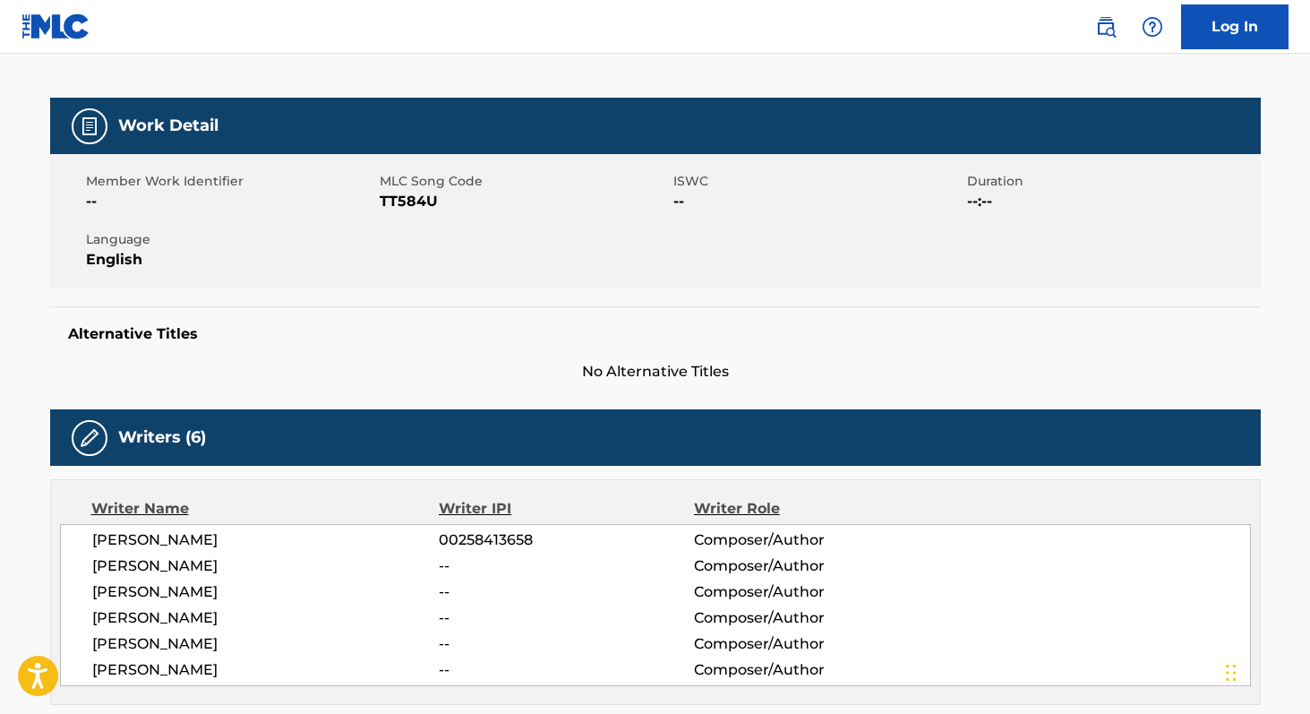
click at [408, 193] on span "TT584U" at bounding box center [524, 201] width 289 height 21
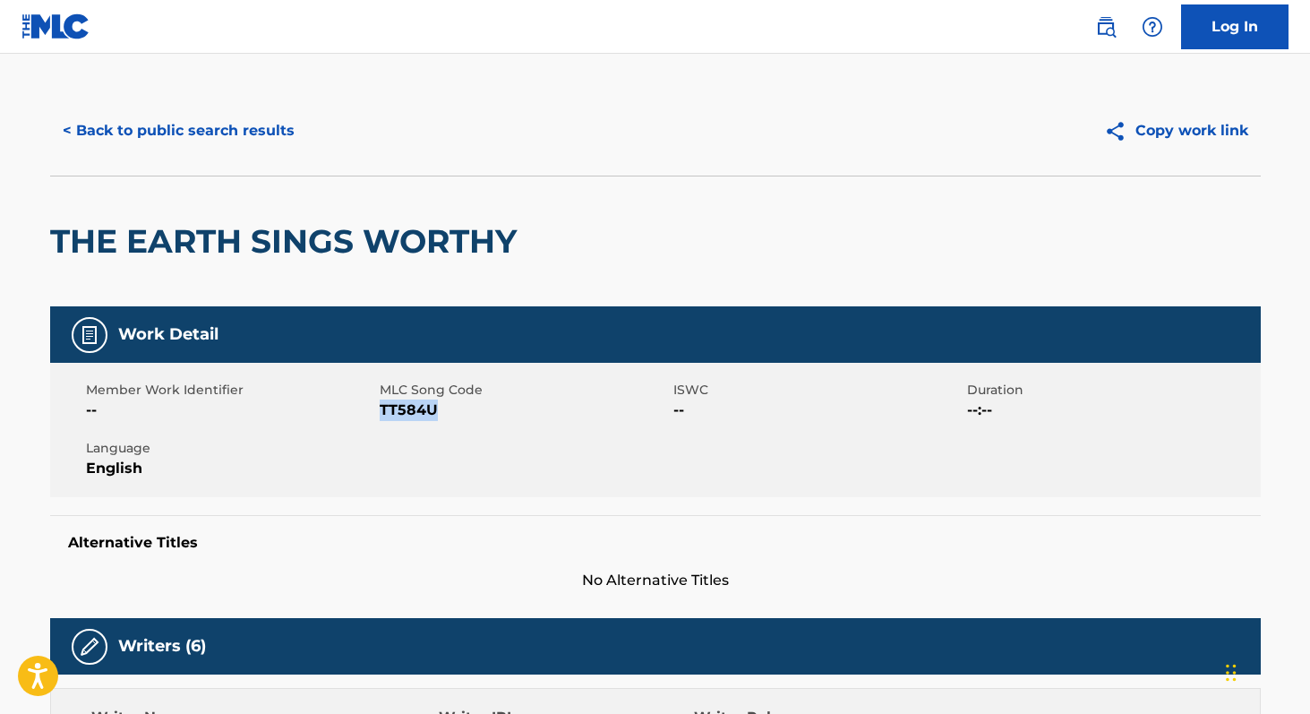
scroll to position [0, 0]
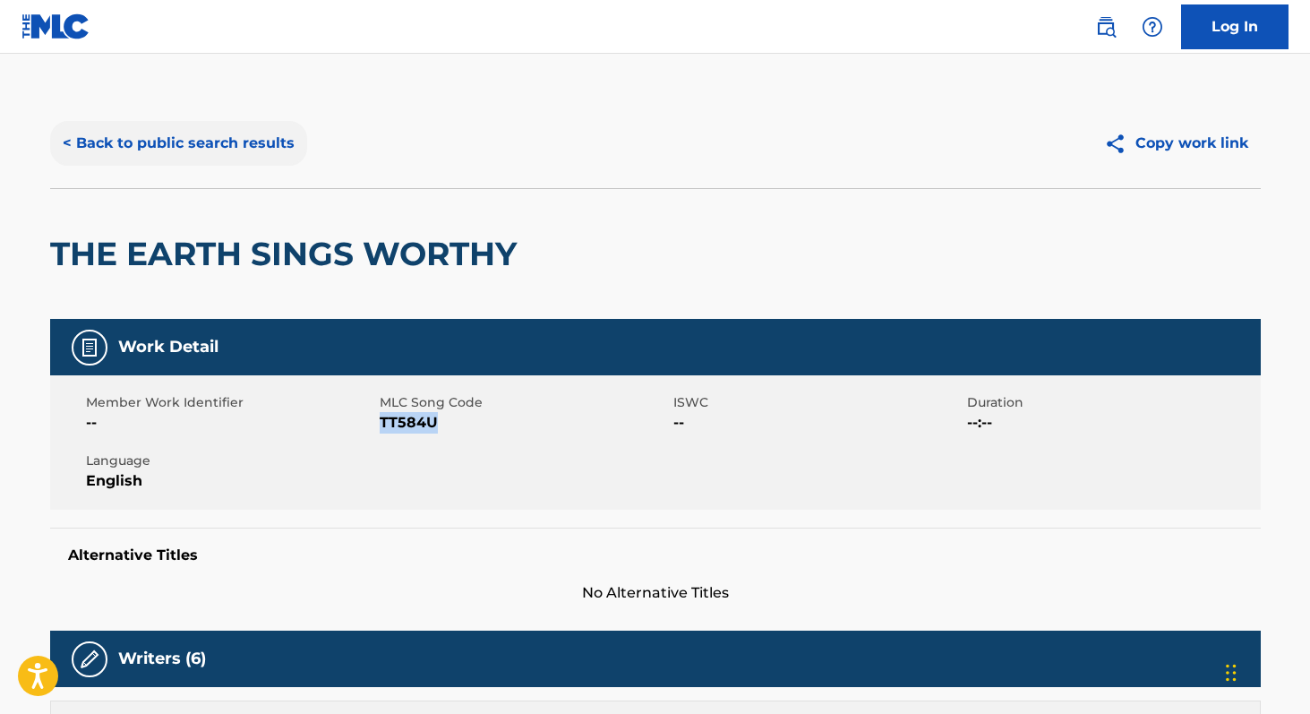
click at [248, 149] on button "< Back to public search results" at bounding box center [178, 143] width 257 height 45
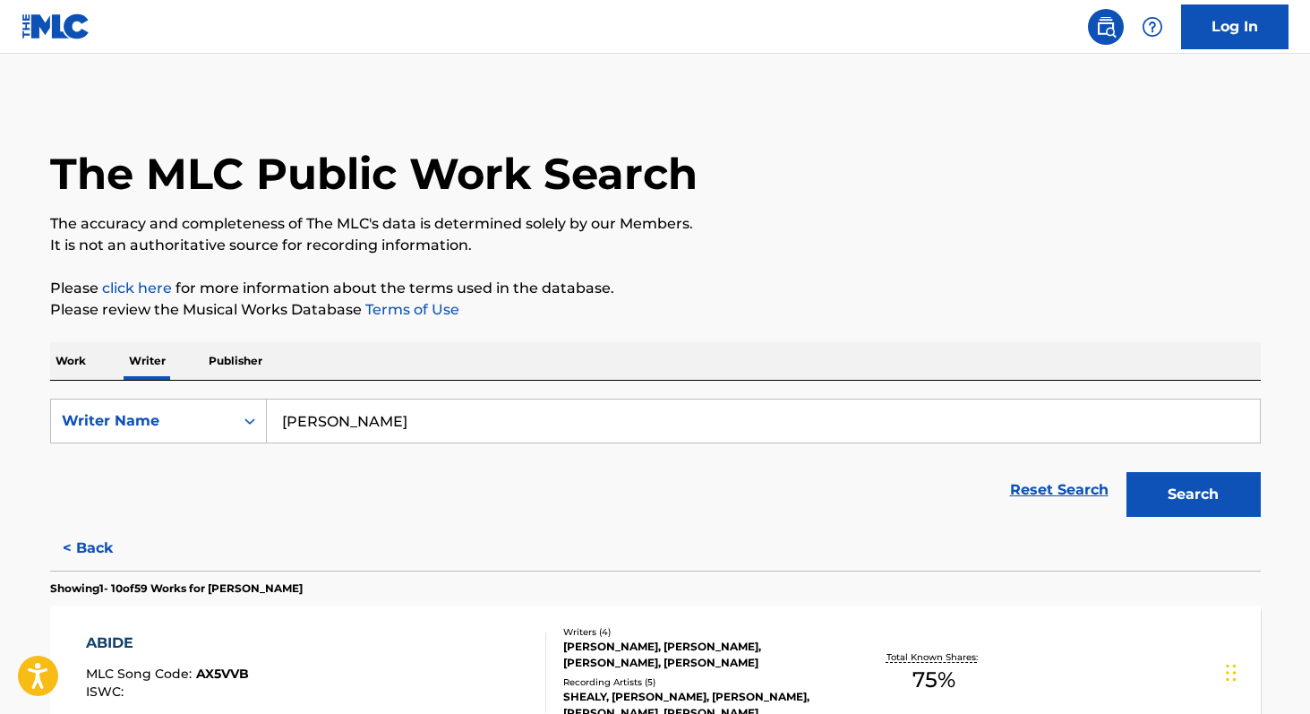
click at [453, 433] on input "[PERSON_NAME]" at bounding box center [763, 420] width 993 height 43
paste input "[PERSON_NAME]"
type input "[PERSON_NAME]"
click at [1126, 472] on button "Search" at bounding box center [1193, 494] width 134 height 45
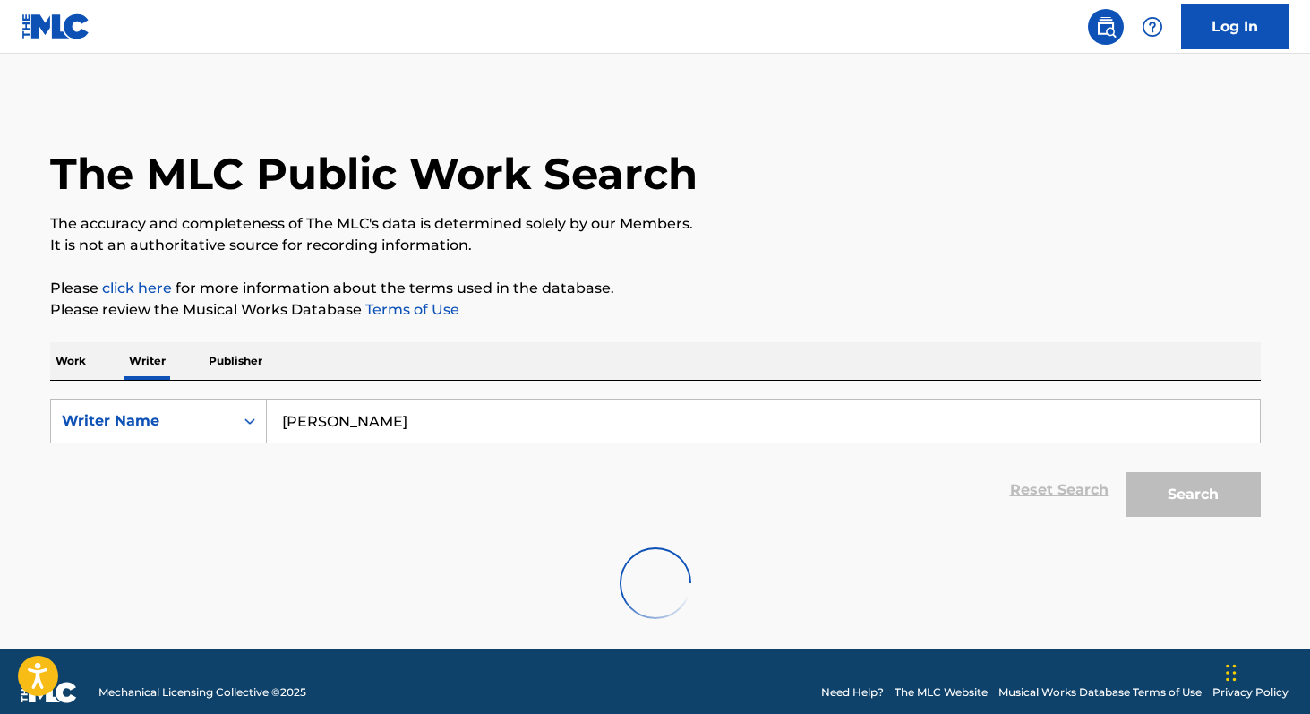
click at [70, 356] on p "Work" at bounding box center [70, 361] width 41 height 38
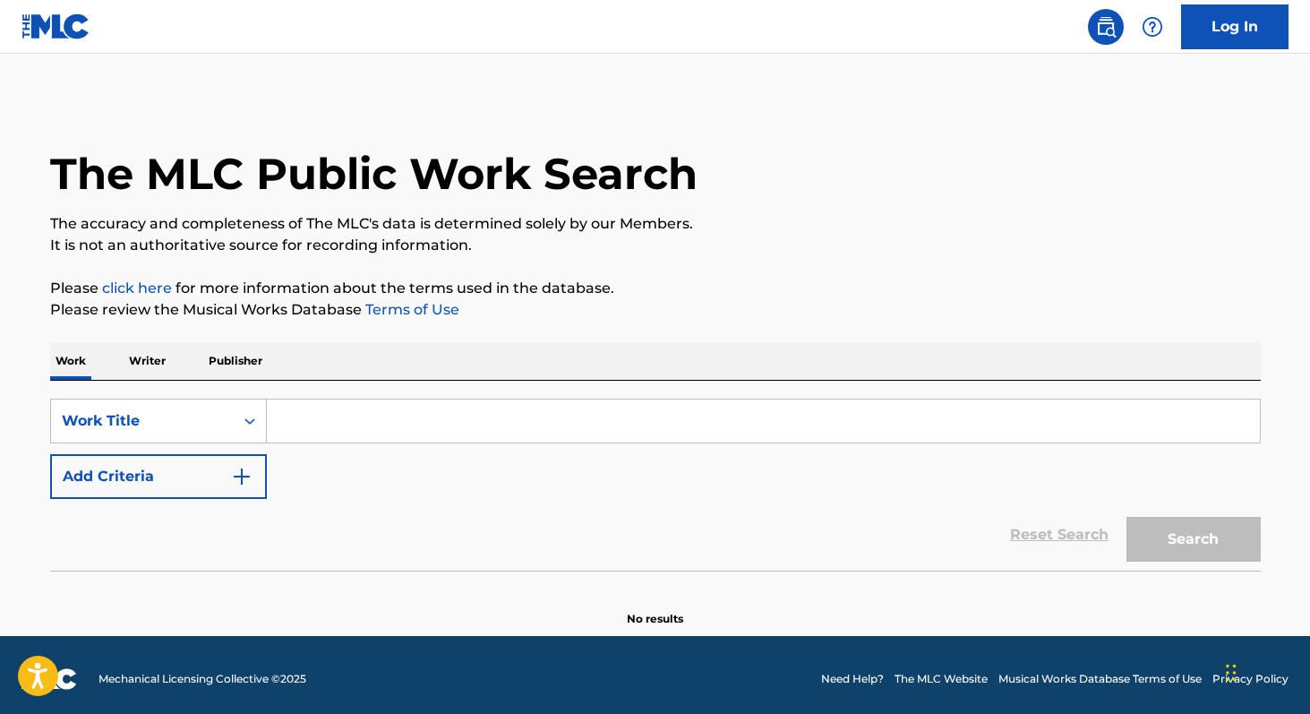
click at [150, 372] on p "Writer" at bounding box center [147, 361] width 47 height 38
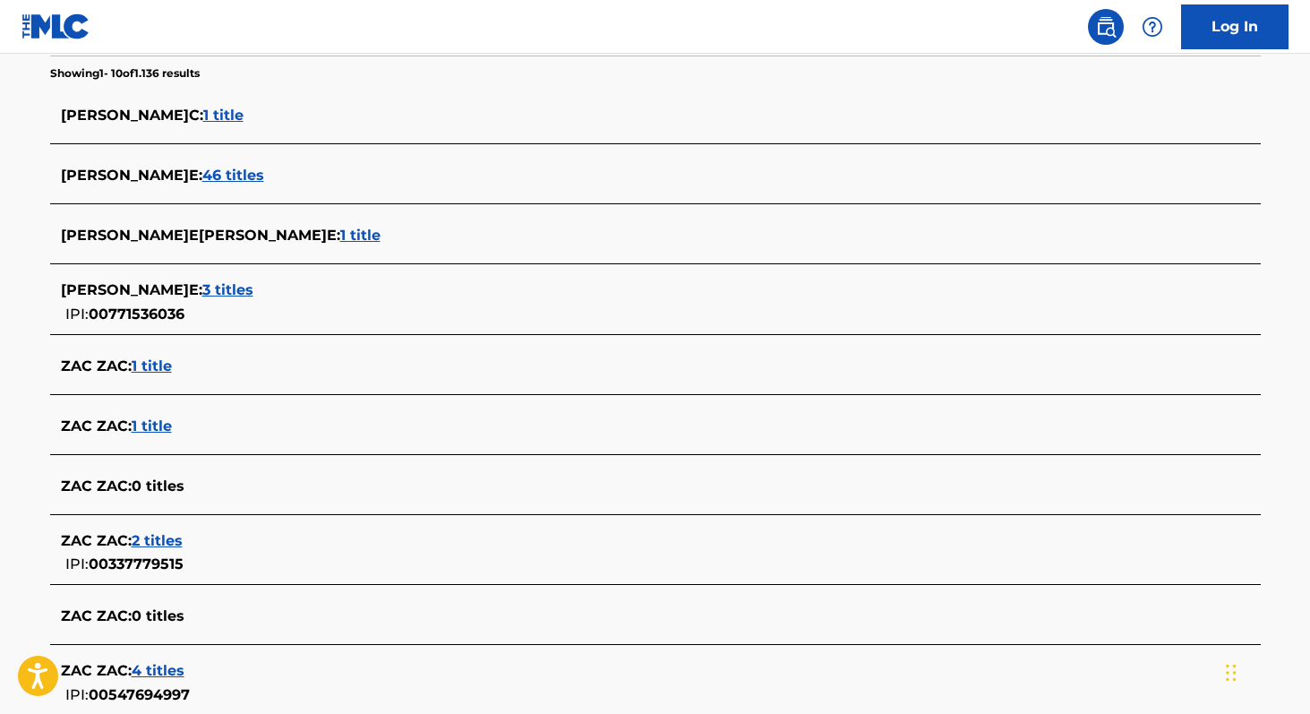
scroll to position [475, 0]
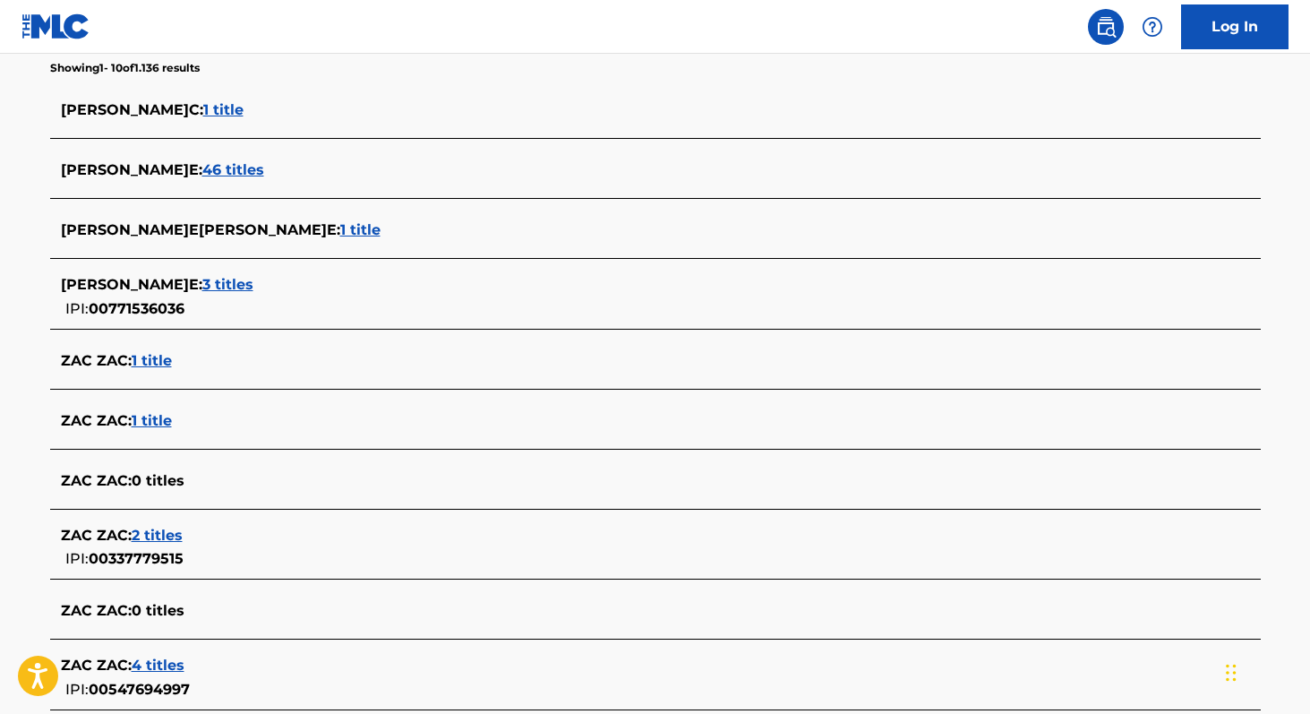
click at [202, 283] on span "3 titles" at bounding box center [227, 284] width 51 height 17
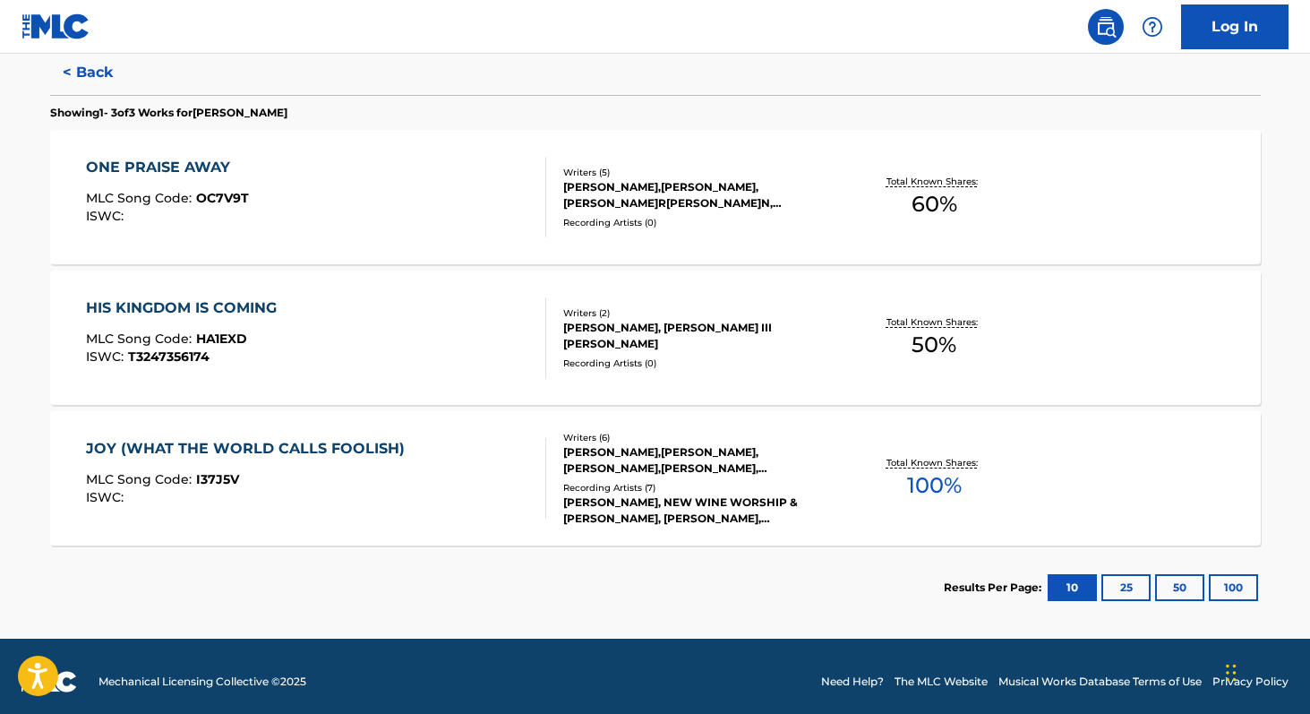
click at [942, 486] on span "100 %" at bounding box center [934, 485] width 55 height 32
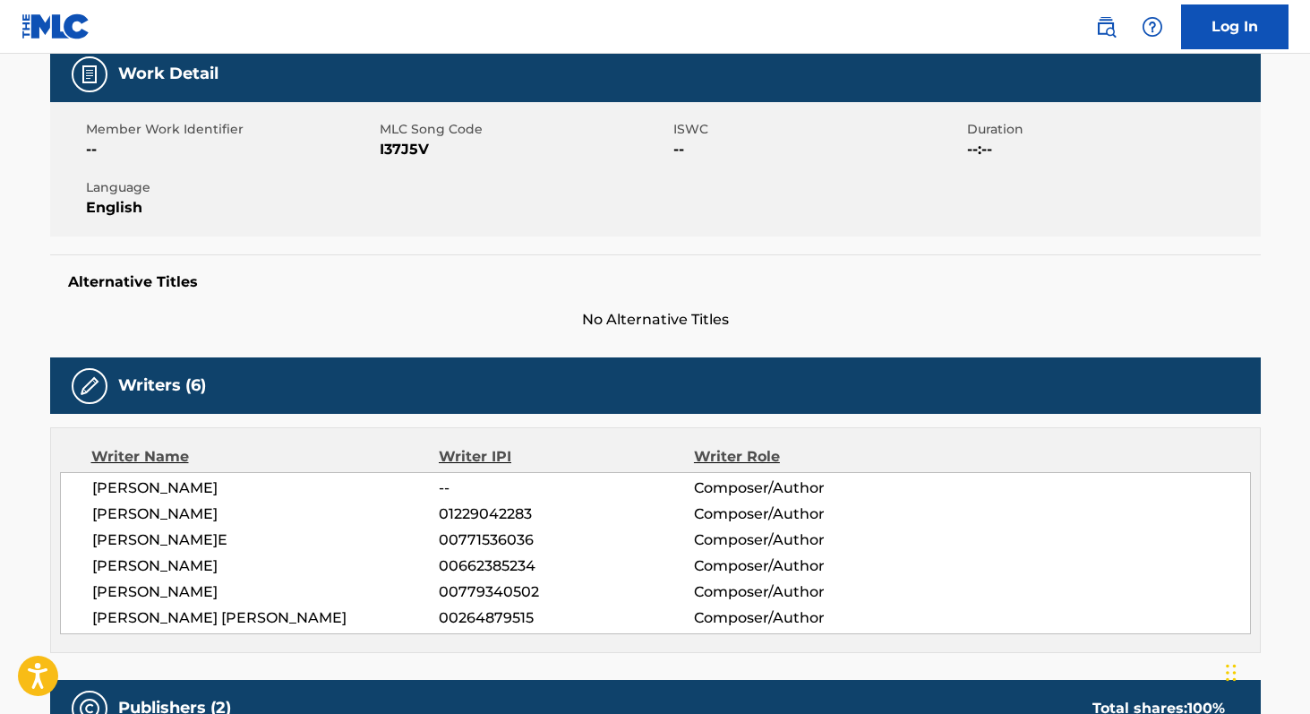
scroll to position [275, 0]
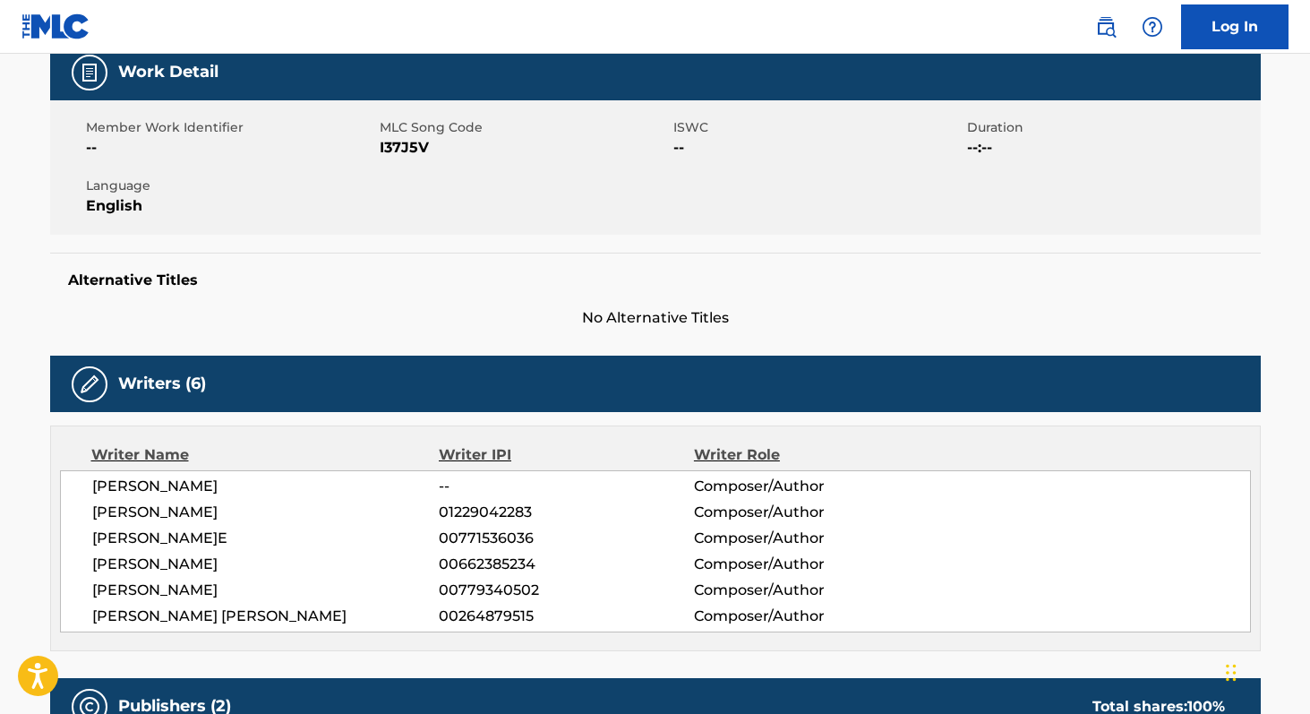
click at [446, 531] on span "00771536036" at bounding box center [566, 537] width 254 height 21
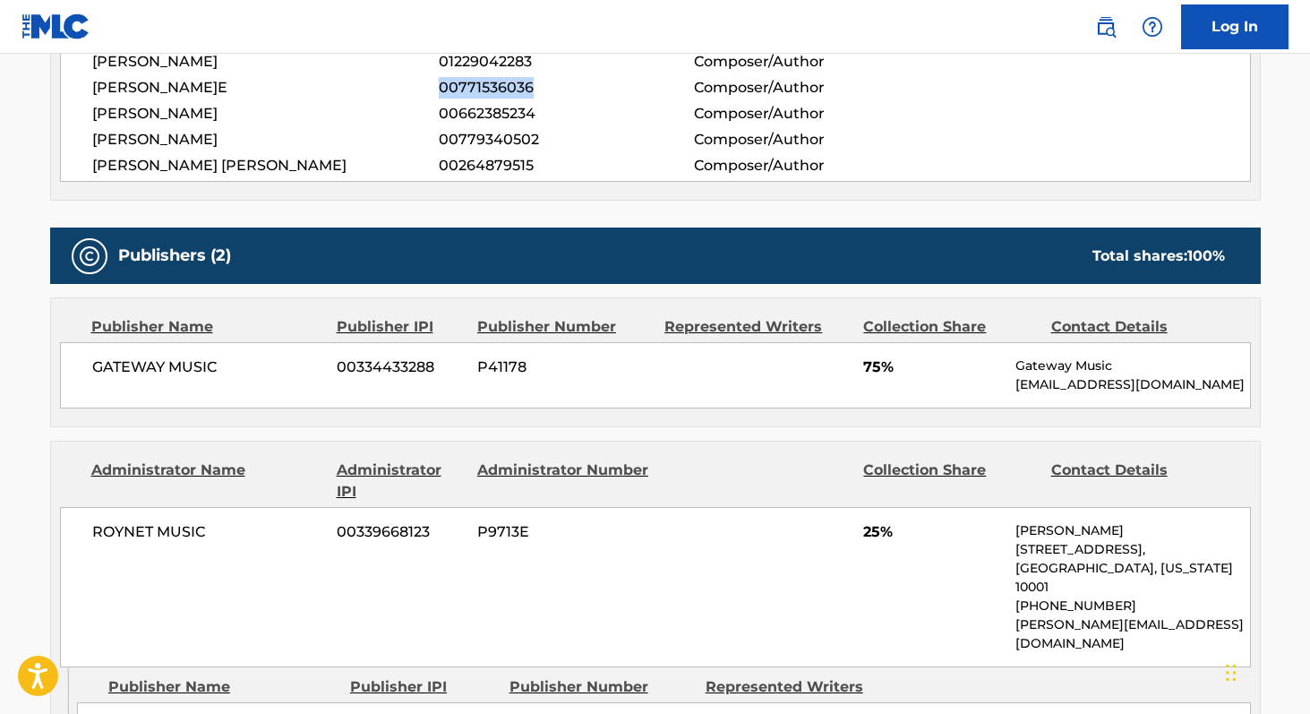
scroll to position [742, 0]
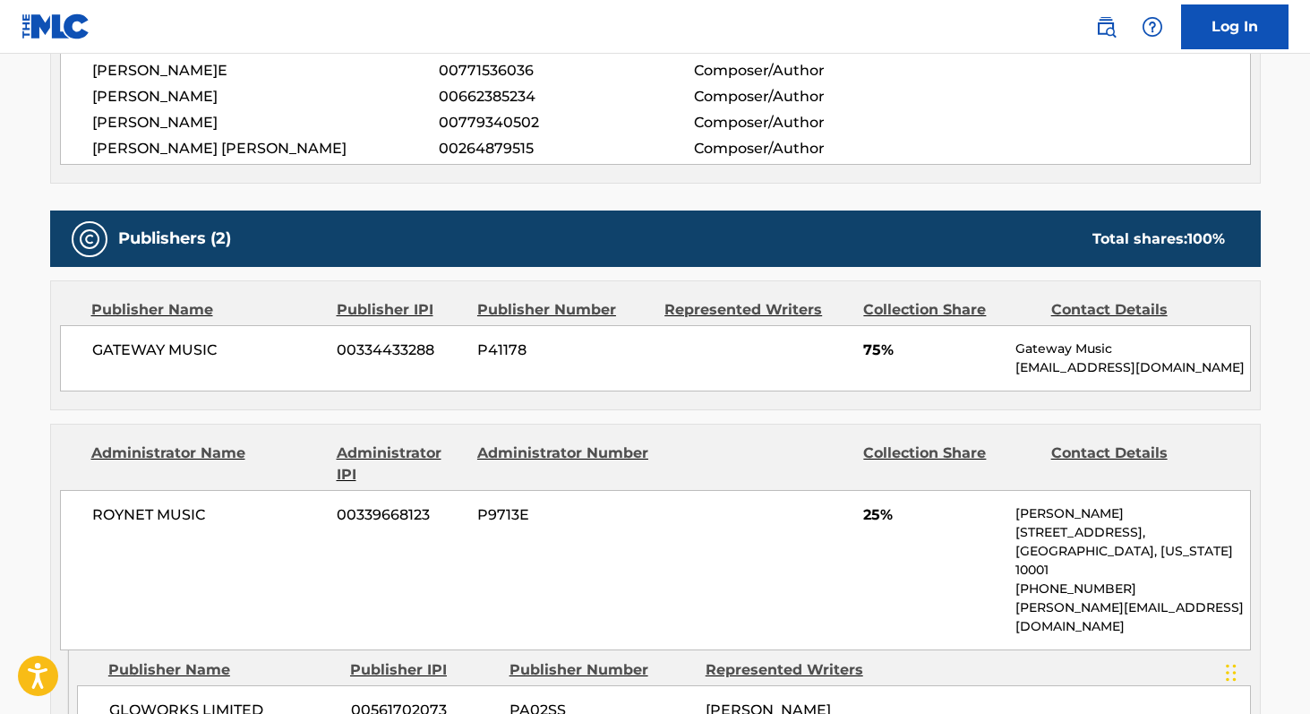
click at [113, 350] on span "GATEWAY MUSIC" at bounding box center [208, 349] width 232 height 21
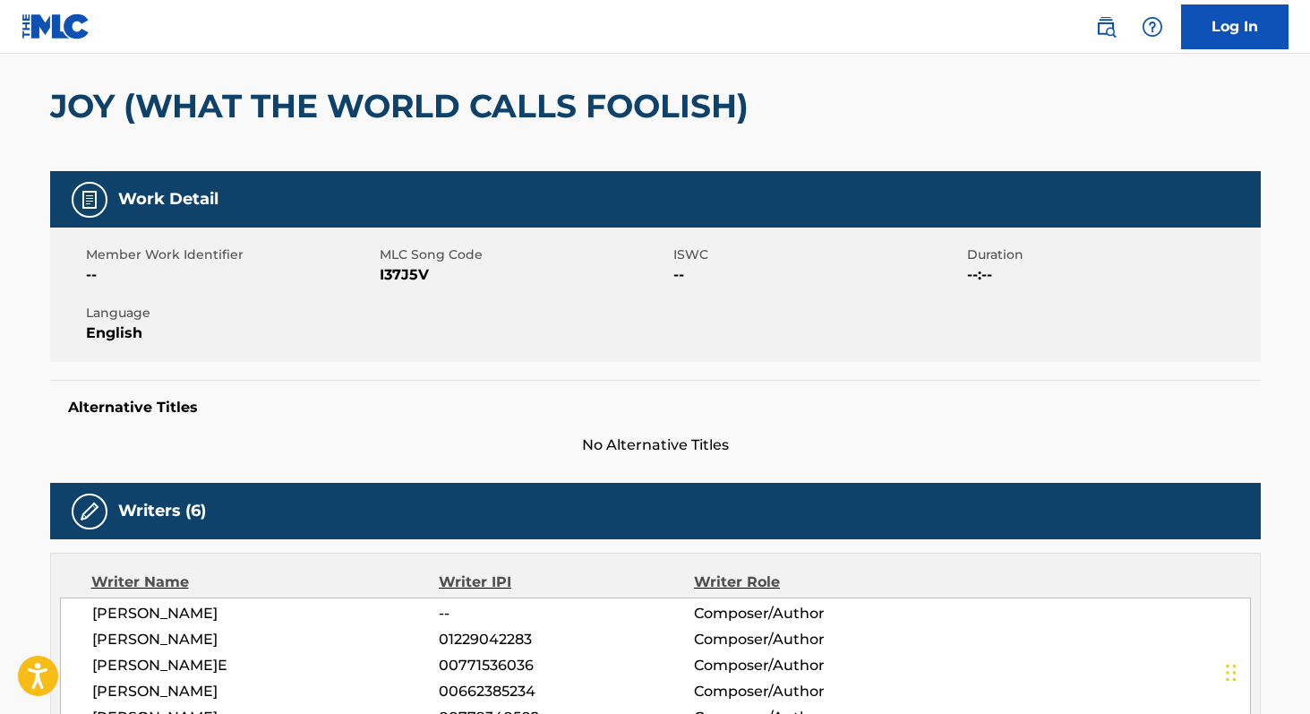
scroll to position [141, 0]
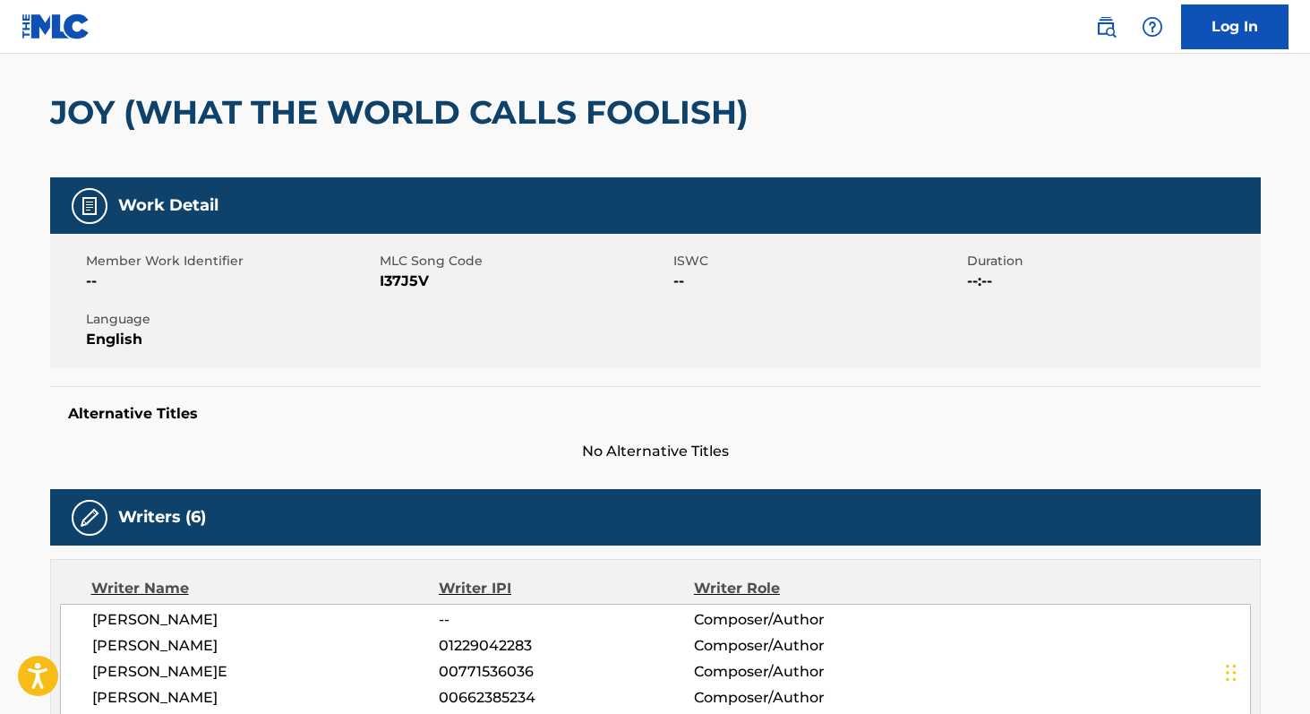
click at [403, 285] on span "I37J5V" at bounding box center [524, 280] width 289 height 21
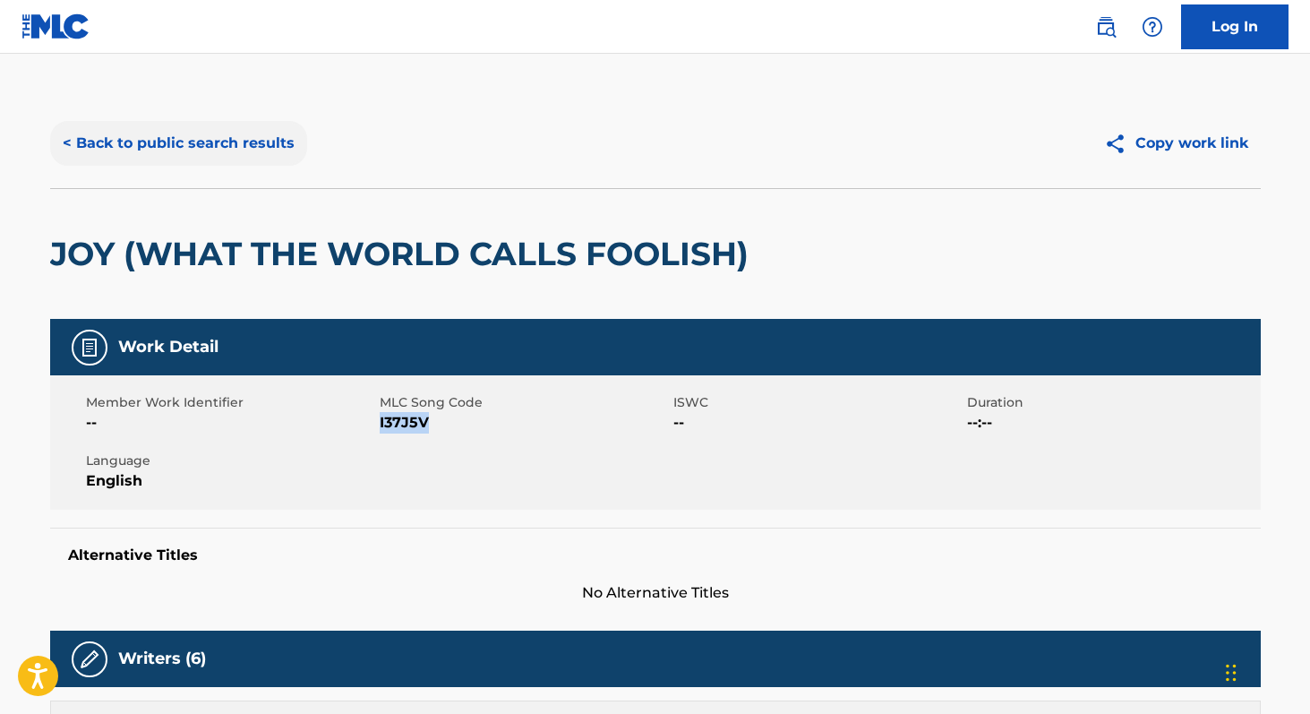
click at [226, 150] on button "< Back to public search results" at bounding box center [178, 143] width 257 height 45
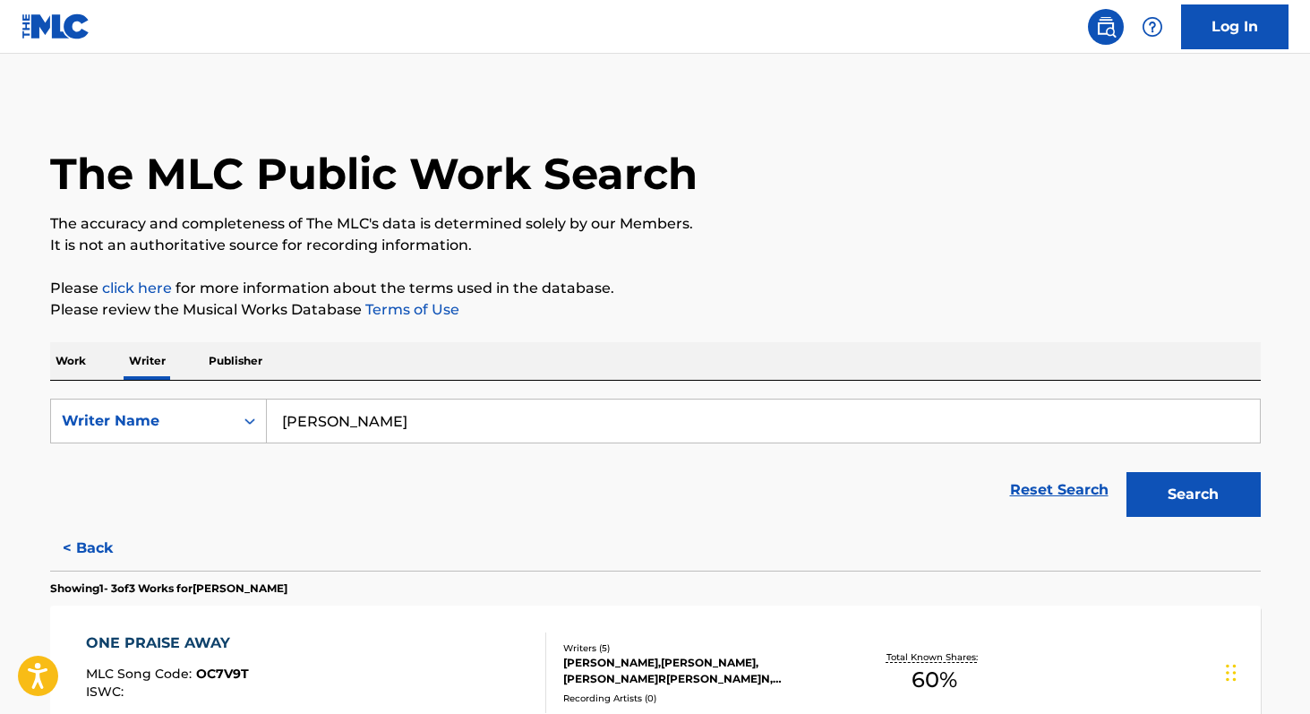
click at [466, 433] on input "[PERSON_NAME]" at bounding box center [763, 420] width 993 height 43
paste input "[PERSON_NAME]"
click at [1126, 472] on button "Search" at bounding box center [1193, 494] width 134 height 45
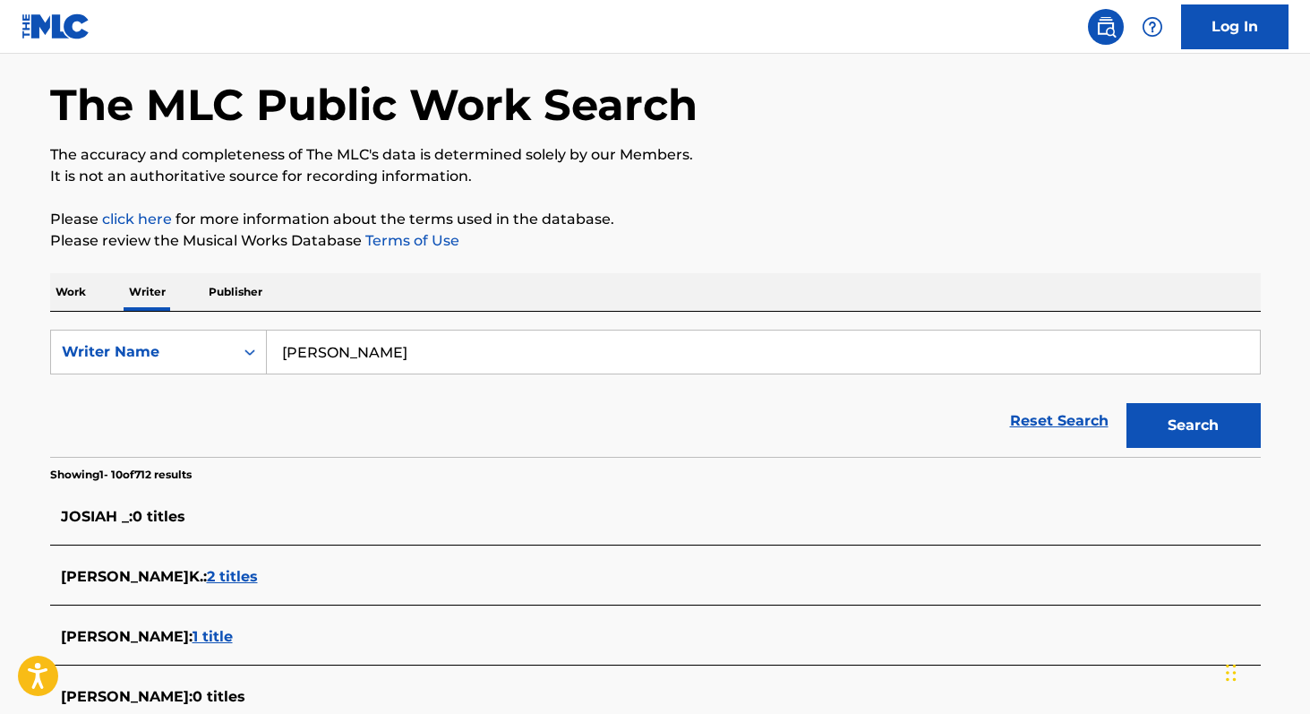
scroll to position [52, 0]
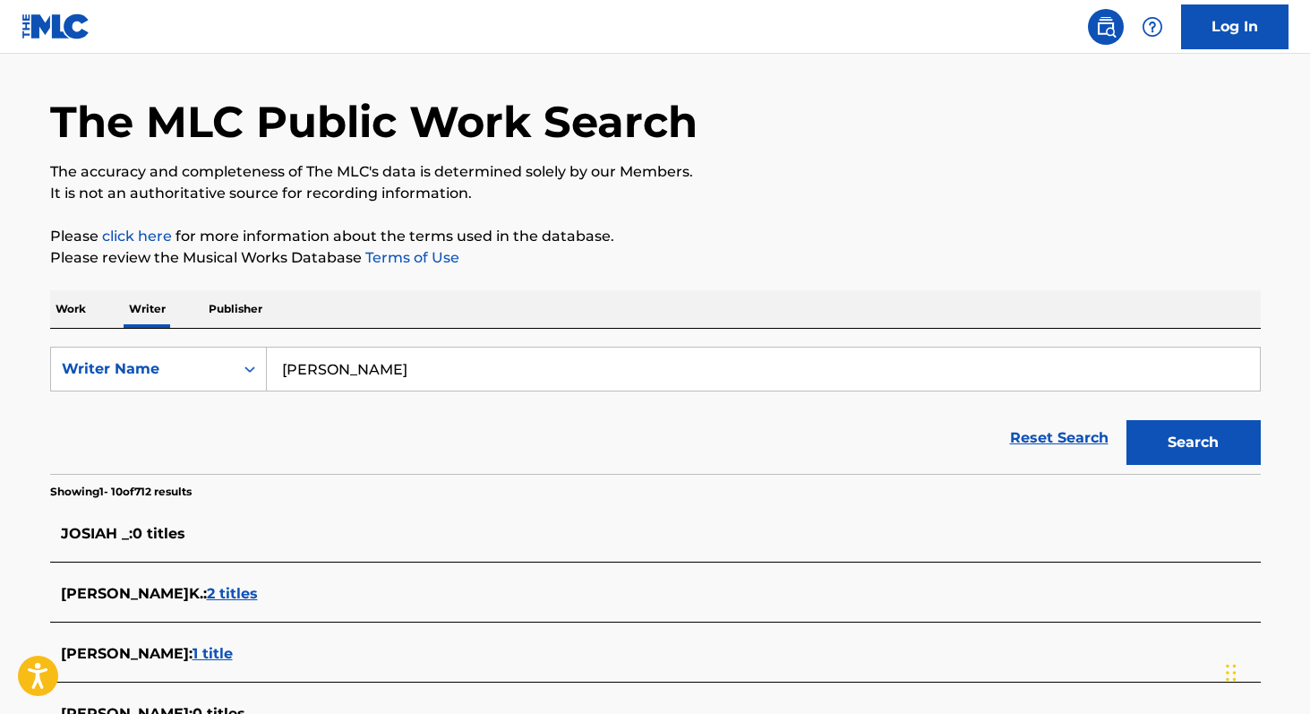
paste input "Eamon [PERSON_NAME]"
type input "Eamon [PERSON_NAME]"
click at [1126, 420] on button "Search" at bounding box center [1193, 442] width 134 height 45
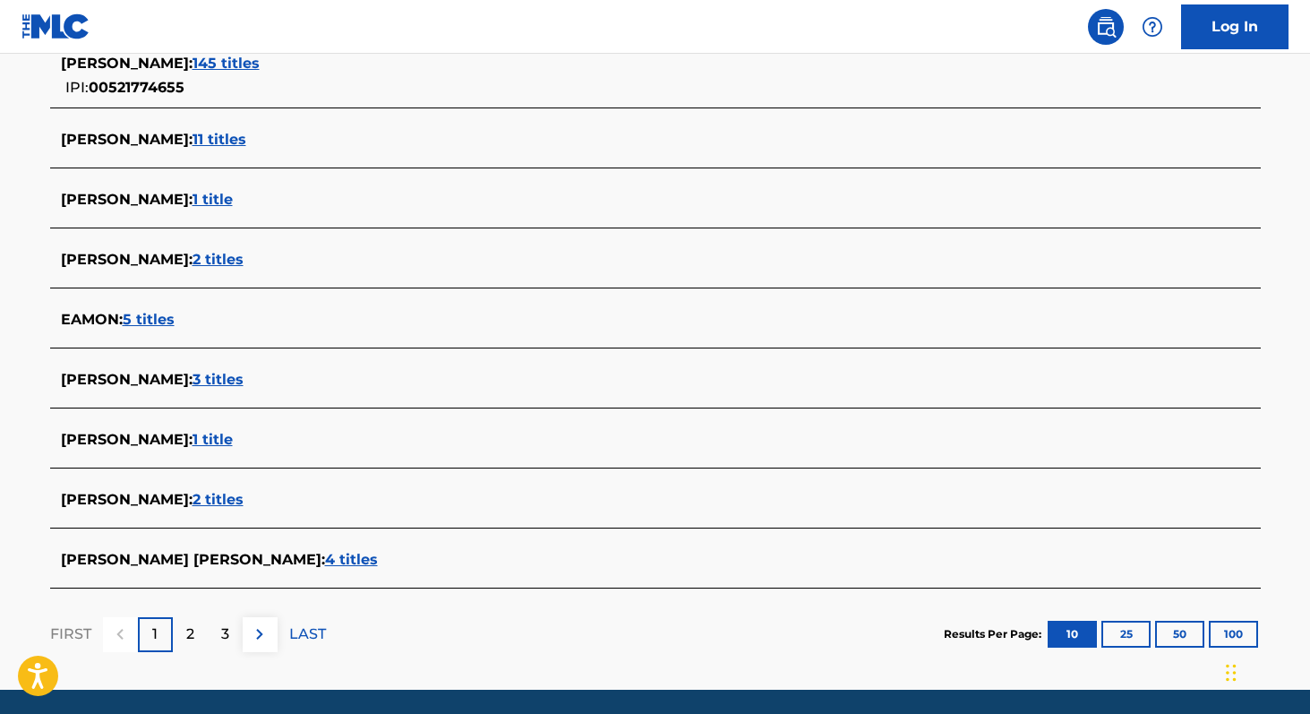
scroll to position [577, 0]
click at [325, 560] on span "4 titles" at bounding box center [351, 558] width 53 height 17
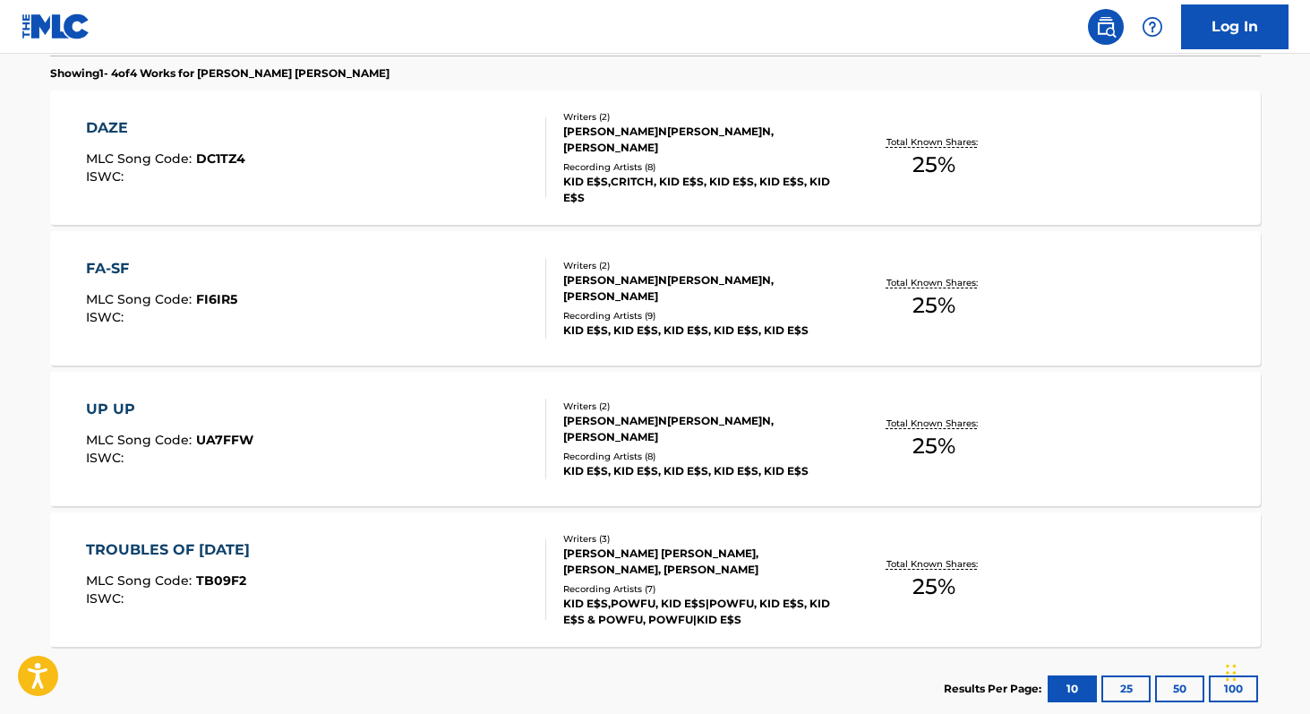
scroll to position [494, 0]
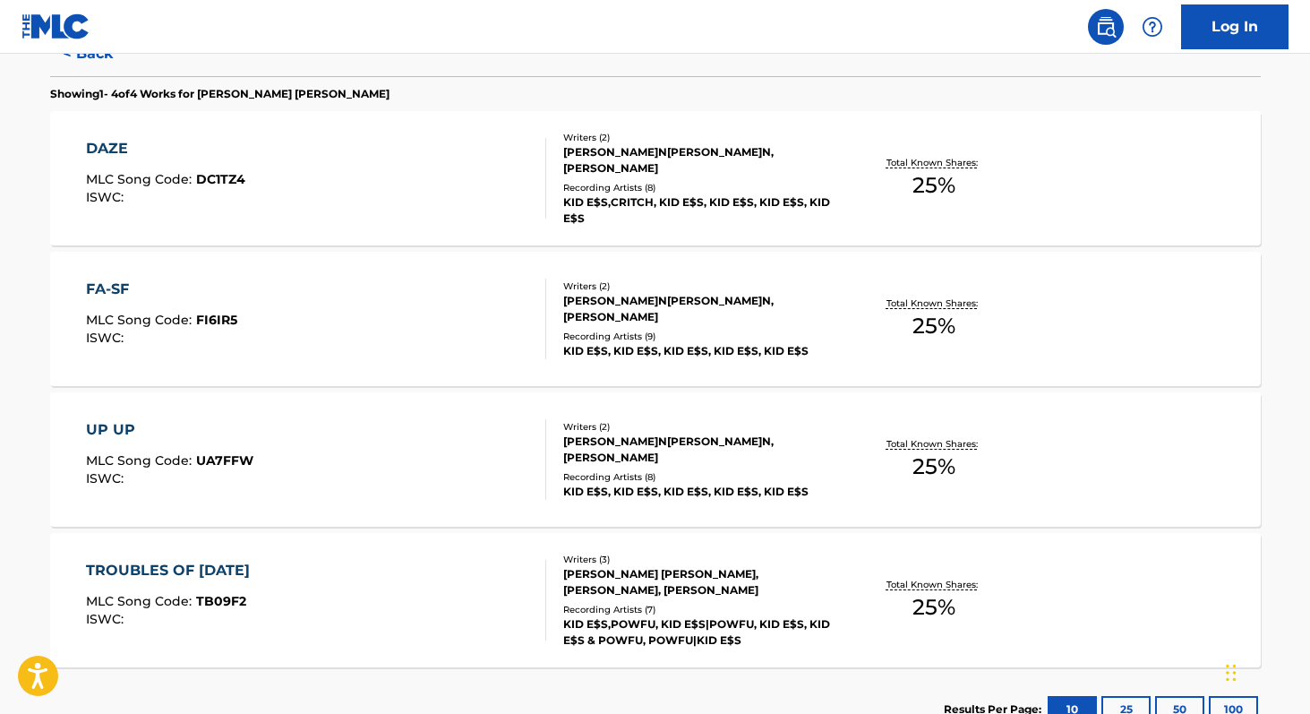
click at [937, 193] on span "25 %" at bounding box center [933, 185] width 43 height 32
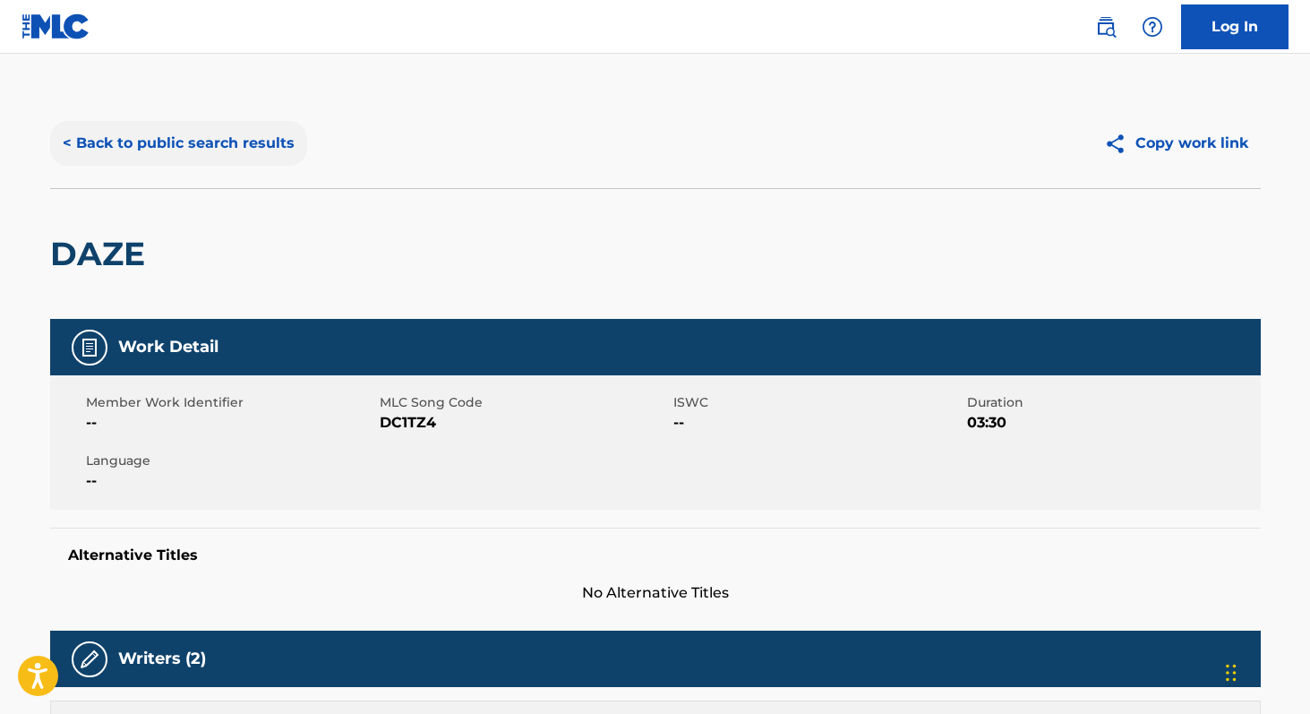
click at [174, 147] on button "< Back to public search results" at bounding box center [178, 143] width 257 height 45
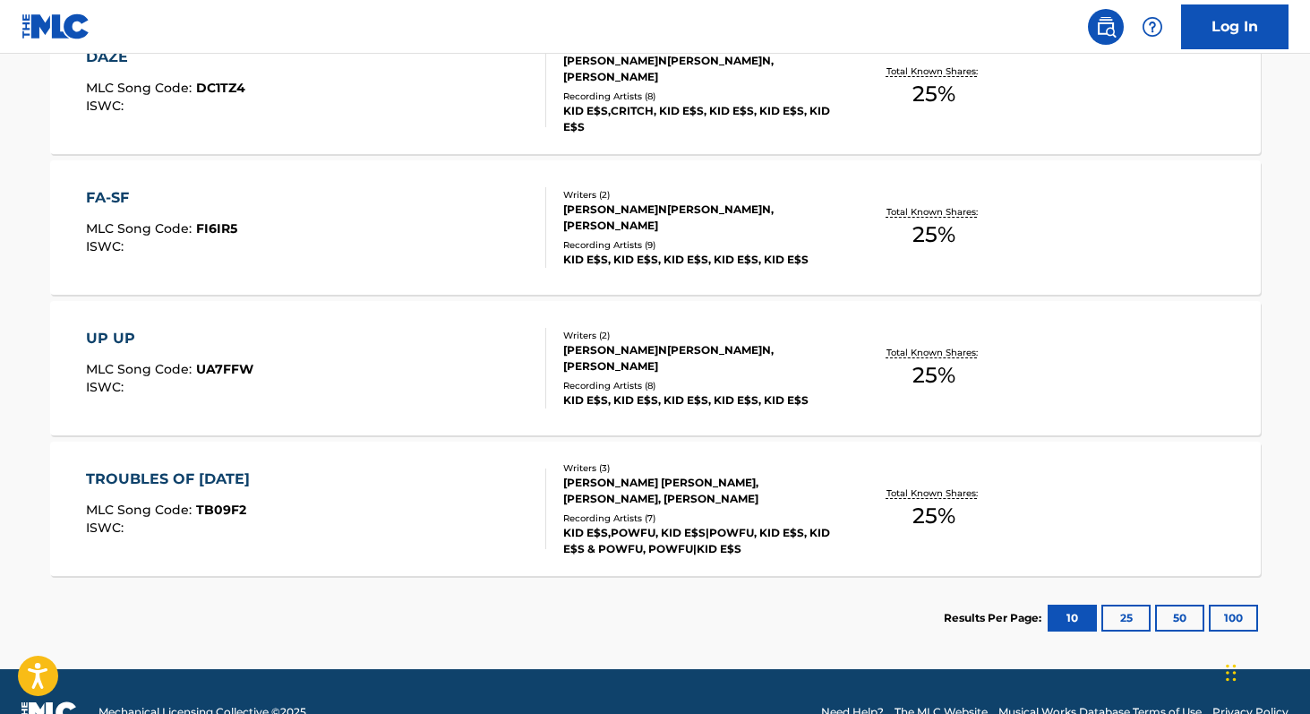
scroll to position [589, 0]
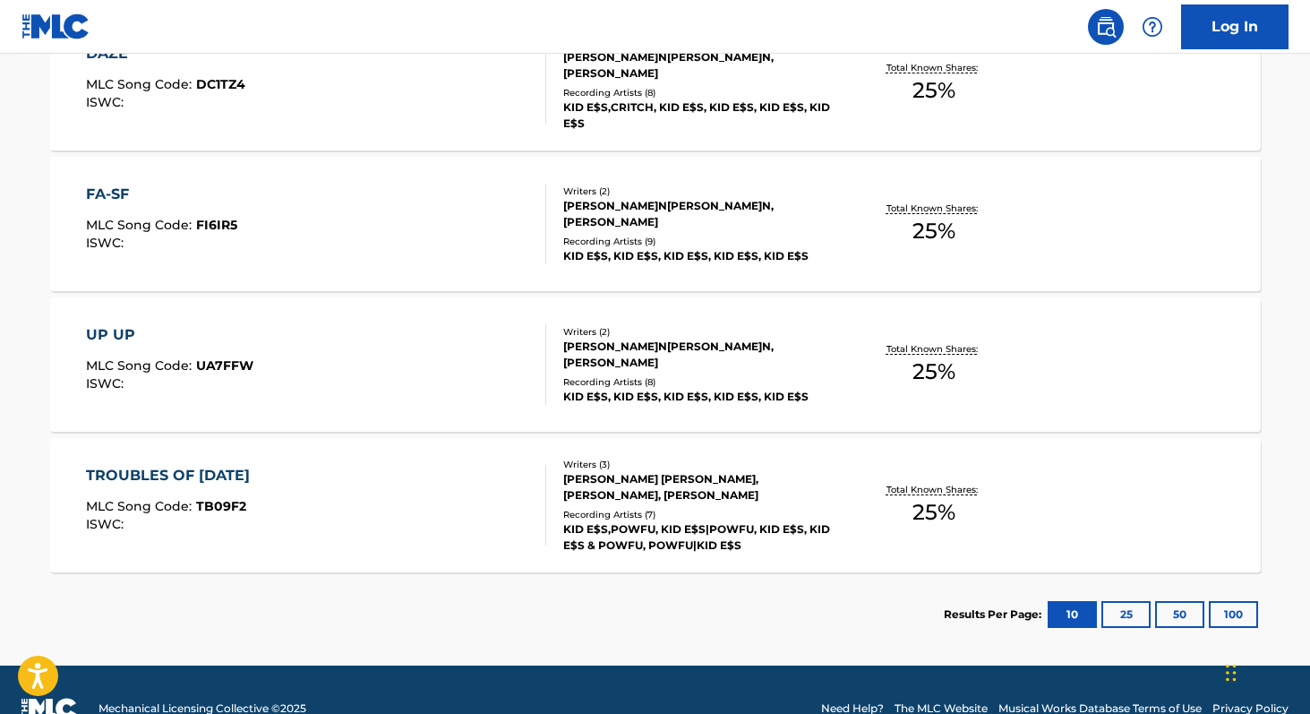
click at [919, 512] on span "25 %" at bounding box center [933, 512] width 43 height 32
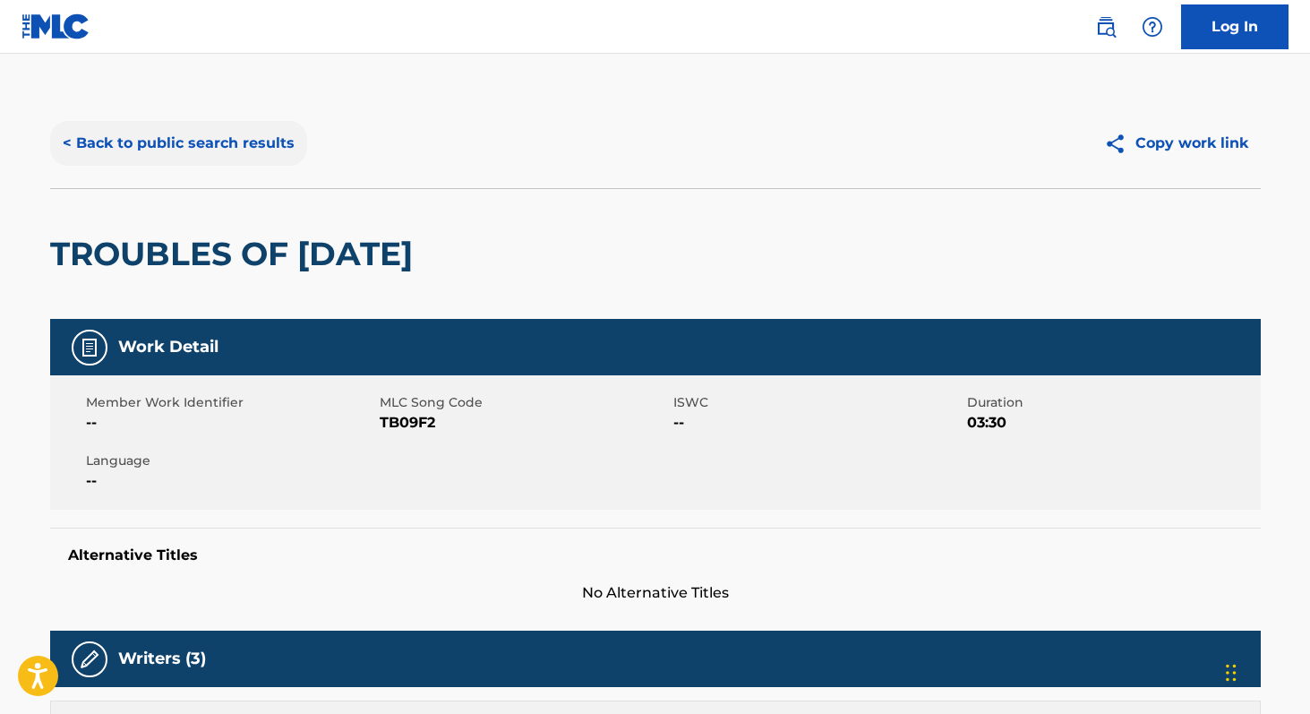
click at [237, 141] on button "< Back to public search results" at bounding box center [178, 143] width 257 height 45
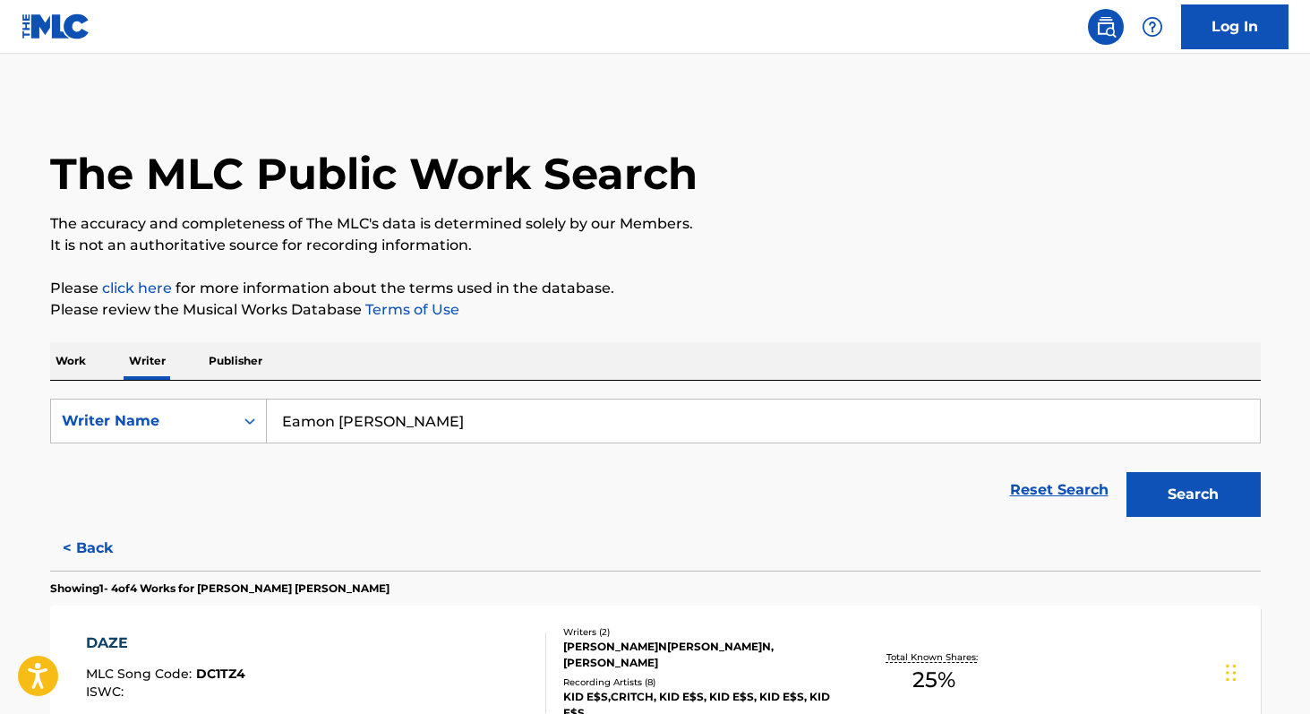
click at [545, 424] on input "Eamon [PERSON_NAME]" at bounding box center [763, 420] width 993 height 43
paste input "[PERSON_NAME]"
type input "[PERSON_NAME]"
click at [1126, 472] on button "Search" at bounding box center [1193, 494] width 134 height 45
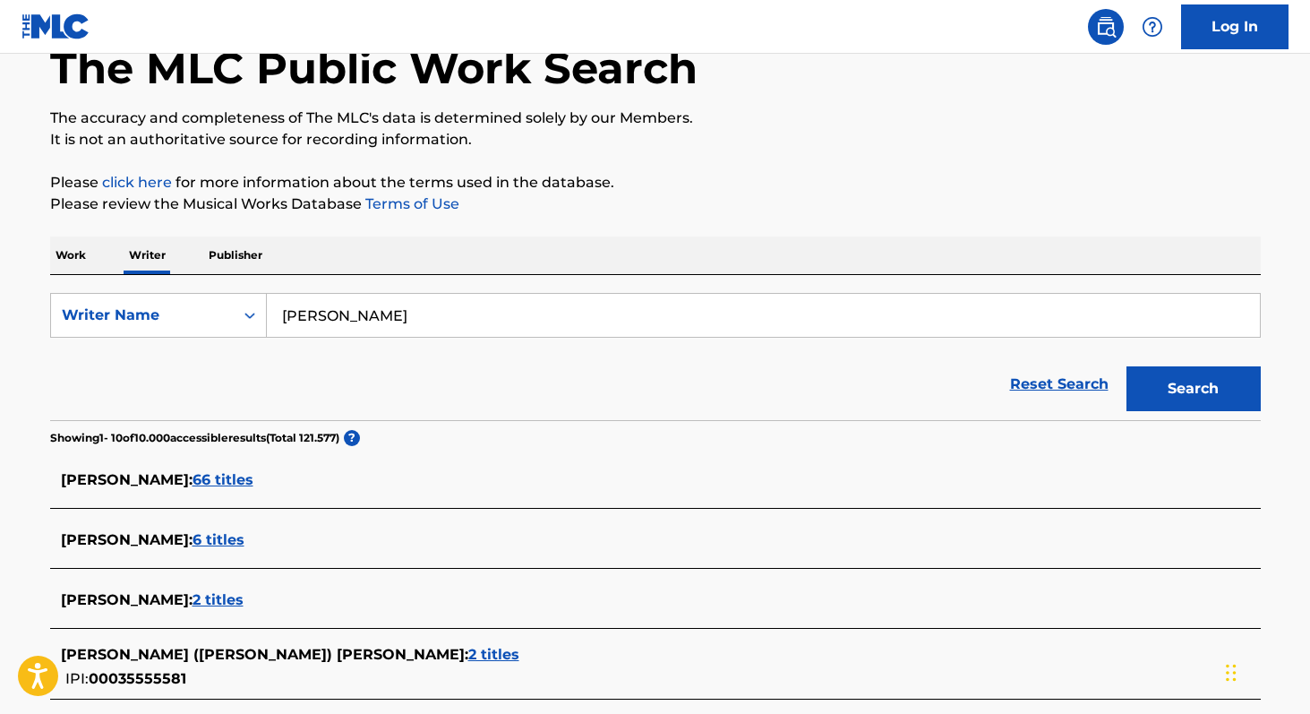
scroll to position [118, 0]
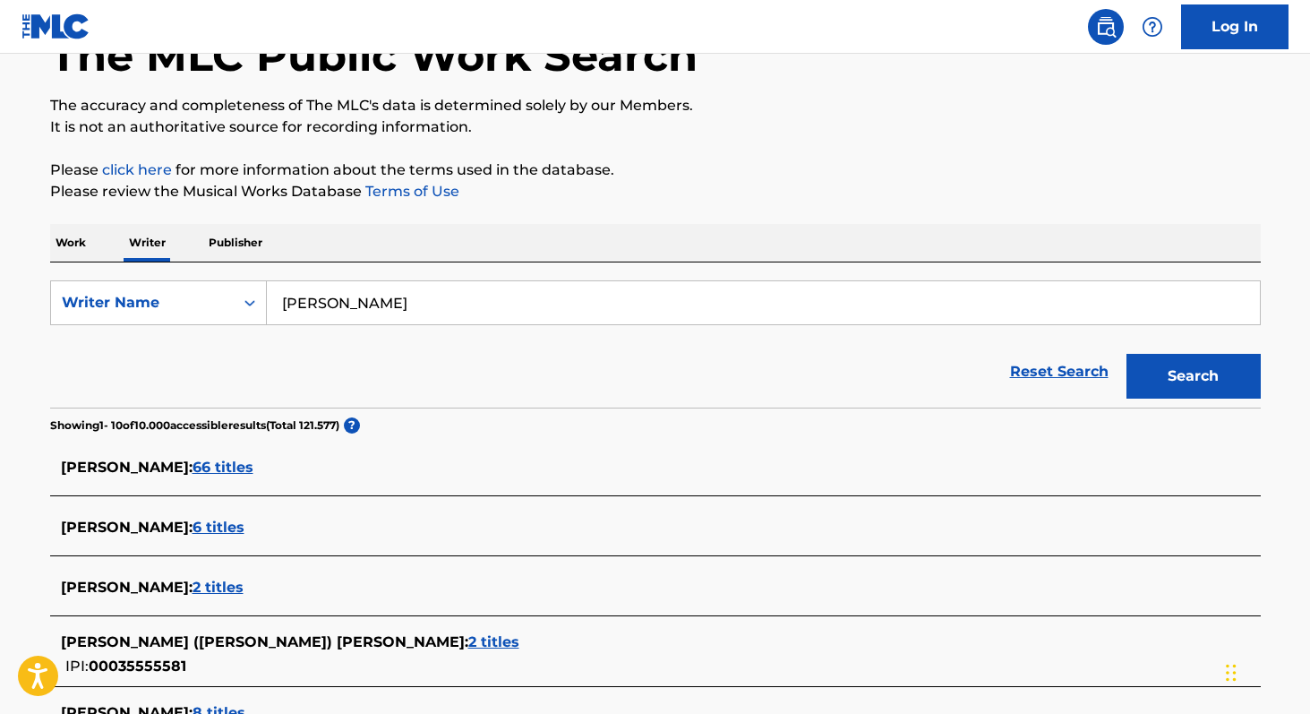
click at [83, 246] on p "Work" at bounding box center [70, 243] width 41 height 38
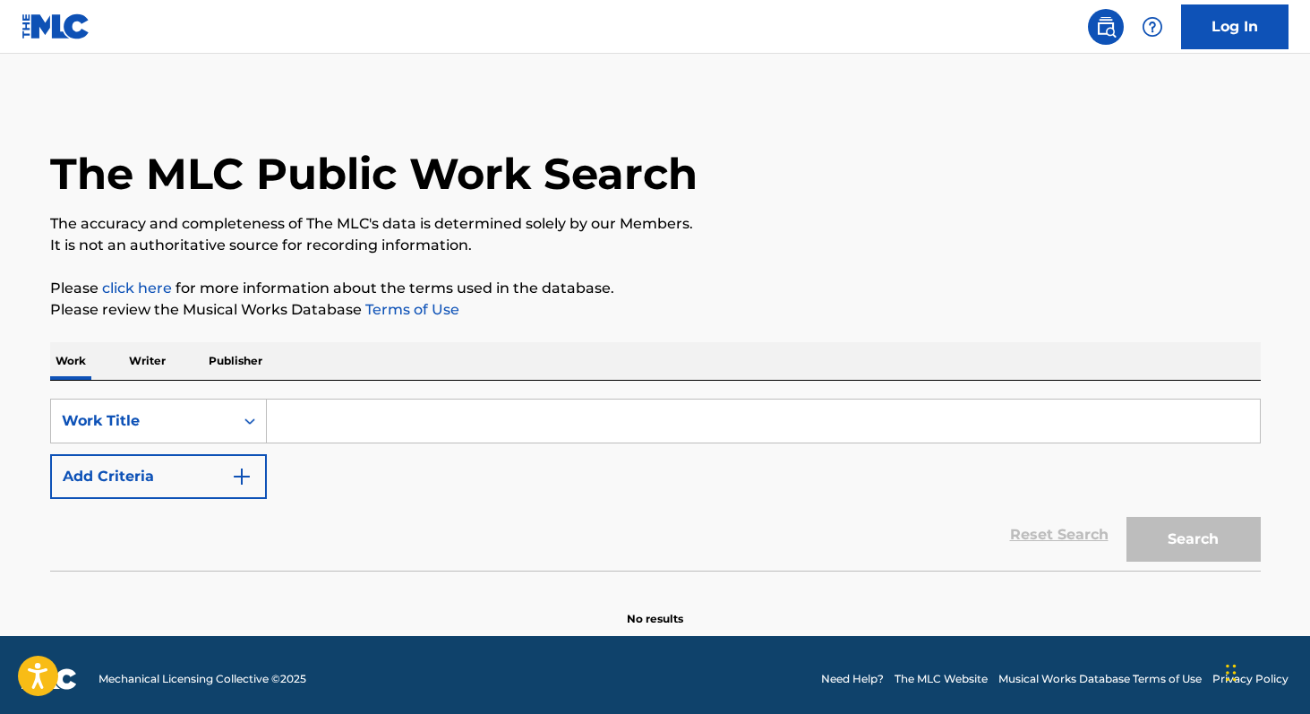
click at [407, 435] on input "Search Form" at bounding box center [763, 420] width 993 height 43
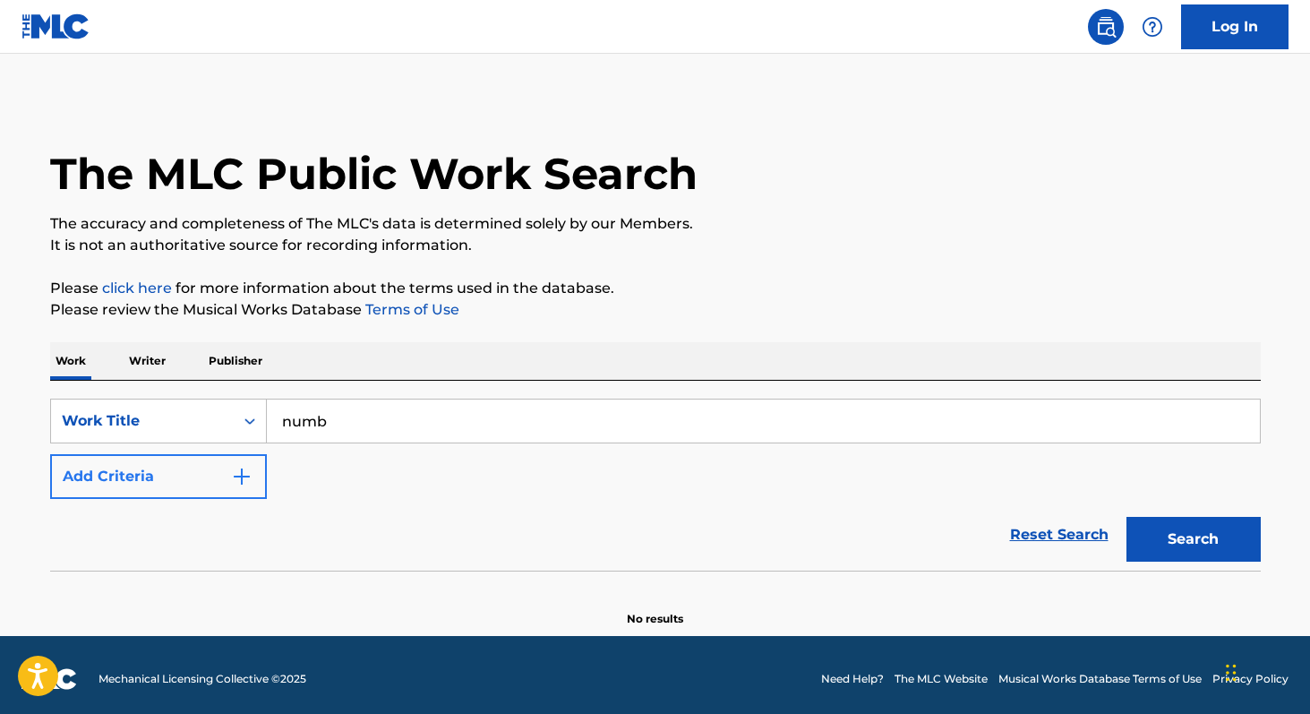
type input "numb"
click at [182, 467] on button "Add Criteria" at bounding box center [158, 476] width 217 height 45
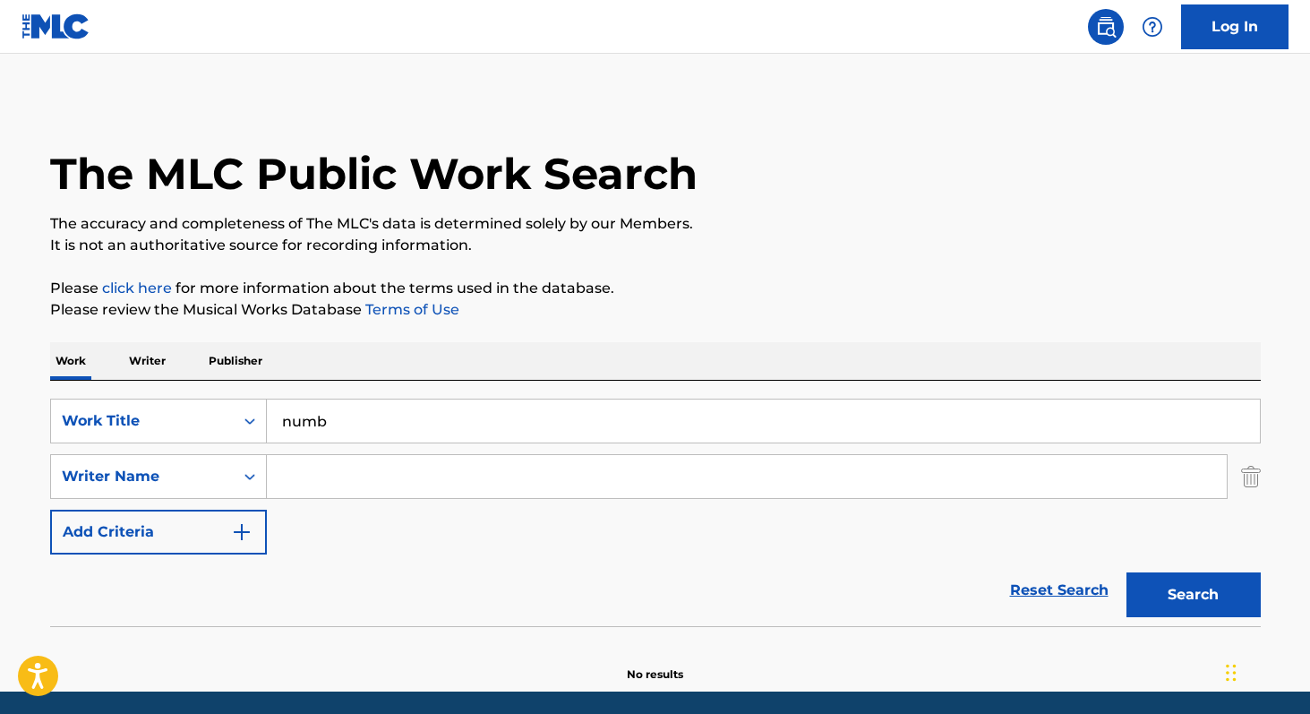
click at [318, 473] on input "Search Form" at bounding box center [747, 476] width 960 height 43
paste input "[PERSON_NAME]"
click at [1194, 595] on button "Search" at bounding box center [1193, 594] width 134 height 45
click at [457, 475] on input "[PERSON_NAME]" at bounding box center [747, 476] width 960 height 43
paste input "[PERSON_NAME]"
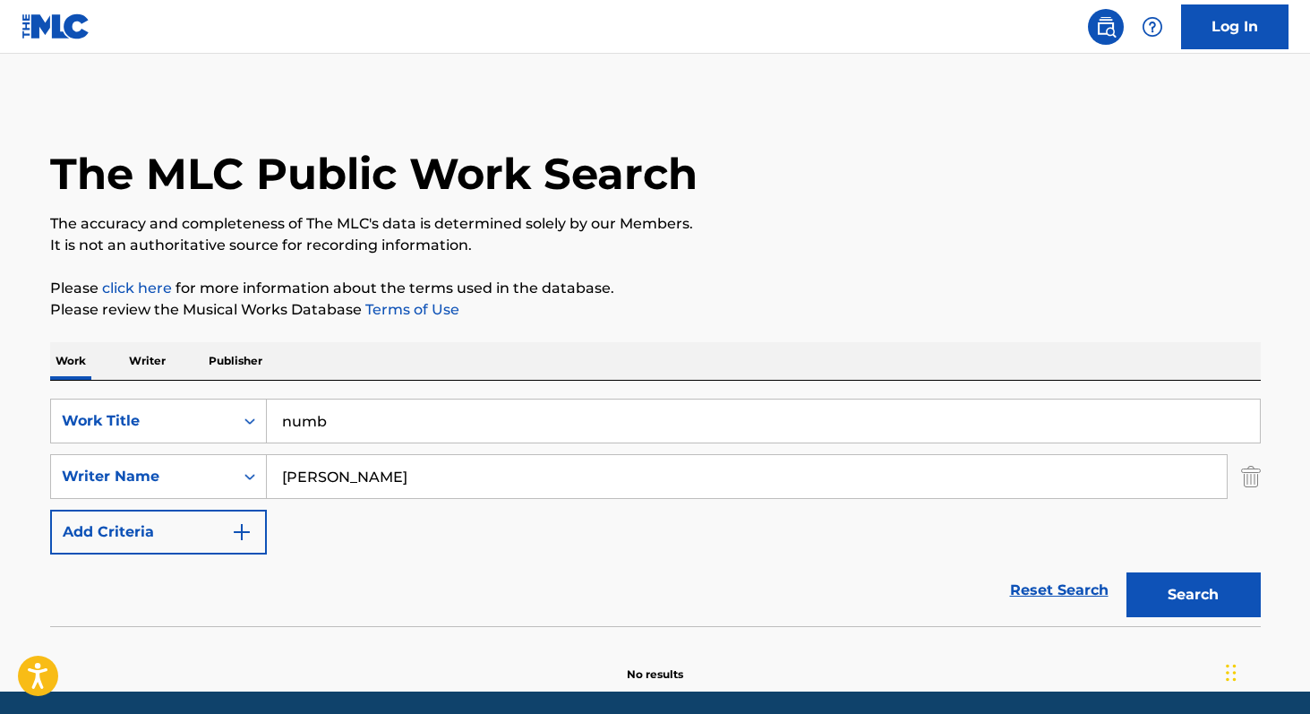
type input "[PERSON_NAME]"
click at [1126, 572] on button "Search" at bounding box center [1193, 594] width 134 height 45
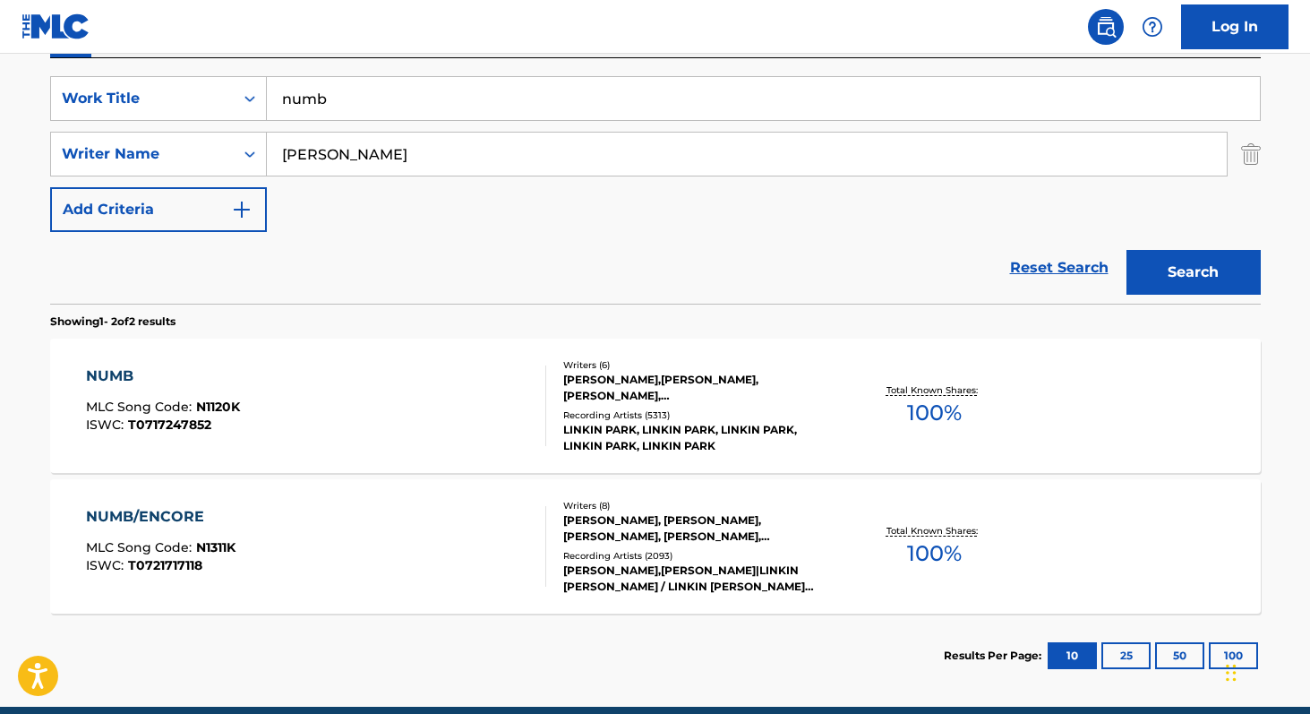
scroll to position [318, 0]
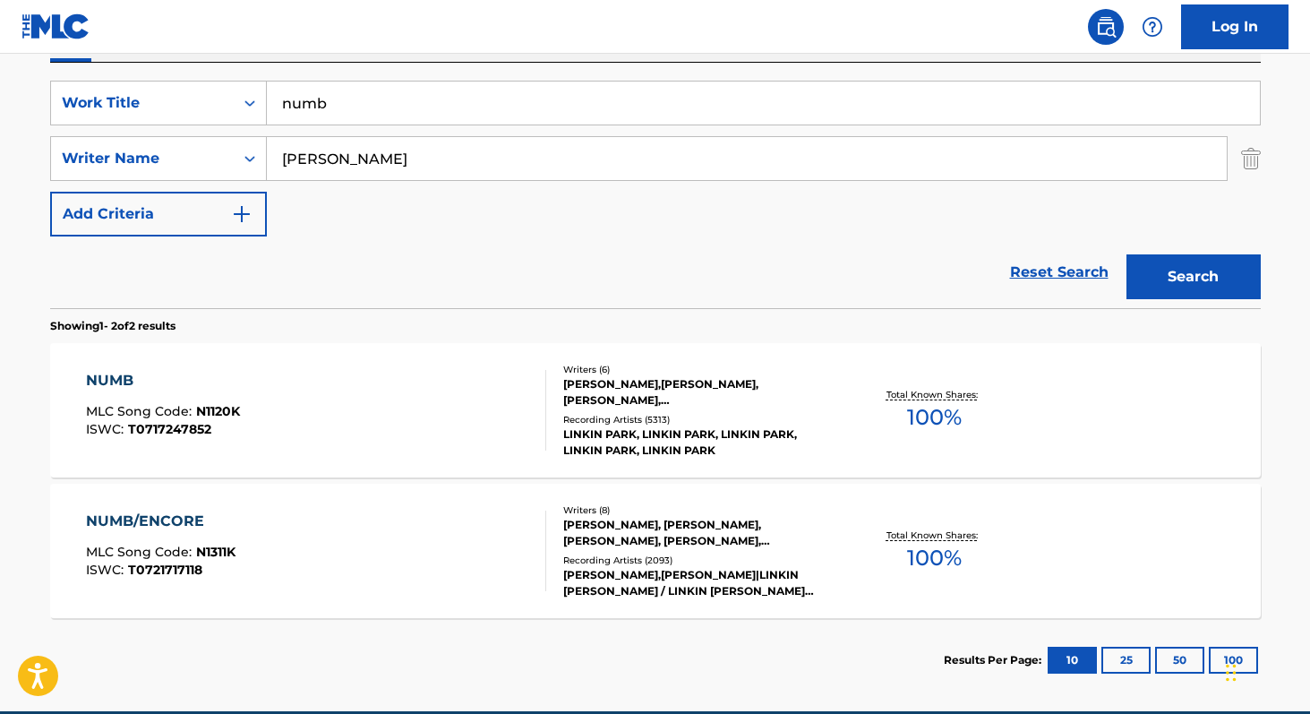
click at [905, 431] on div "Total Known Shares: 100 %" at bounding box center [933, 410] width 201 height 55
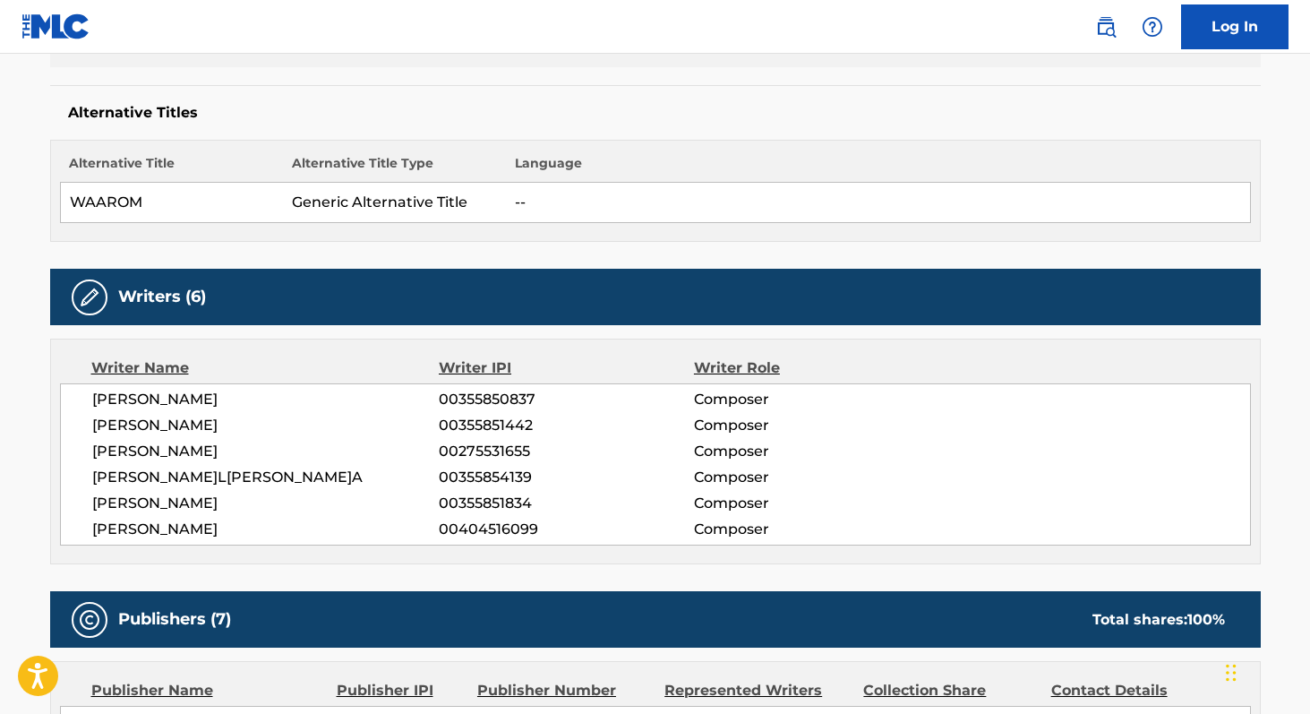
scroll to position [450, 0]
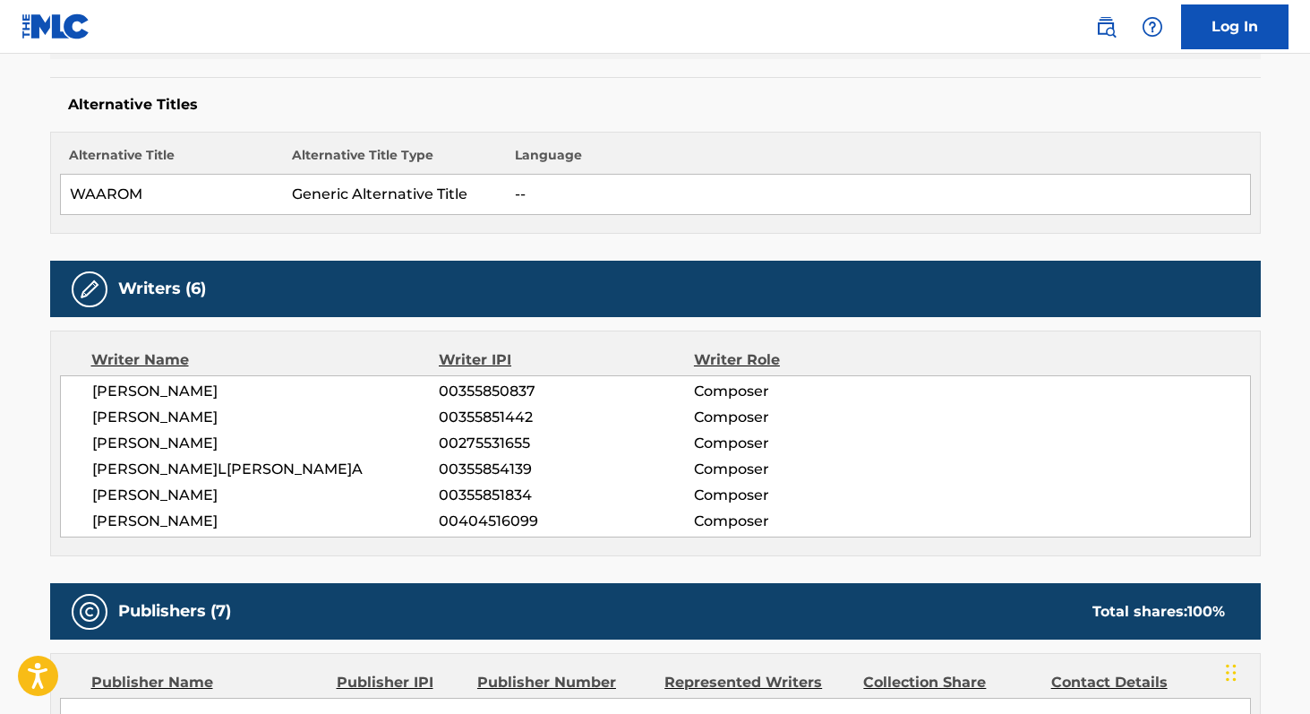
click at [111, 384] on span "[PERSON_NAME]" at bounding box center [265, 390] width 347 height 21
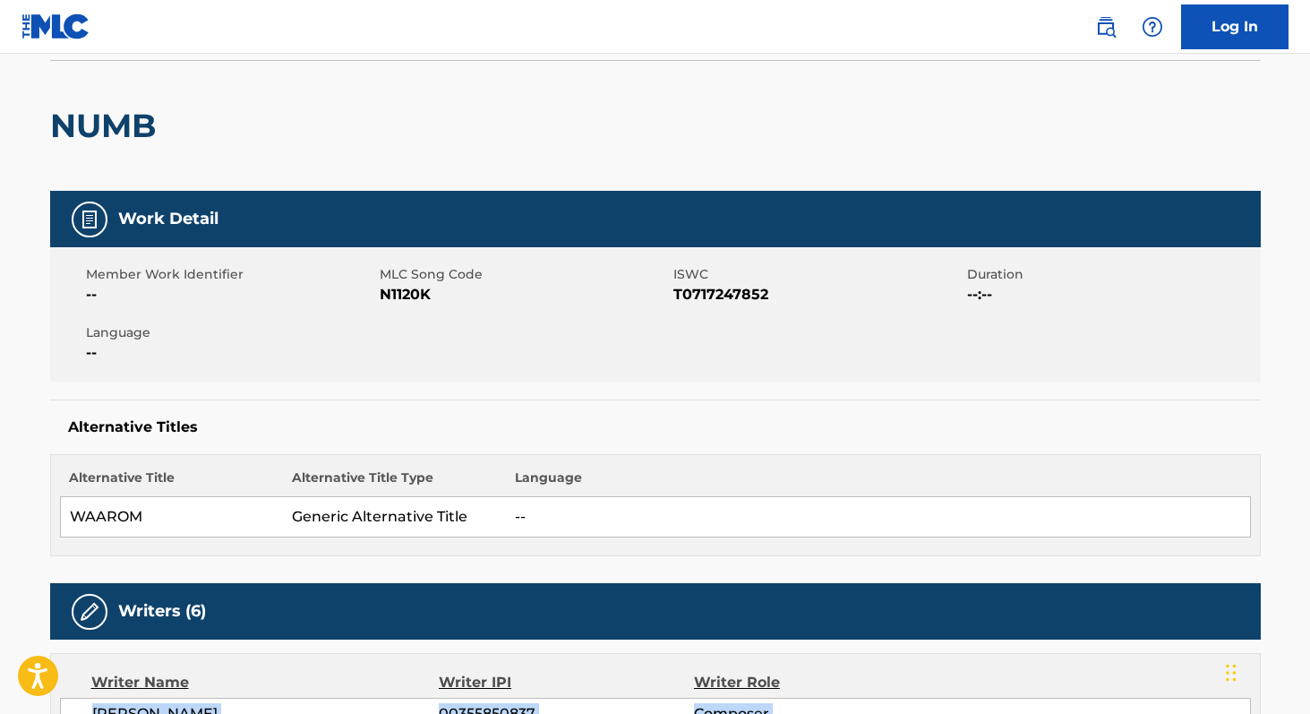
scroll to position [131, 0]
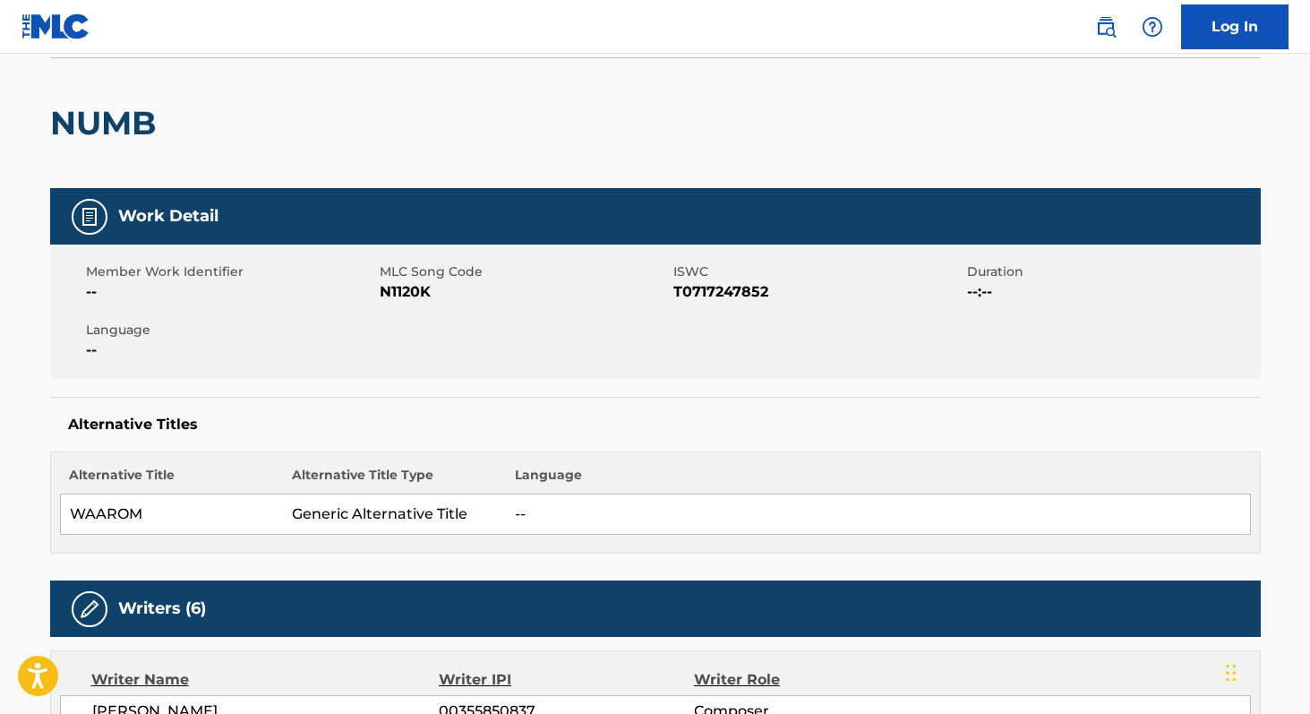
click at [403, 292] on span "N1120K" at bounding box center [524, 291] width 289 height 21
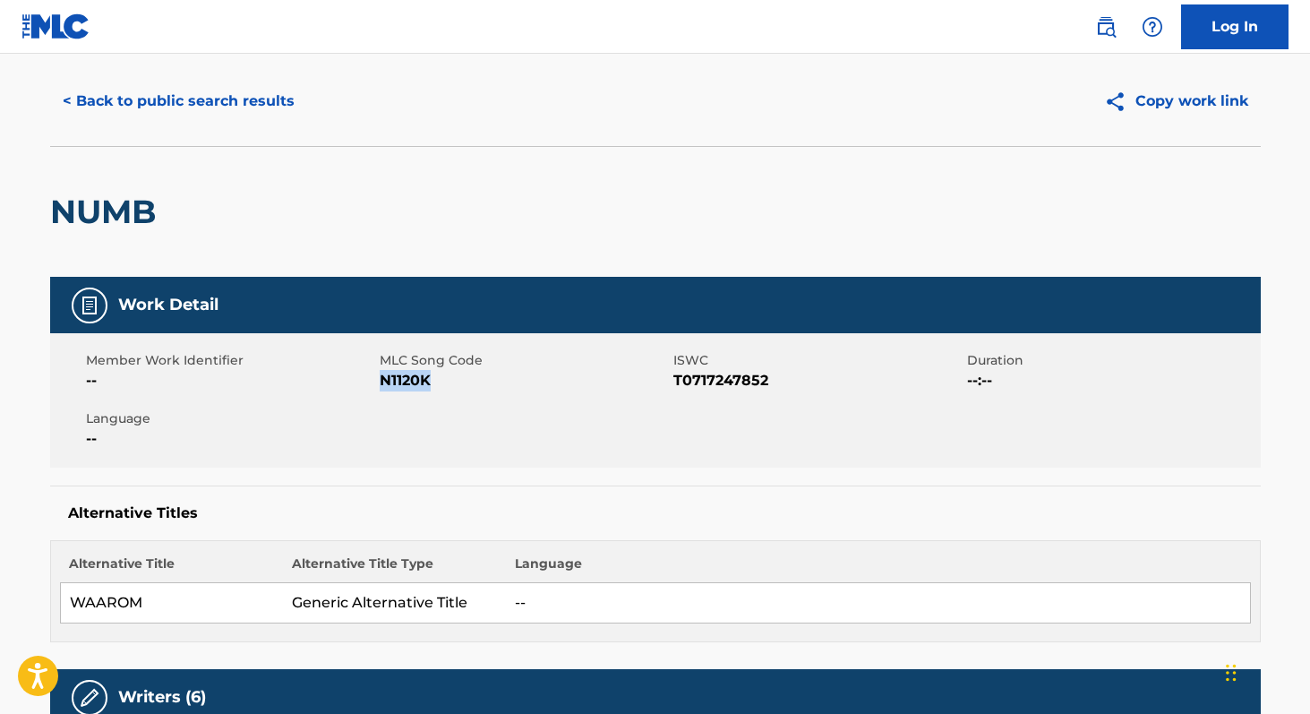
scroll to position [0, 0]
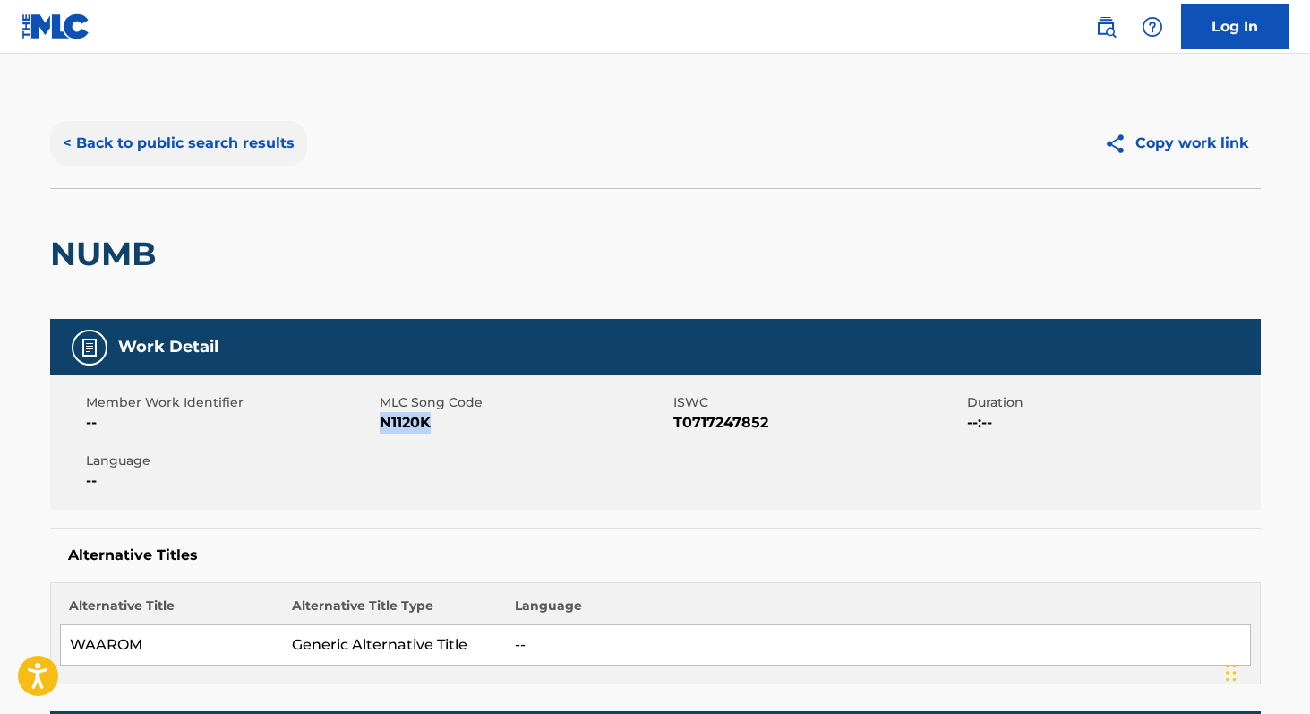
click at [104, 161] on button "< Back to public search results" at bounding box center [178, 143] width 257 height 45
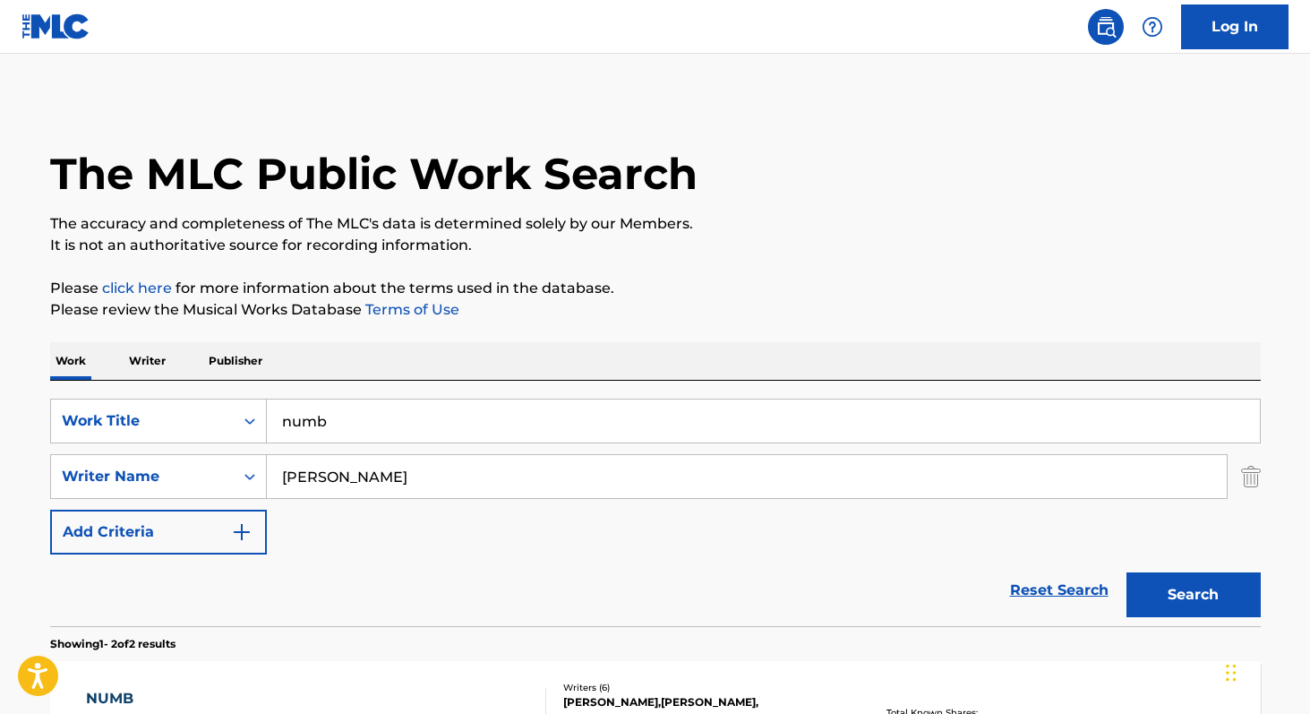
scroll to position [299, 0]
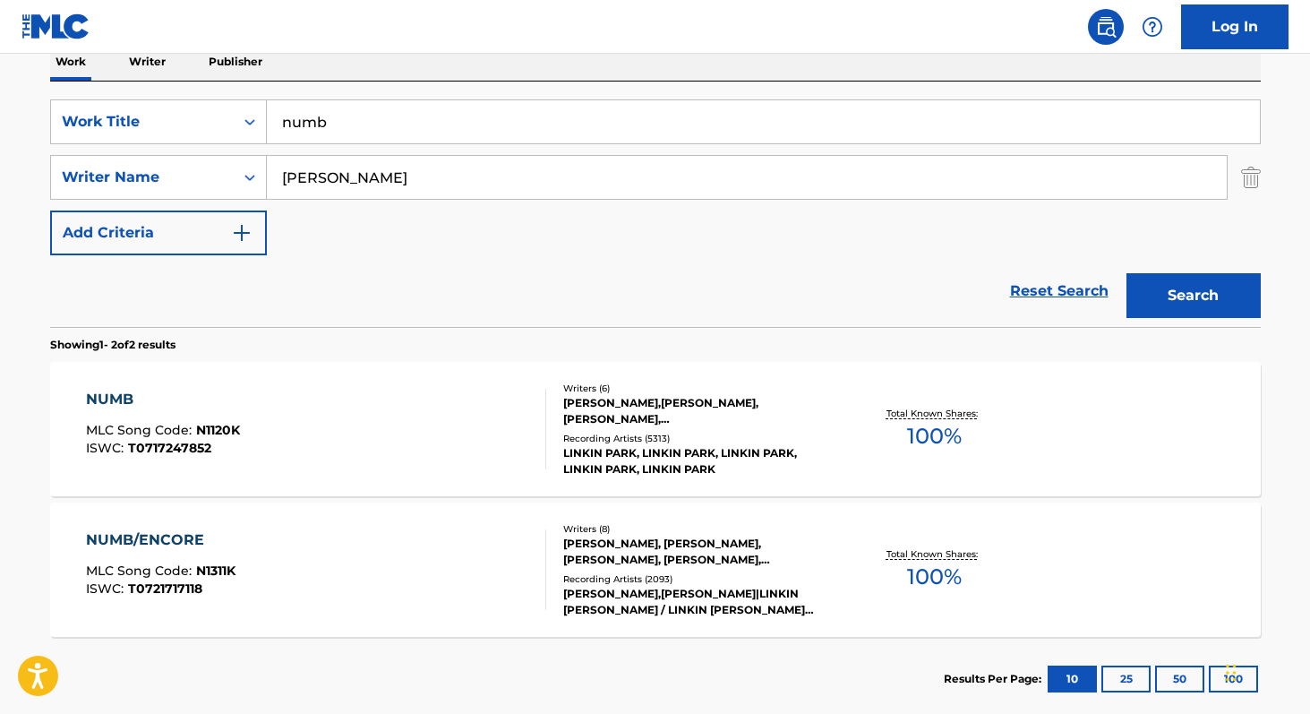
click at [367, 133] on input "numb" at bounding box center [763, 121] width 993 height 43
paste input "Heavy"
type input "Heavy"
click at [1126, 273] on button "Search" at bounding box center [1193, 295] width 134 height 45
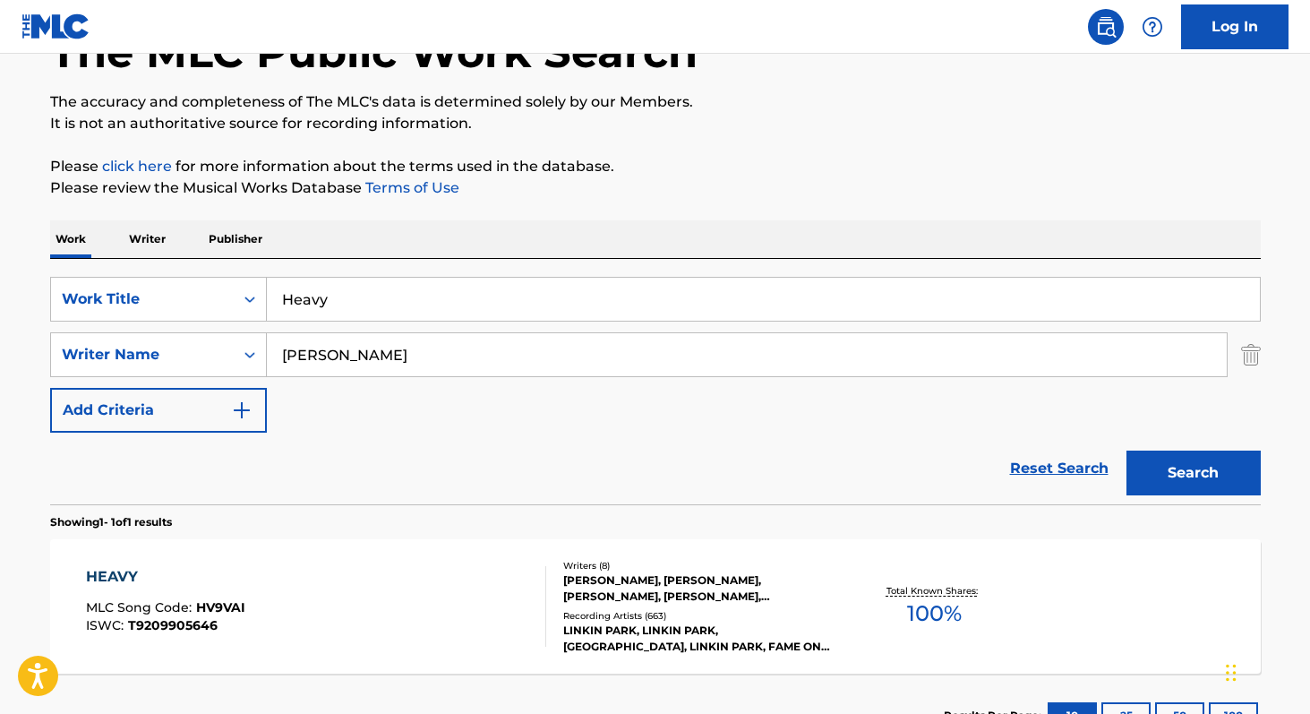
scroll to position [261, 0]
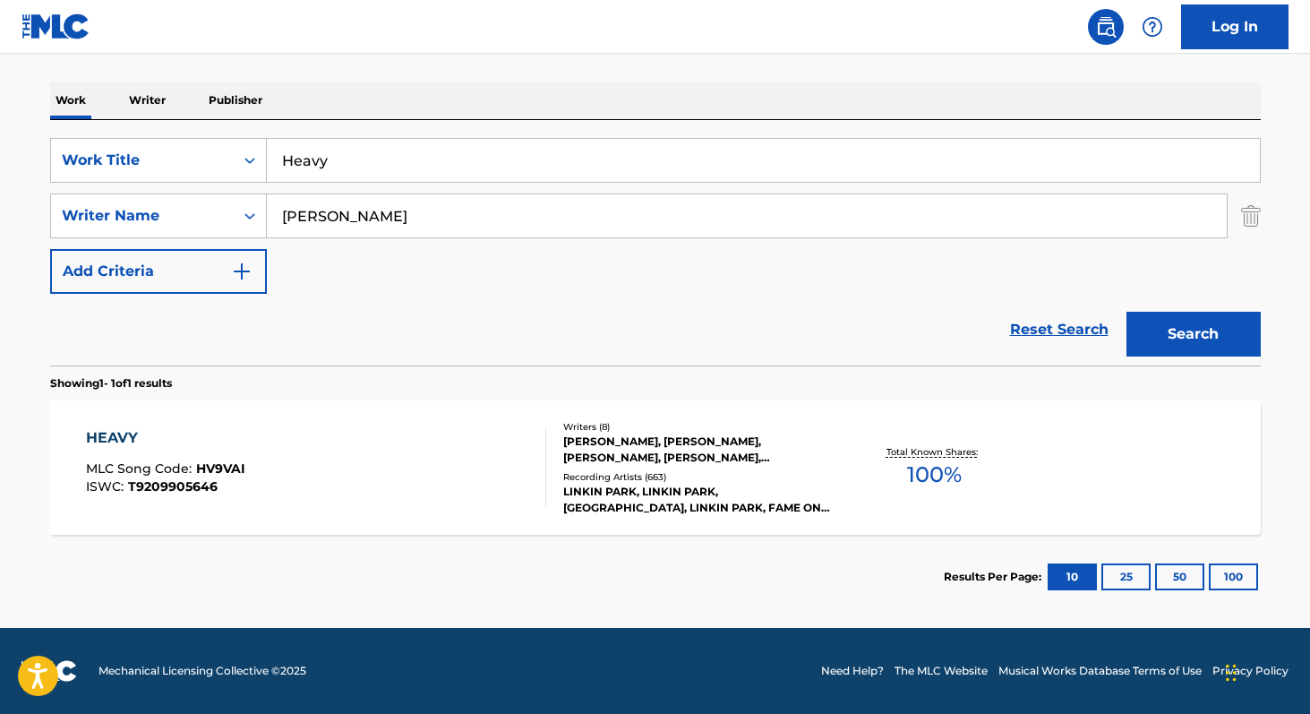
click at [935, 476] on span "100 %" at bounding box center [934, 474] width 55 height 32
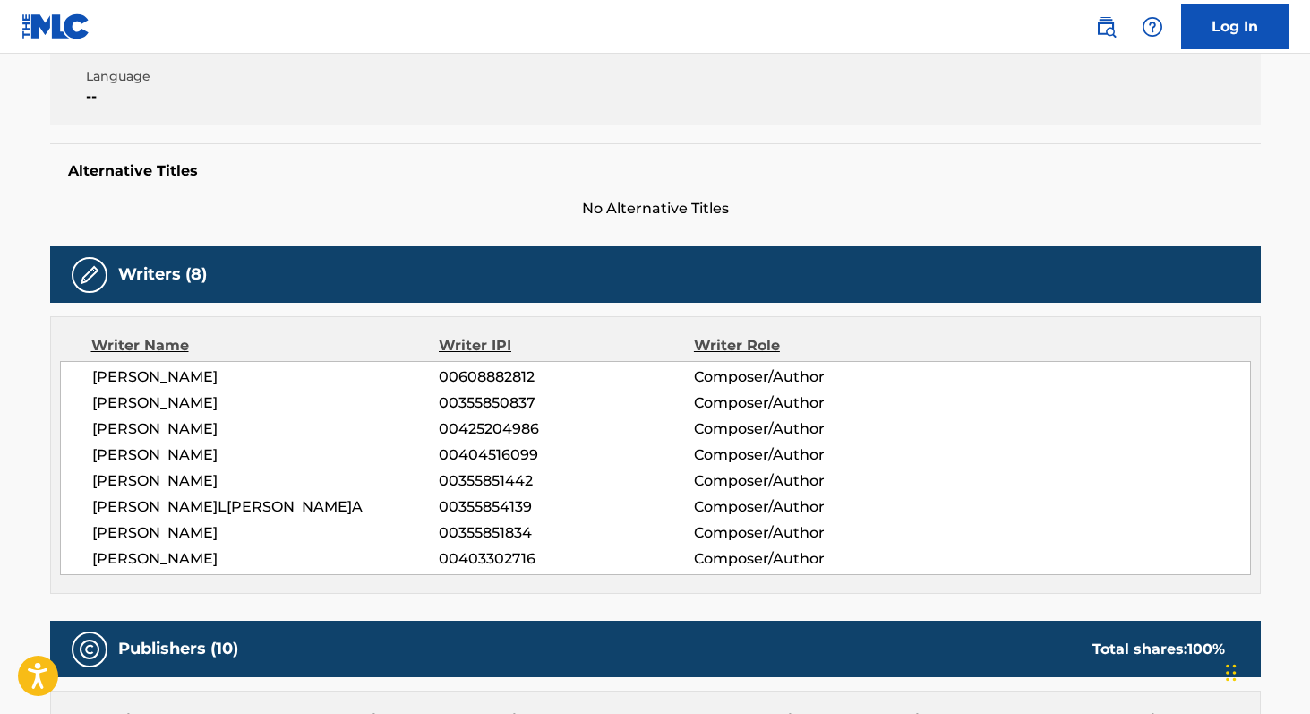
scroll to position [382, 0]
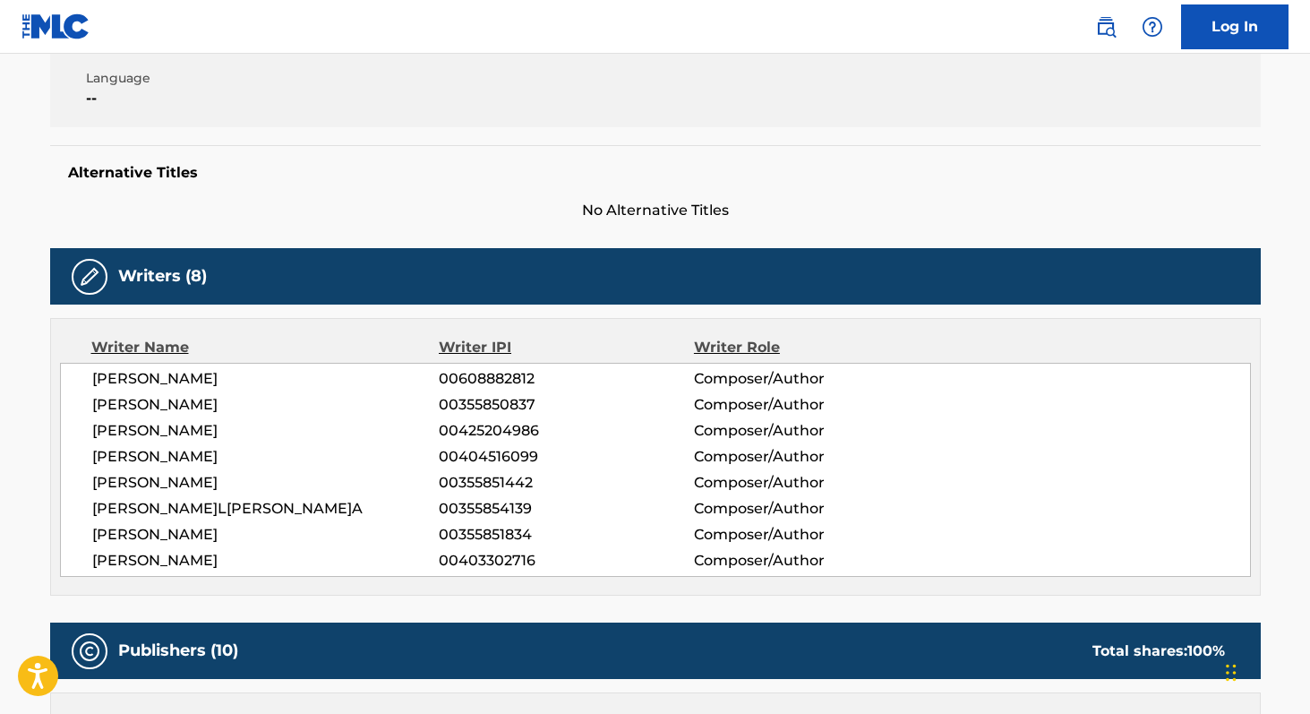
click at [113, 377] on span "[PERSON_NAME]" at bounding box center [265, 378] width 347 height 21
click at [108, 562] on span "[PERSON_NAME]" at bounding box center [265, 560] width 347 height 21
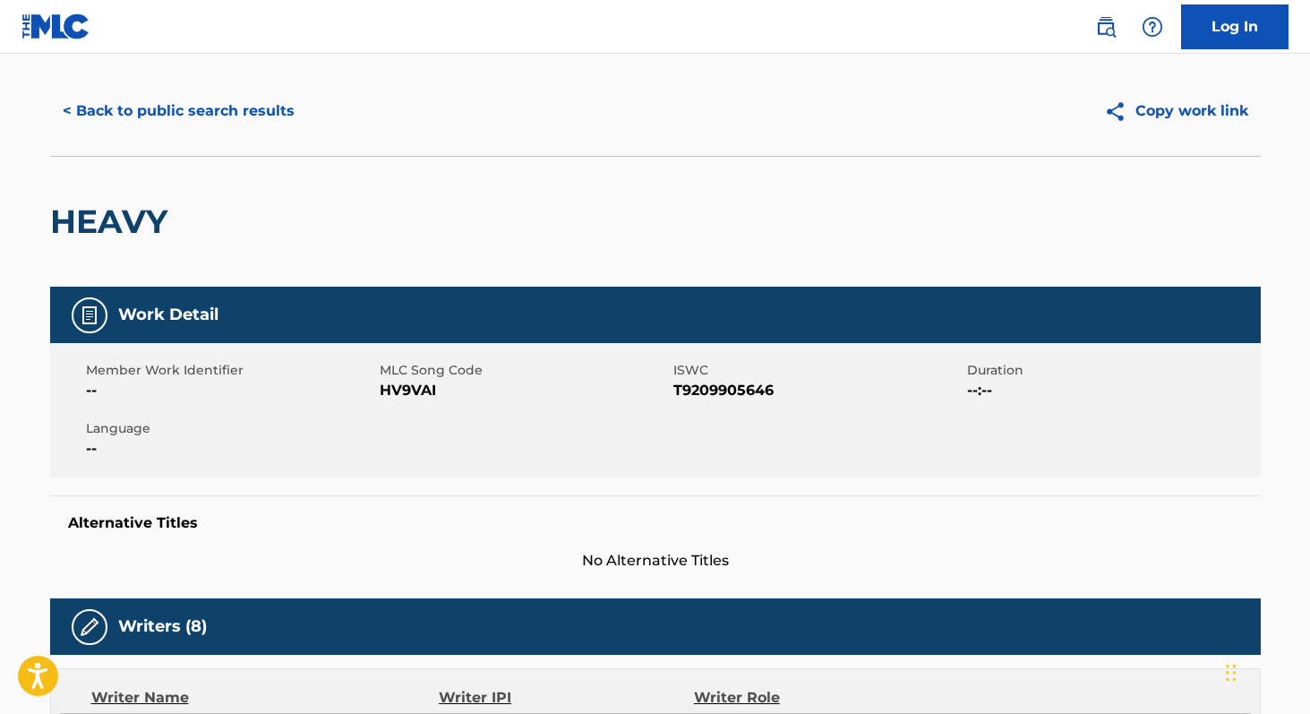
scroll to position [25, 0]
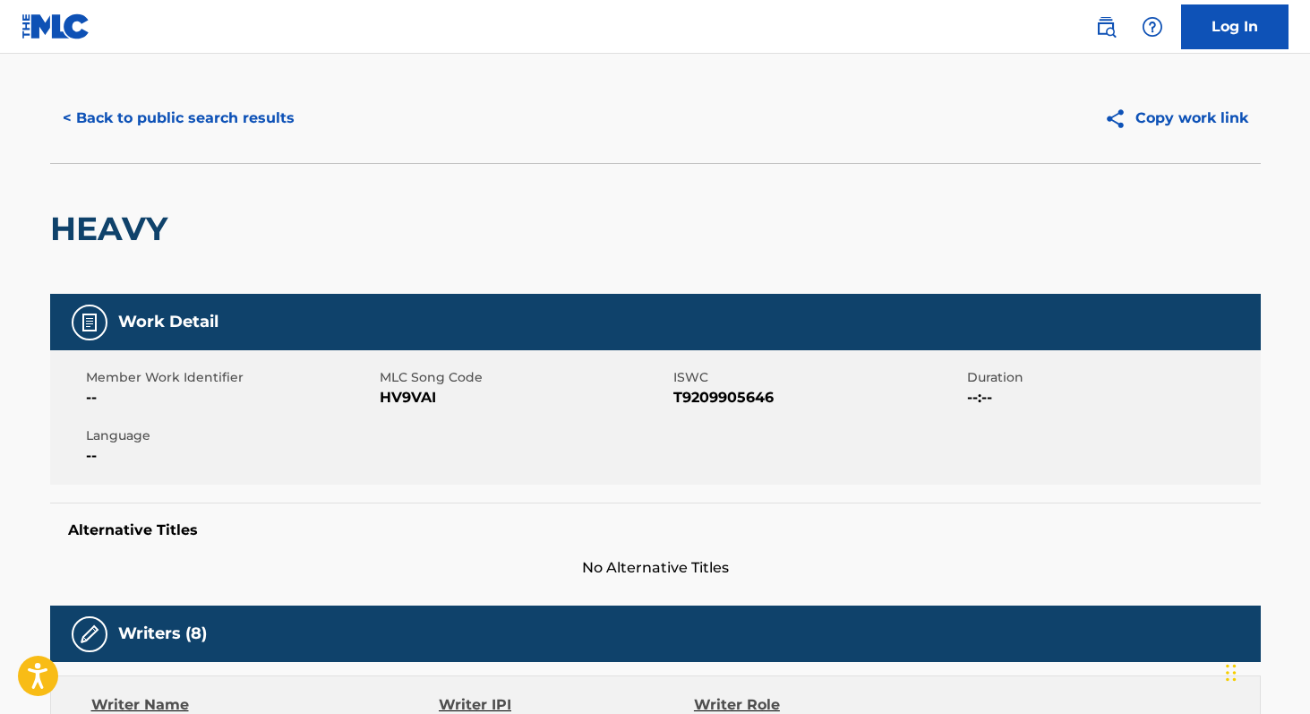
click at [407, 395] on span "HV9VAI" at bounding box center [524, 397] width 289 height 21
click at [248, 119] on button "< Back to public search results" at bounding box center [178, 118] width 257 height 45
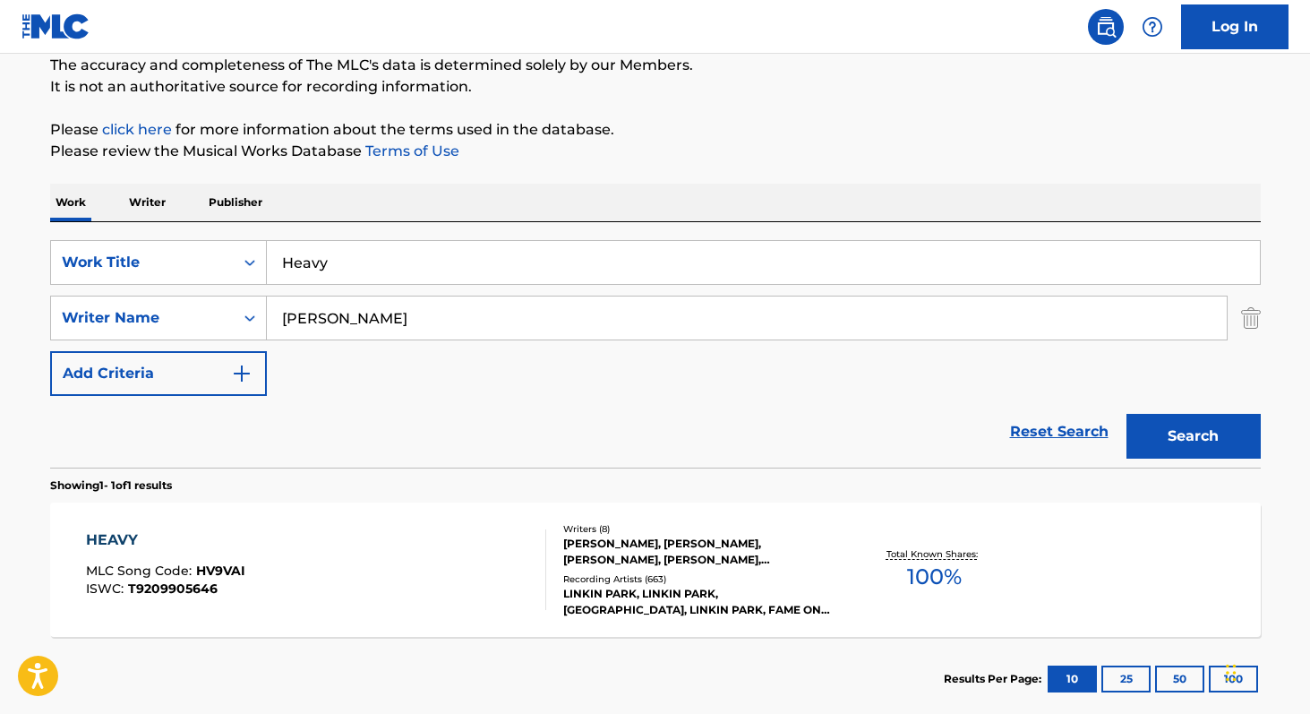
click at [419, 269] on input "Heavy" at bounding box center [763, 262] width 993 height 43
paste input "What I've Done"
type input "What I've Done"
click at [1126, 414] on button "Search" at bounding box center [1193, 436] width 134 height 45
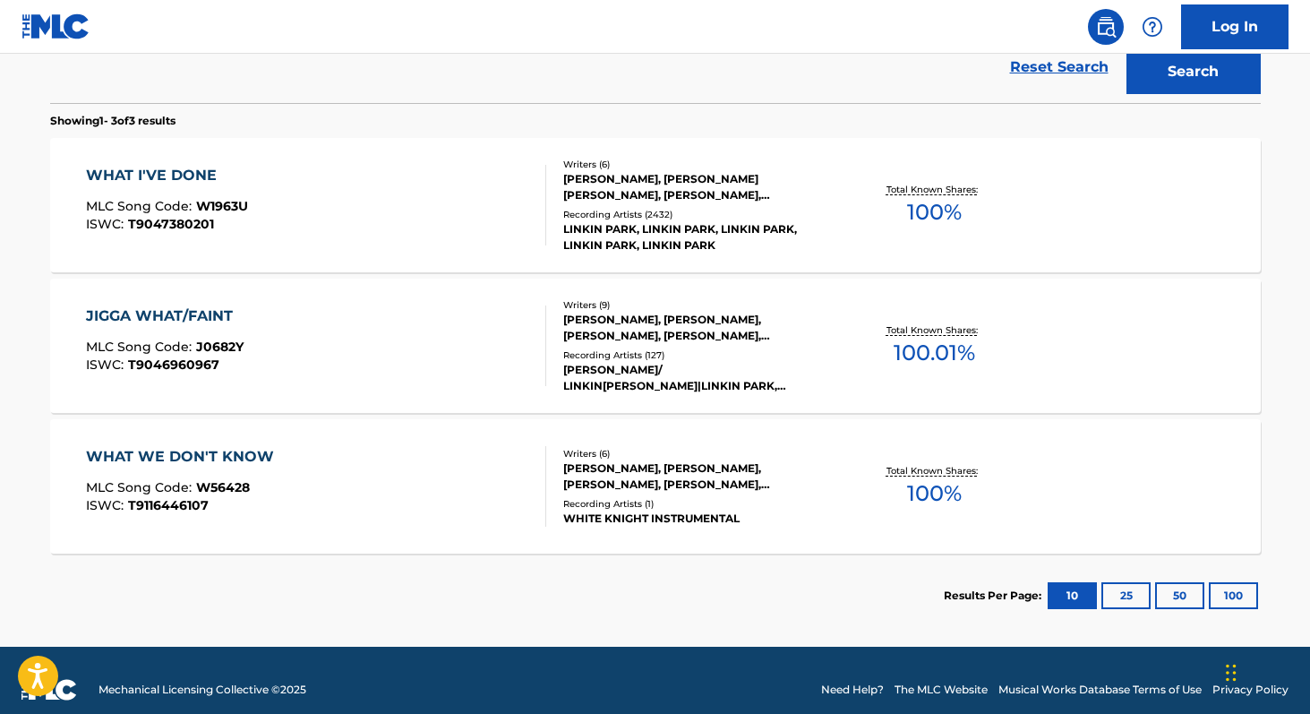
scroll to position [542, 0]
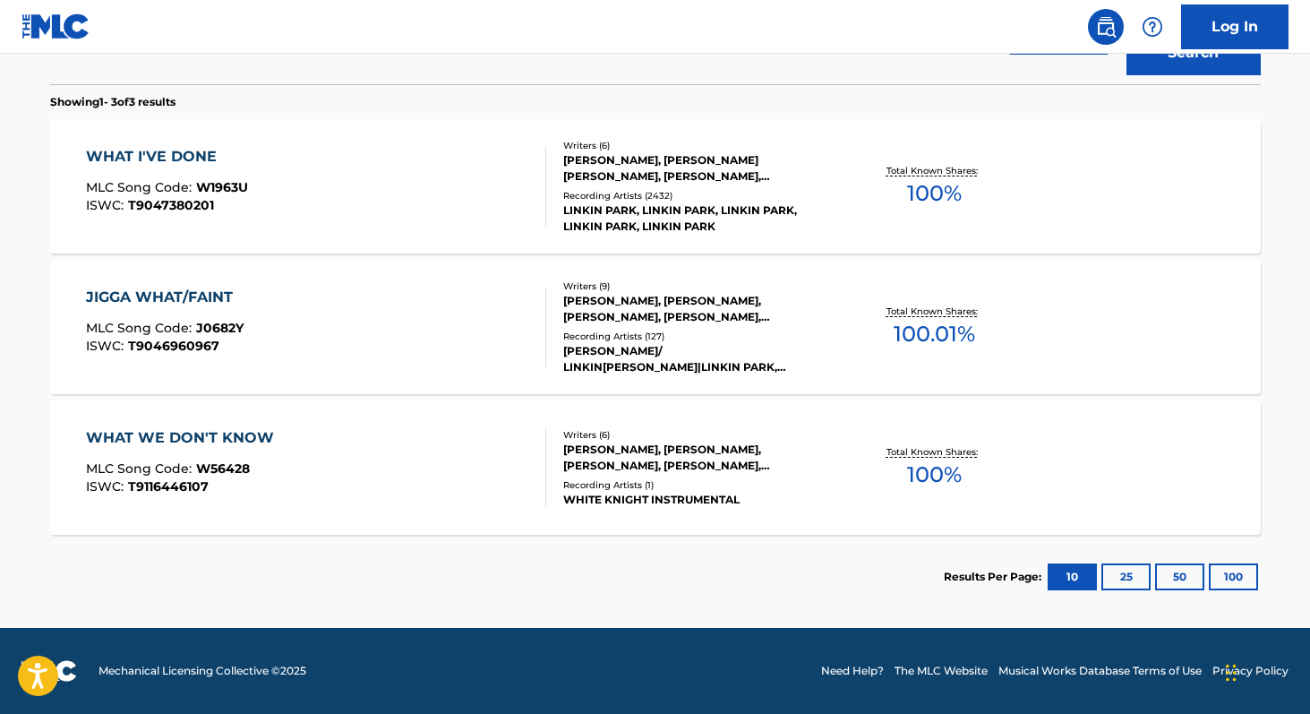
click at [936, 208] on span "100 %" at bounding box center [934, 193] width 55 height 32
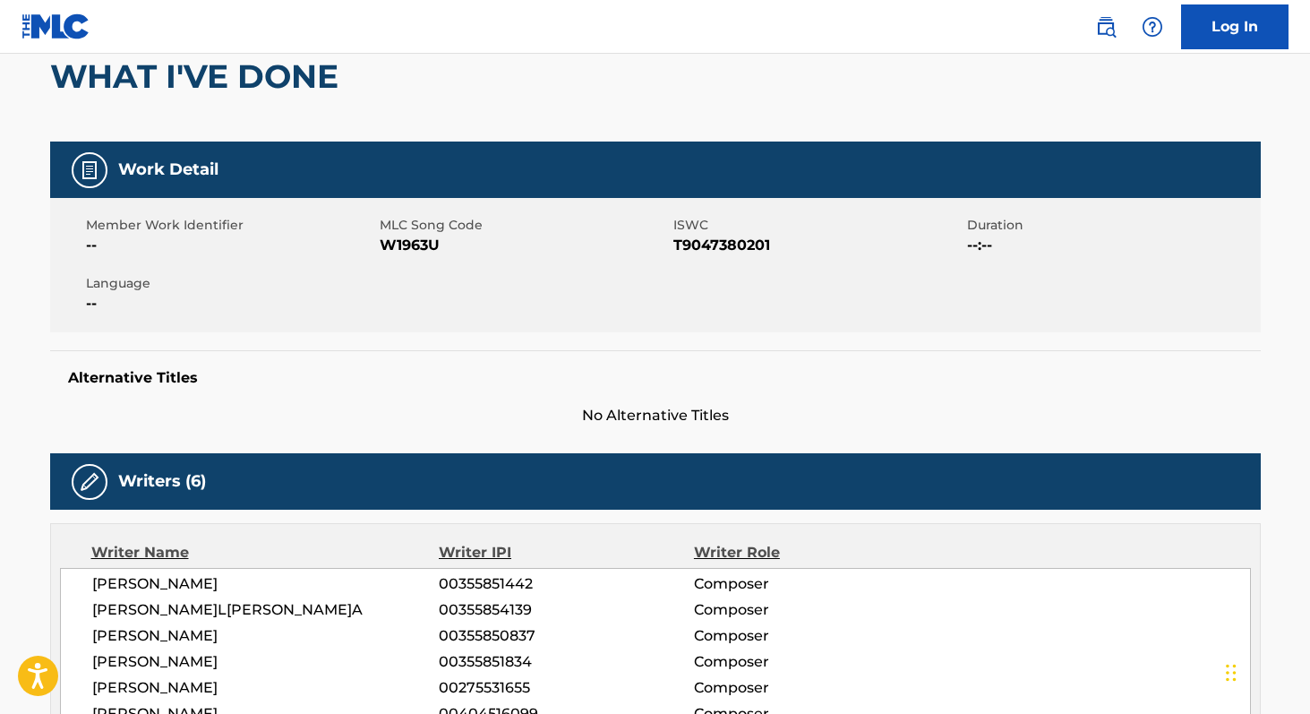
scroll to position [158, 0]
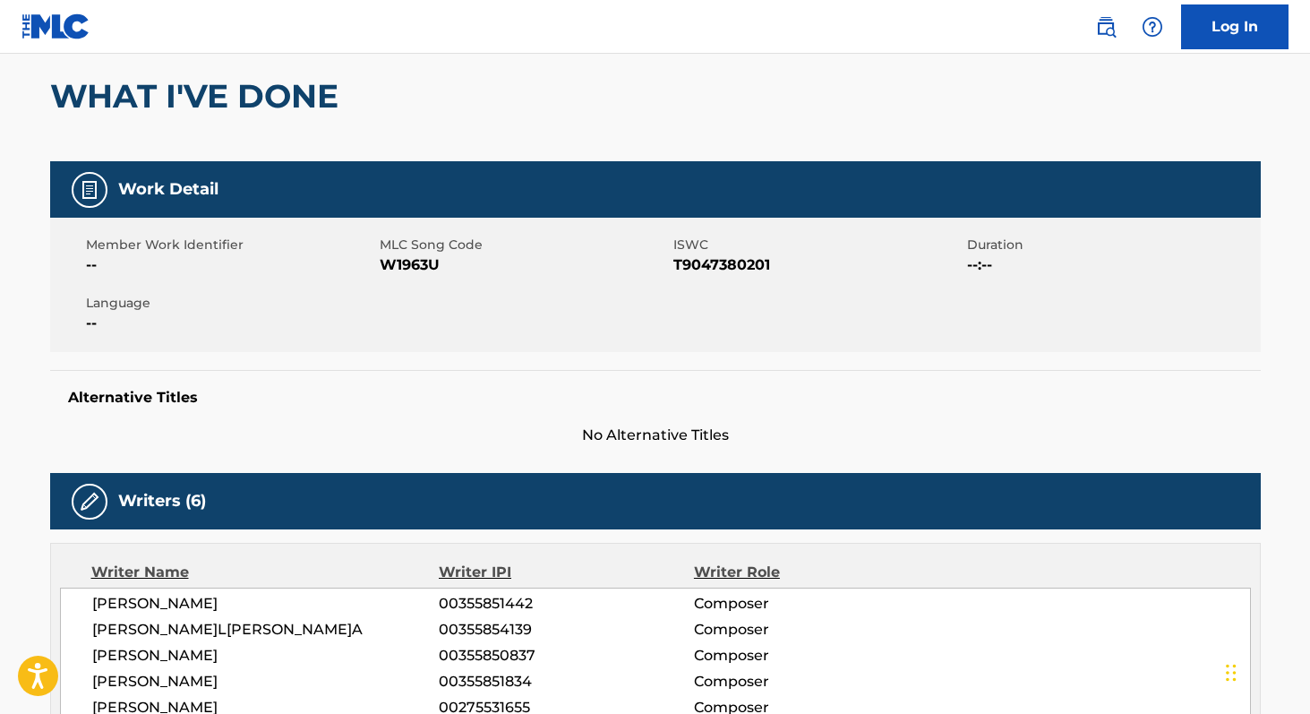
click at [421, 263] on span "W1963U" at bounding box center [524, 264] width 289 height 21
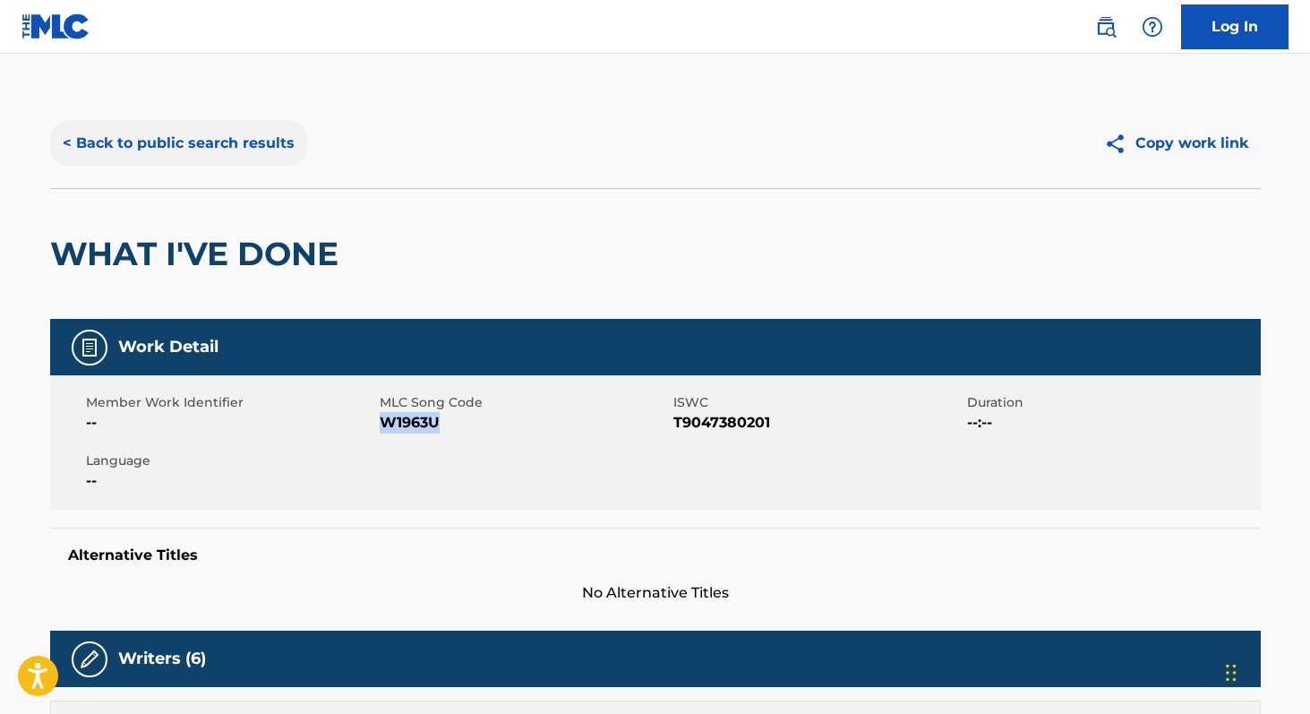
click at [214, 147] on button "< Back to public search results" at bounding box center [178, 143] width 257 height 45
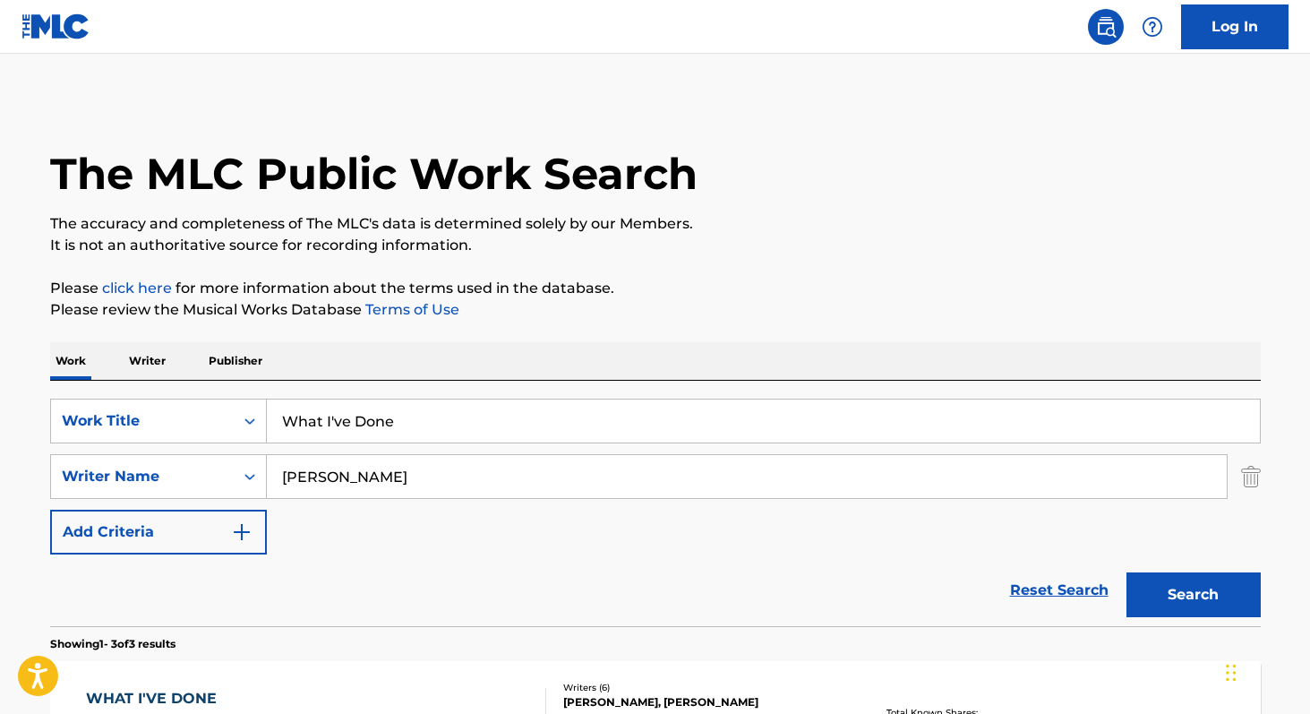
click at [455, 428] on input "What I've Done" at bounding box center [763, 420] width 993 height 43
paste input "One More Light"
type input "One More Light"
click at [1126, 572] on button "Search" at bounding box center [1193, 594] width 134 height 45
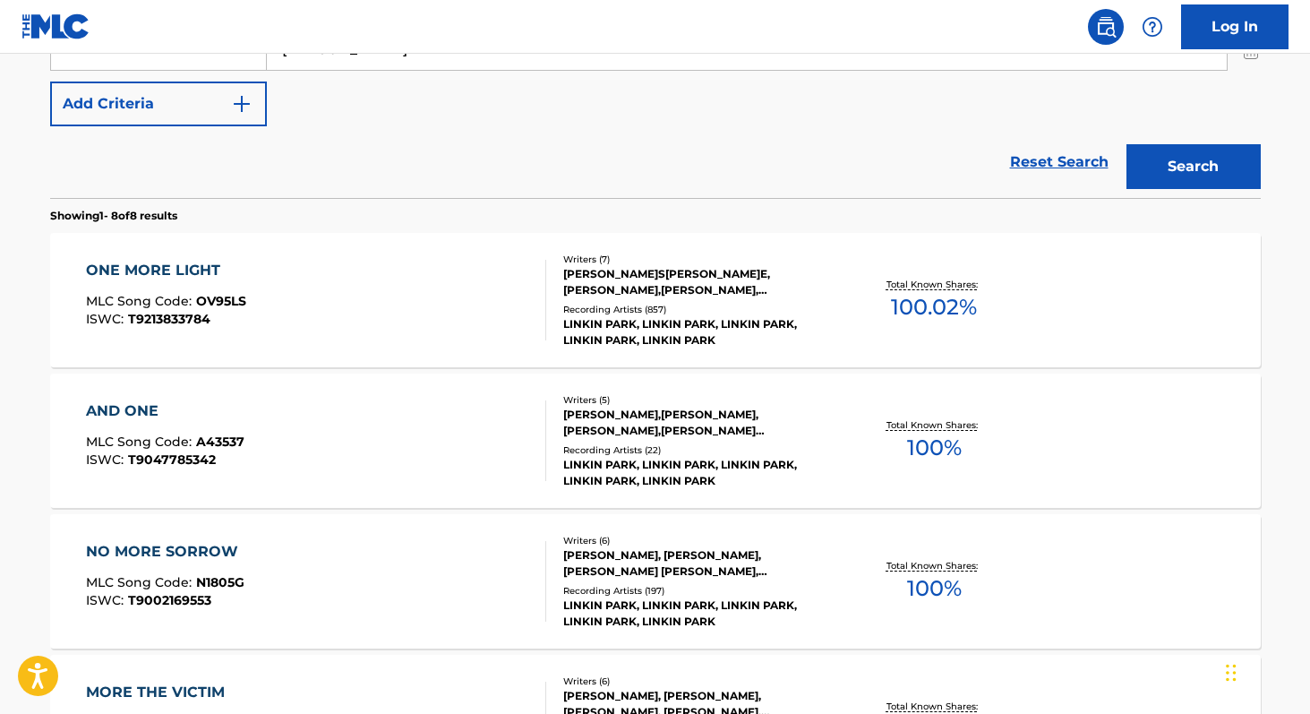
scroll to position [429, 0]
click at [916, 310] on span "100.02 %" at bounding box center [934, 306] width 86 height 32
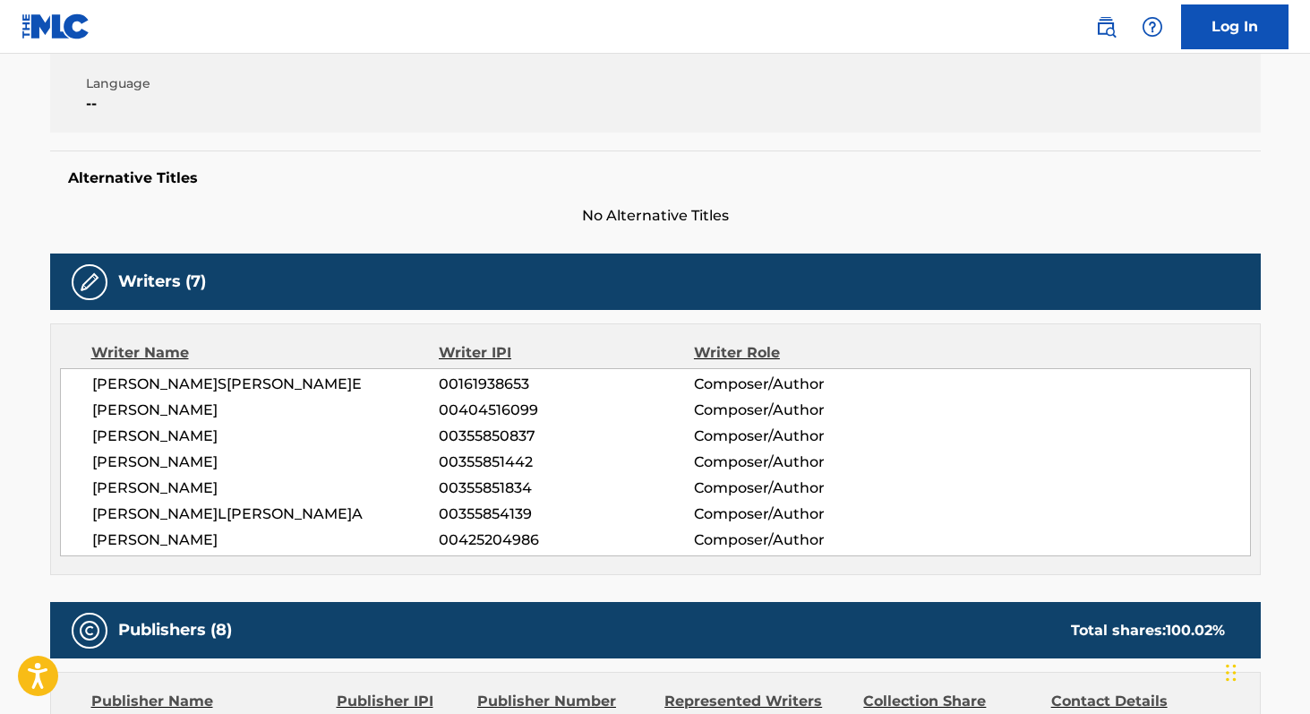
scroll to position [381, 0]
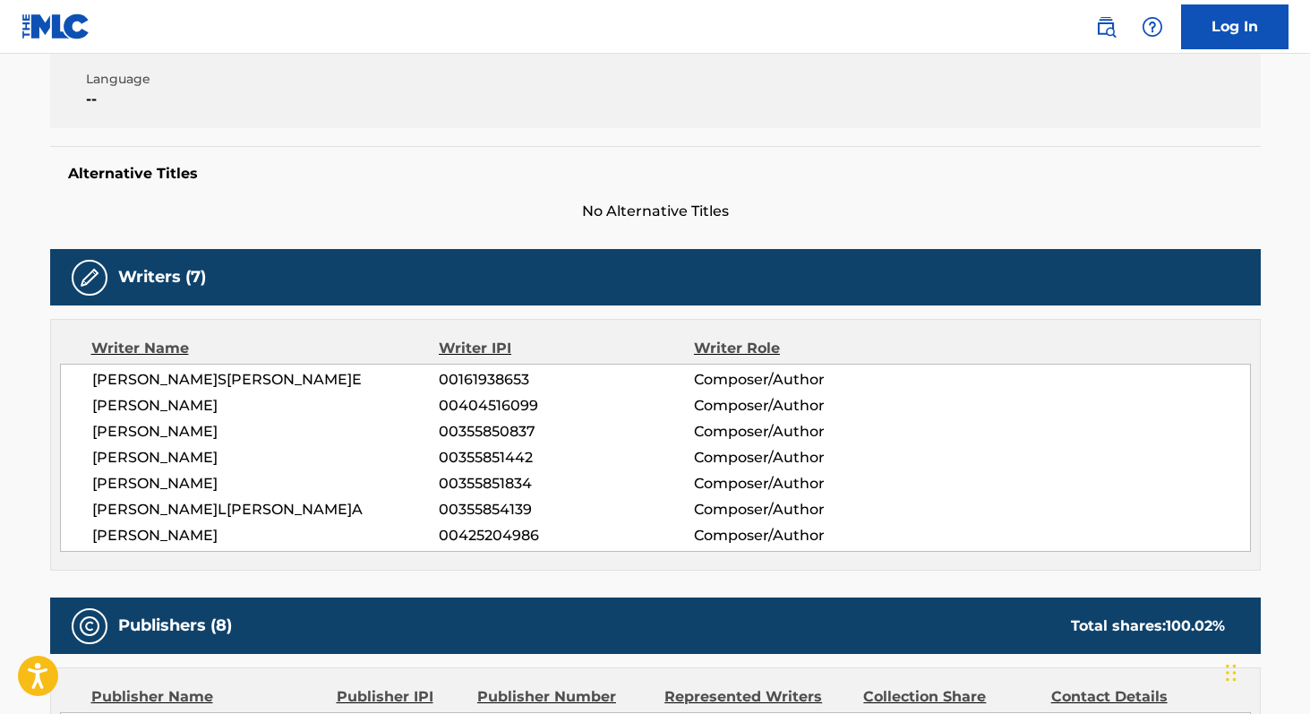
click at [121, 378] on span "[PERSON_NAME]S[PERSON_NAME]E" at bounding box center [265, 379] width 347 height 21
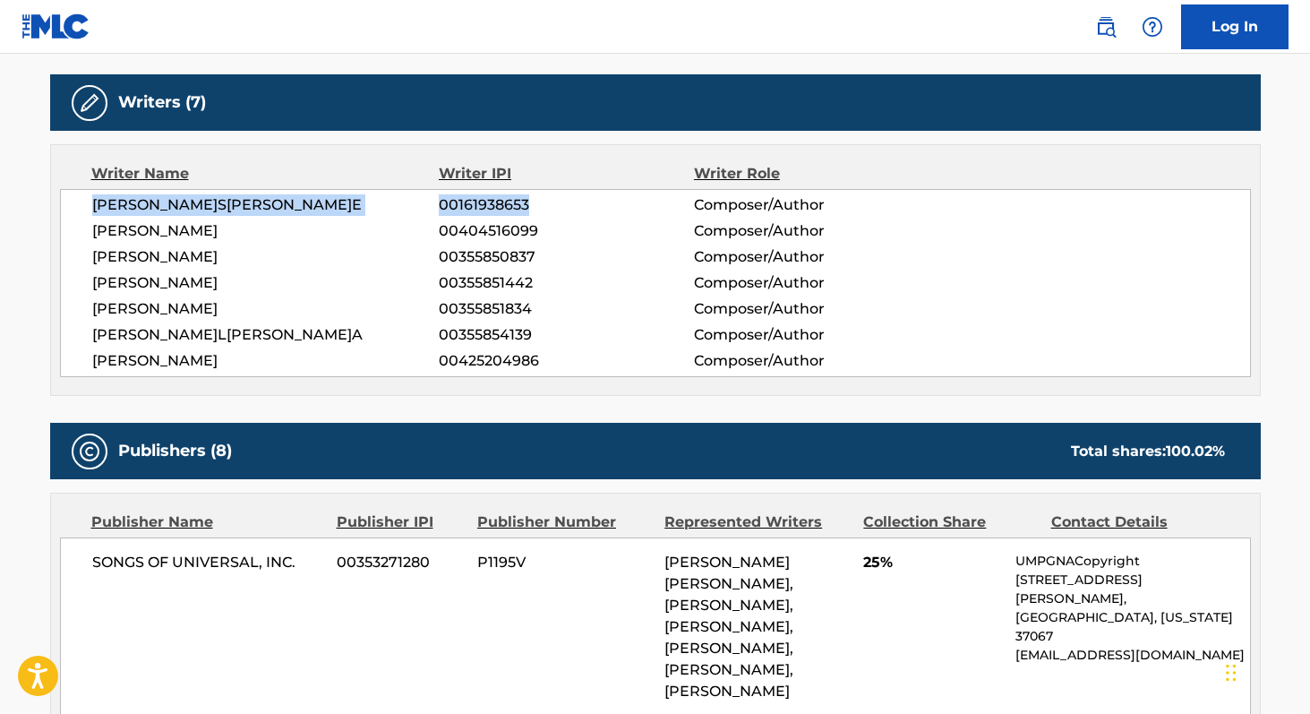
scroll to position [0, 0]
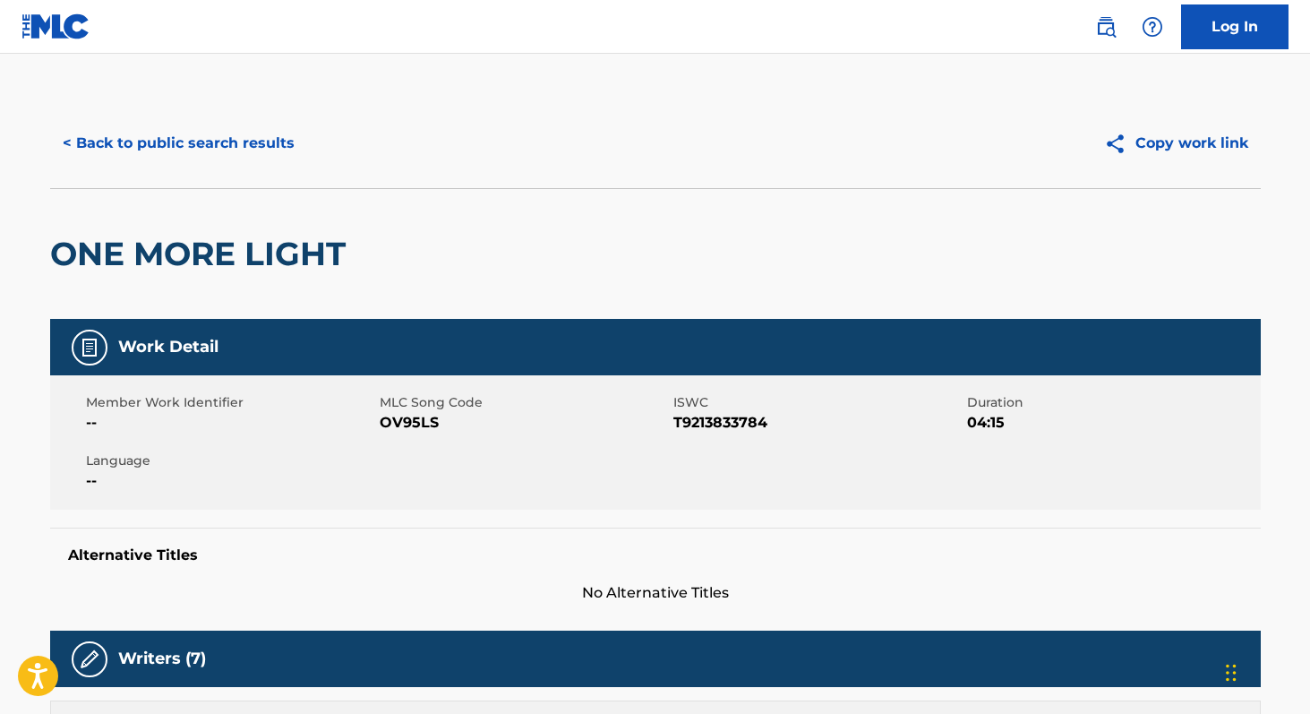
click at [427, 419] on span "OV95LS" at bounding box center [524, 422] width 289 height 21
click at [194, 147] on button "< Back to public search results" at bounding box center [178, 143] width 257 height 45
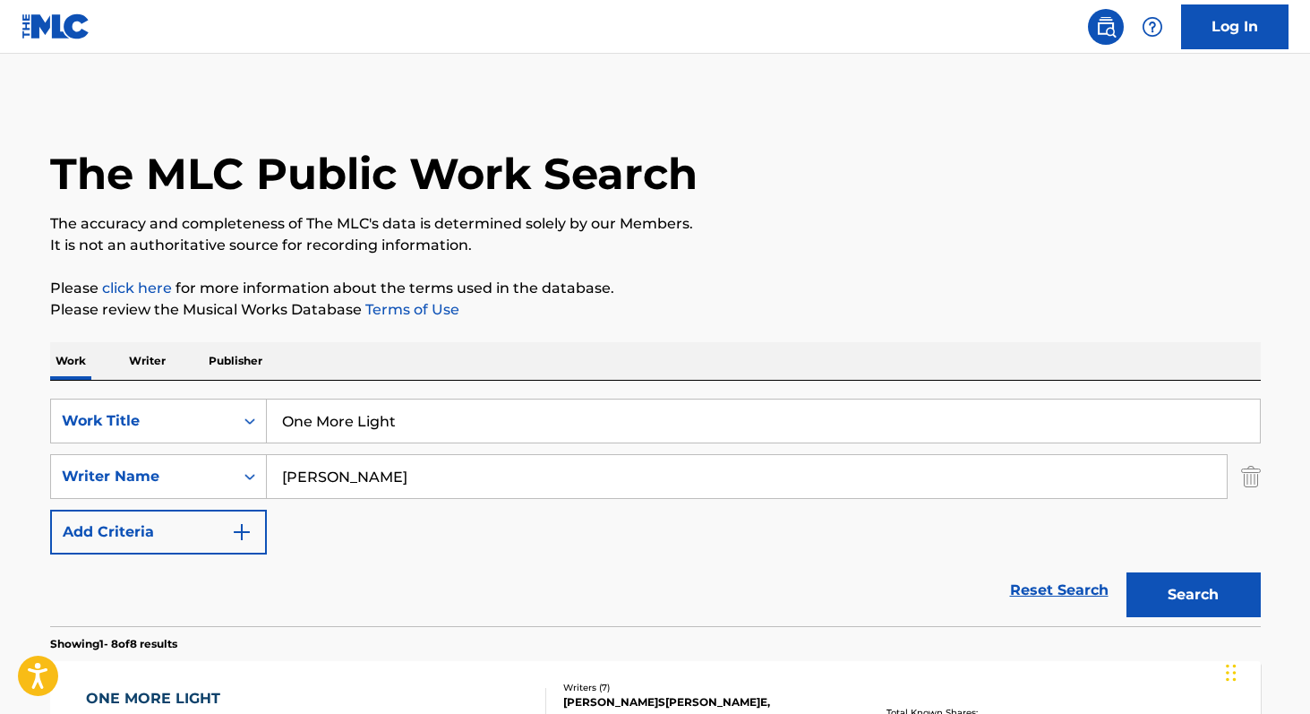
click at [463, 428] on input "One More Light" at bounding box center [763, 420] width 993 height 43
paste input "In the End"
type input "In the End"
click at [1126, 572] on button "Search" at bounding box center [1193, 594] width 134 height 45
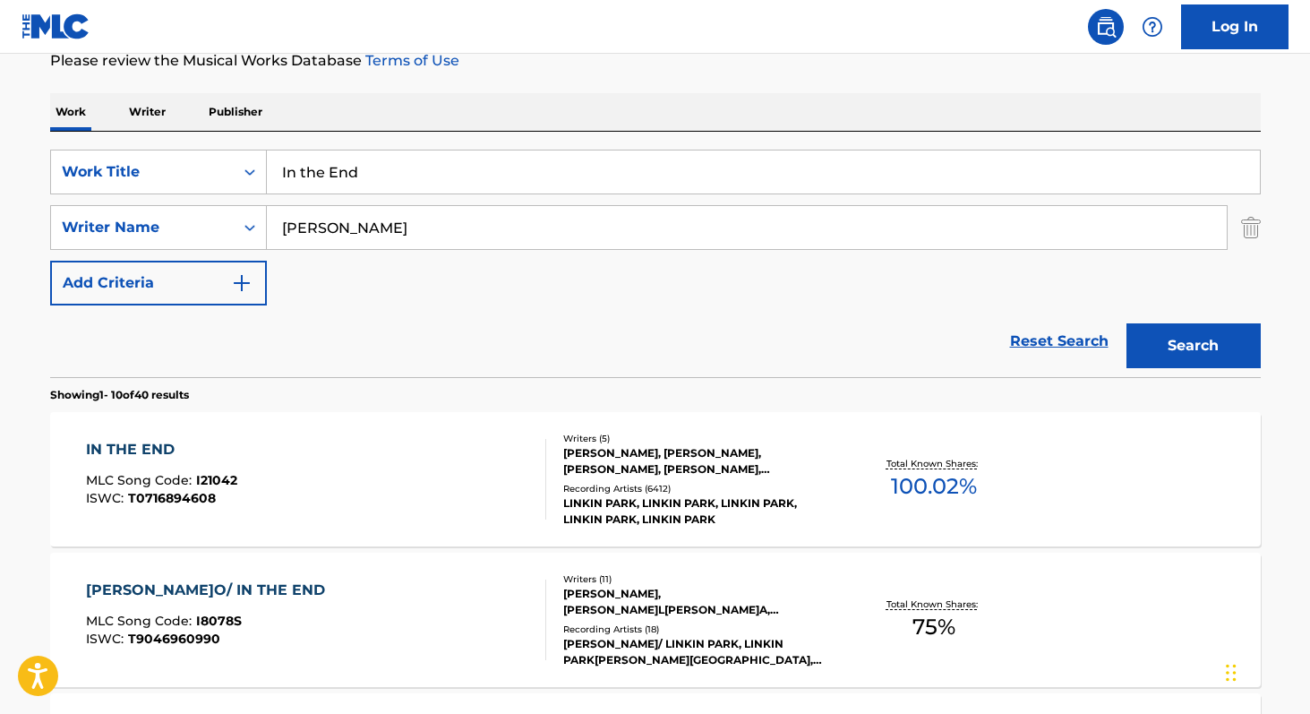
scroll to position [270, 0]
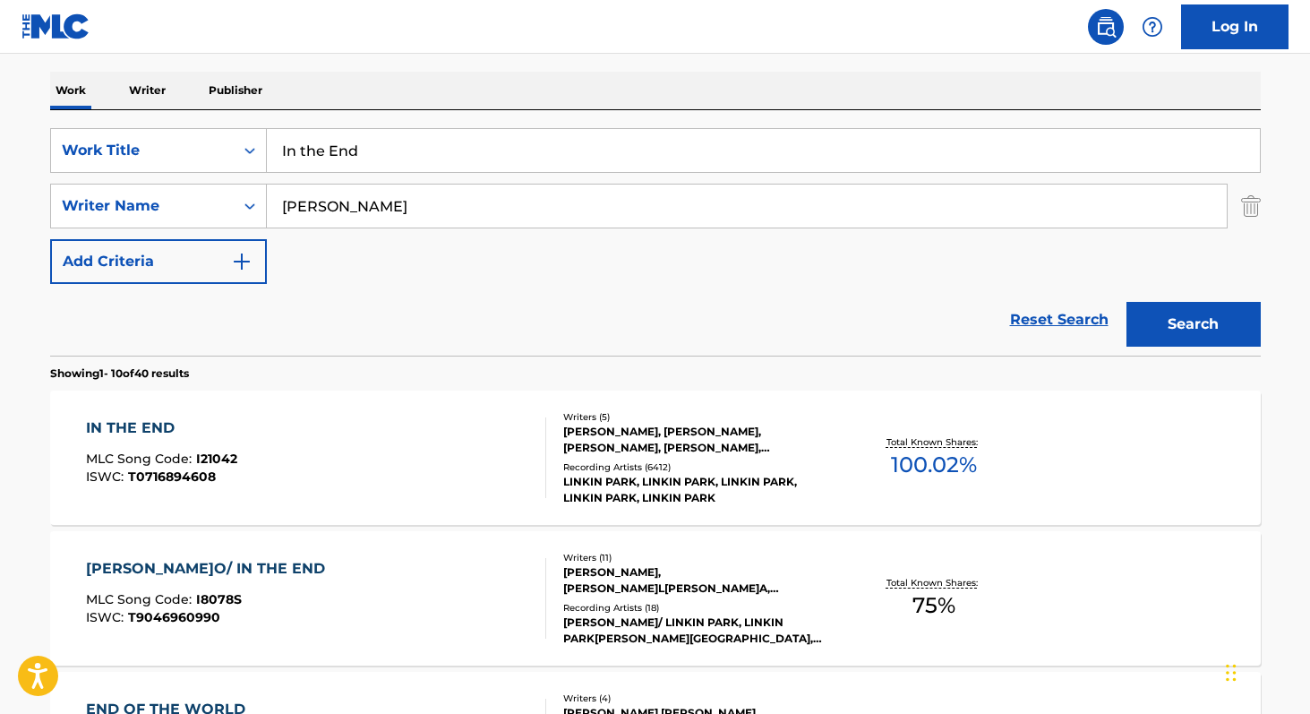
click at [920, 470] on span "100.02 %" at bounding box center [934, 465] width 86 height 32
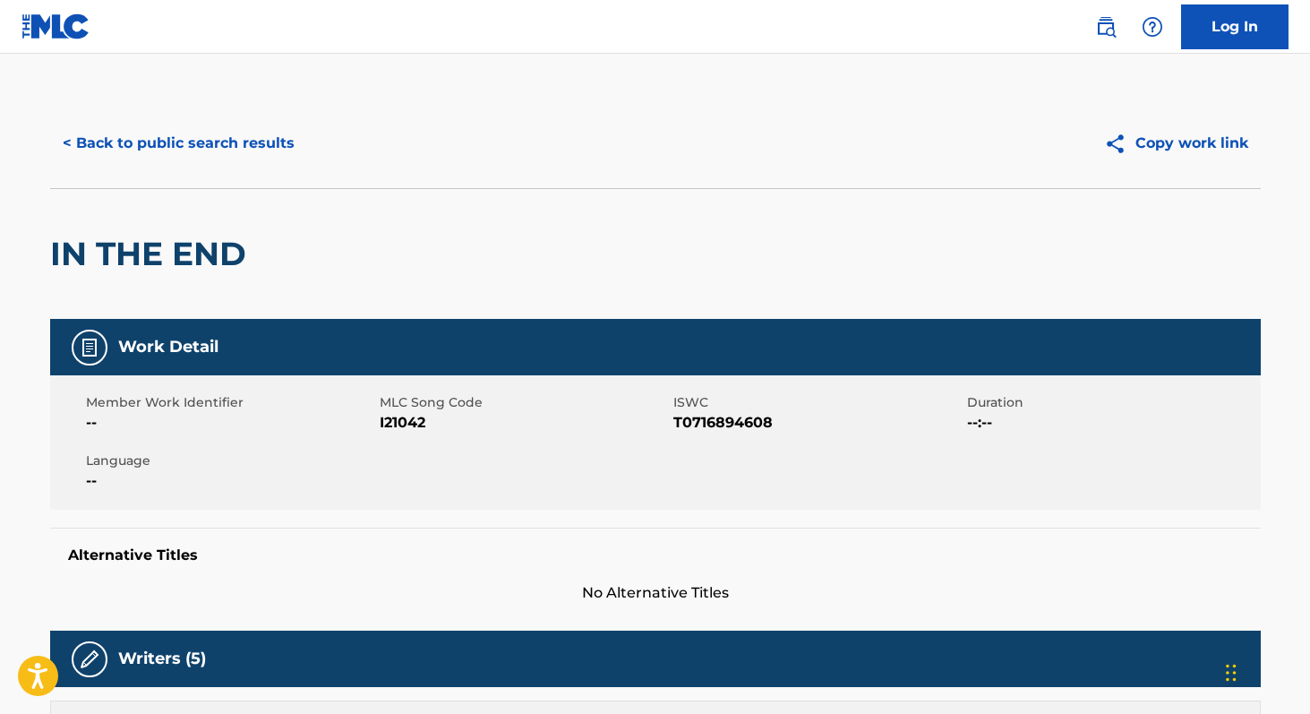
click at [399, 423] on span "I21042" at bounding box center [524, 422] width 289 height 21
click at [399, 422] on span "I21042" at bounding box center [524, 422] width 289 height 21
click at [269, 139] on button "< Back to public search results" at bounding box center [178, 143] width 257 height 45
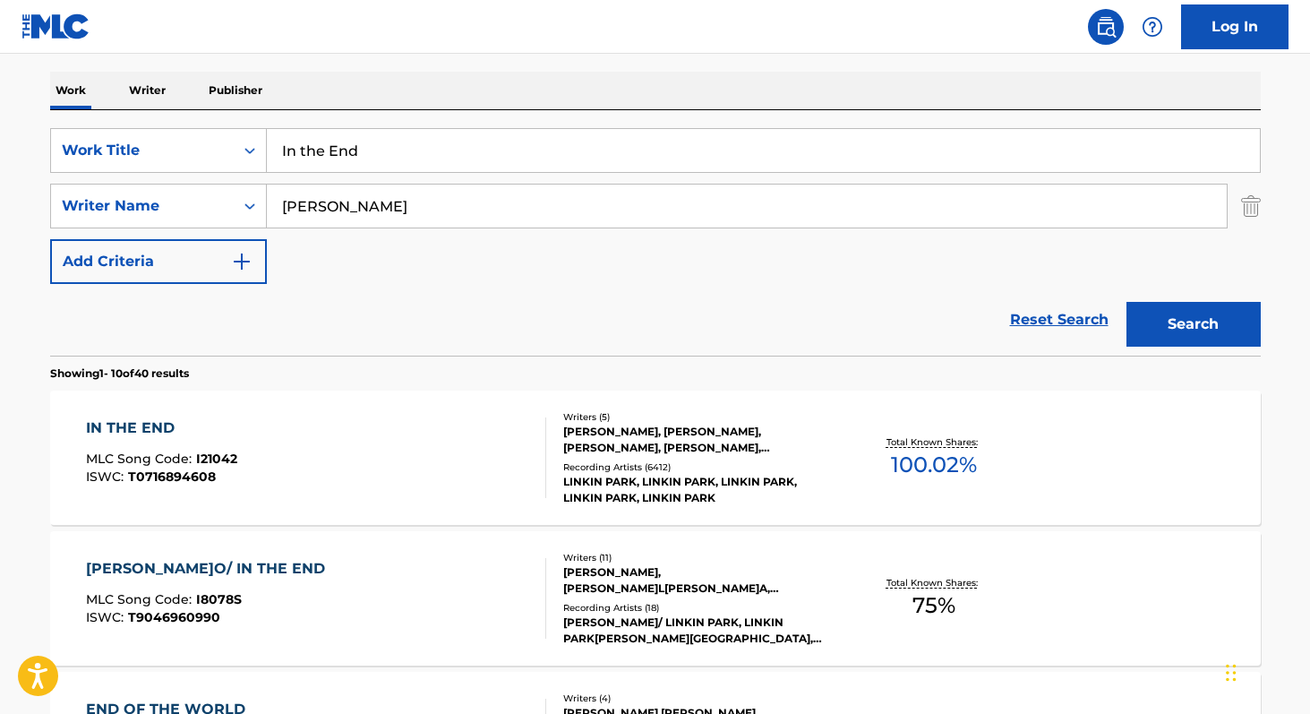
click at [146, 81] on p "Writer" at bounding box center [147, 91] width 47 height 38
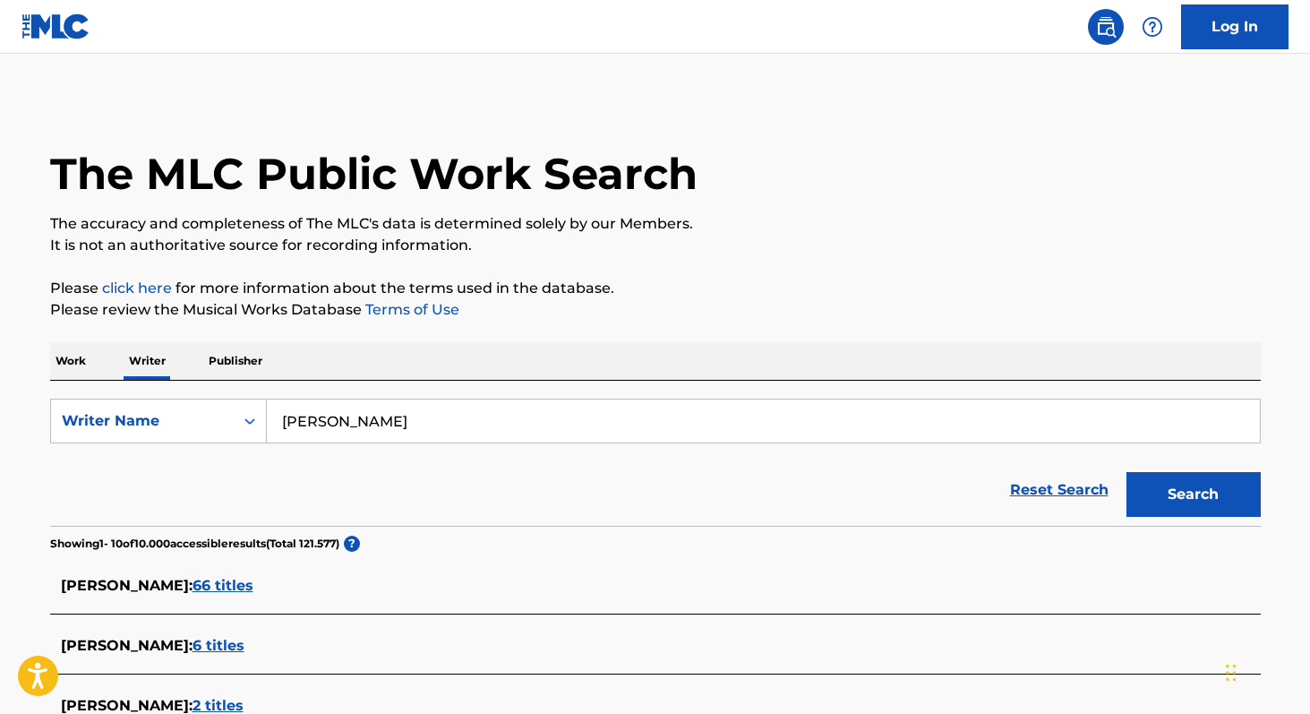
click at [577, 404] on input "[PERSON_NAME]" at bounding box center [763, 420] width 993 height 43
paste input "[PERSON_NAME]"
click at [1126, 472] on button "Search" at bounding box center [1193, 494] width 134 height 45
click at [505, 416] on input "[PERSON_NAME]" at bounding box center [763, 420] width 993 height 43
paste input "[PERSON_NAME]"
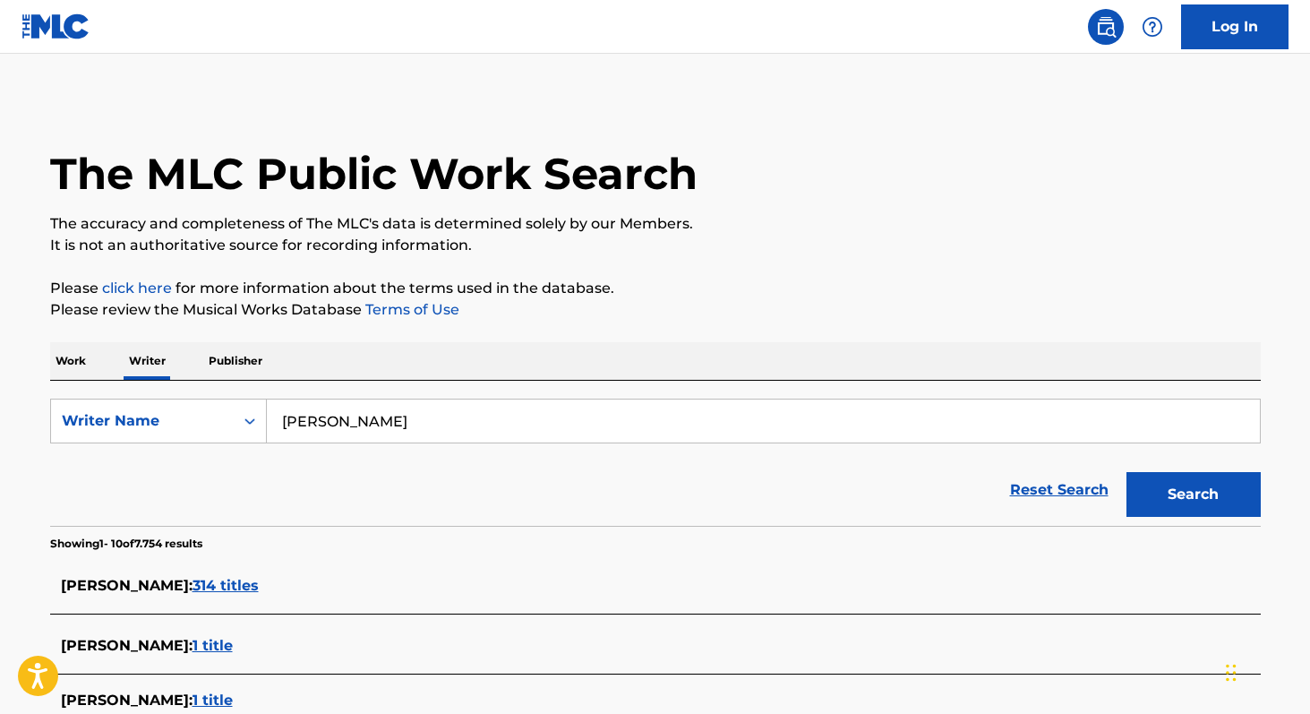
click at [1126, 472] on button "Search" at bounding box center [1193, 494] width 134 height 45
paste input "Journey of a Thousand Miles"
paste input "[PERSON_NAME]"
type input "[PERSON_NAME]"
click at [1126, 472] on button "Search" at bounding box center [1193, 494] width 134 height 45
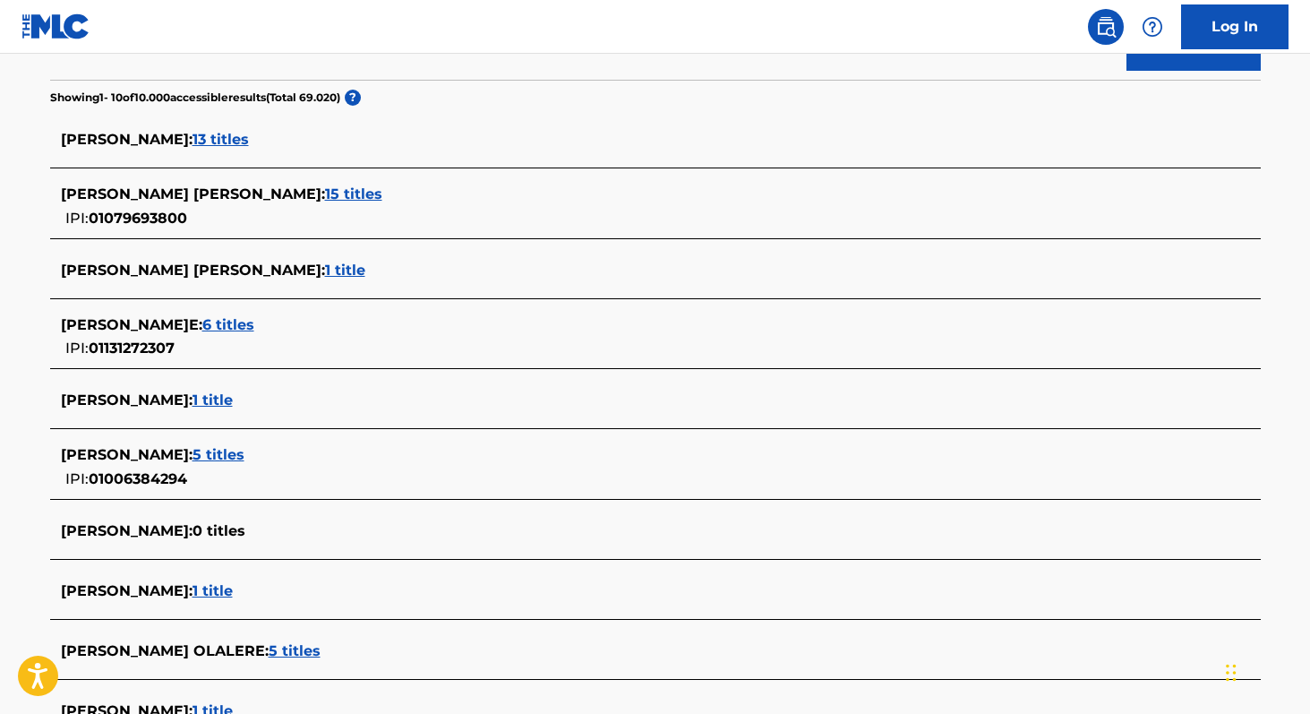
scroll to position [441, 0]
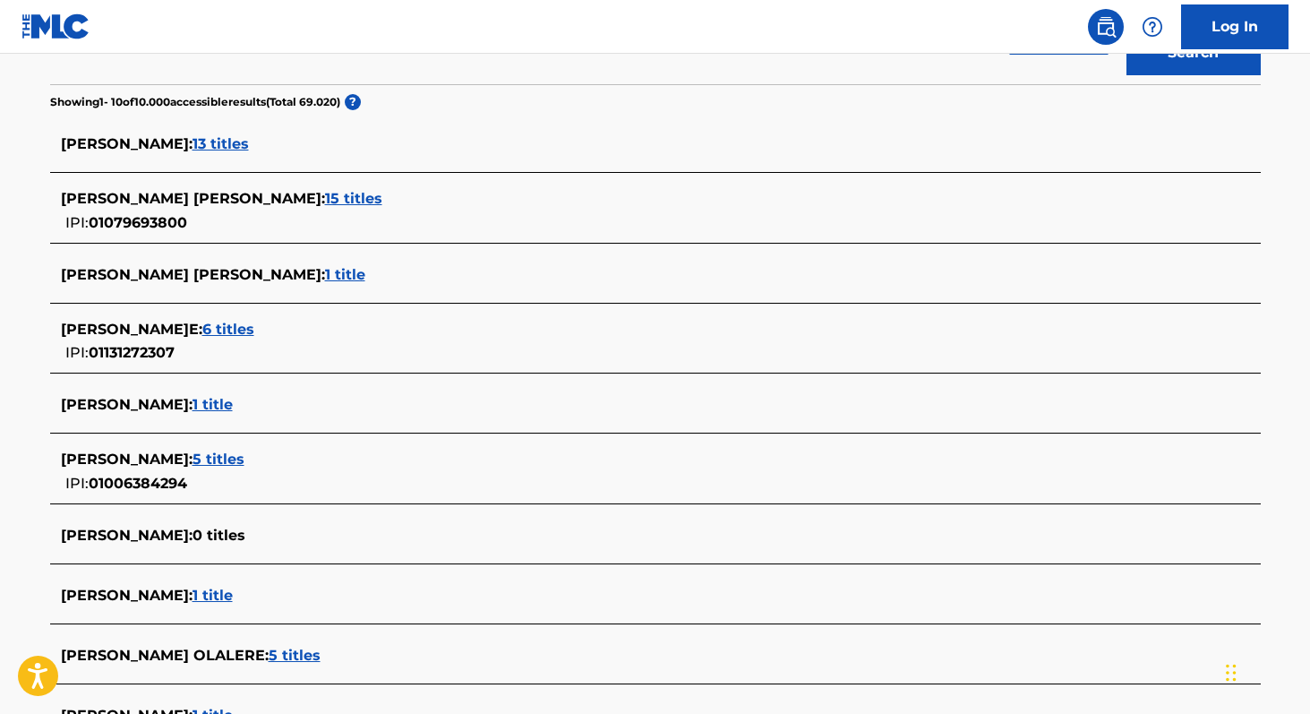
click at [212, 462] on span "5 titles" at bounding box center [218, 458] width 52 height 17
